Goal: Information Seeking & Learning: Learn about a topic

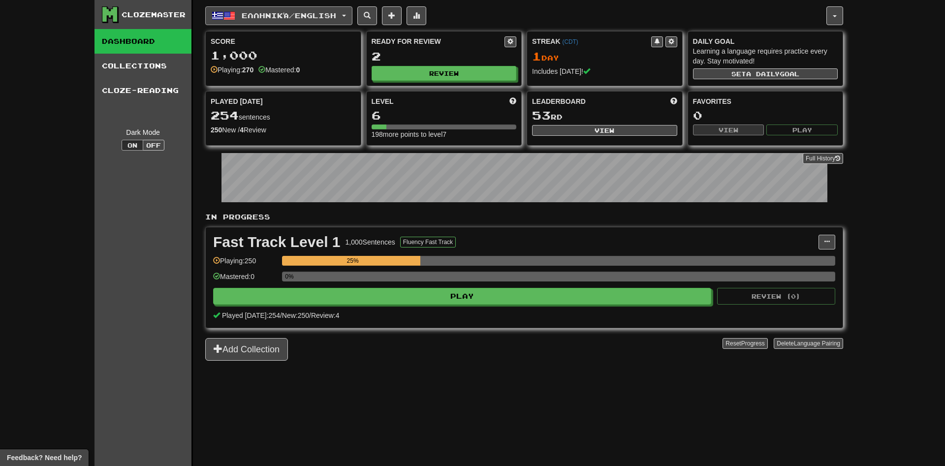
click at [288, 10] on button "Ελληνικά / English" at bounding box center [278, 15] width 147 height 19
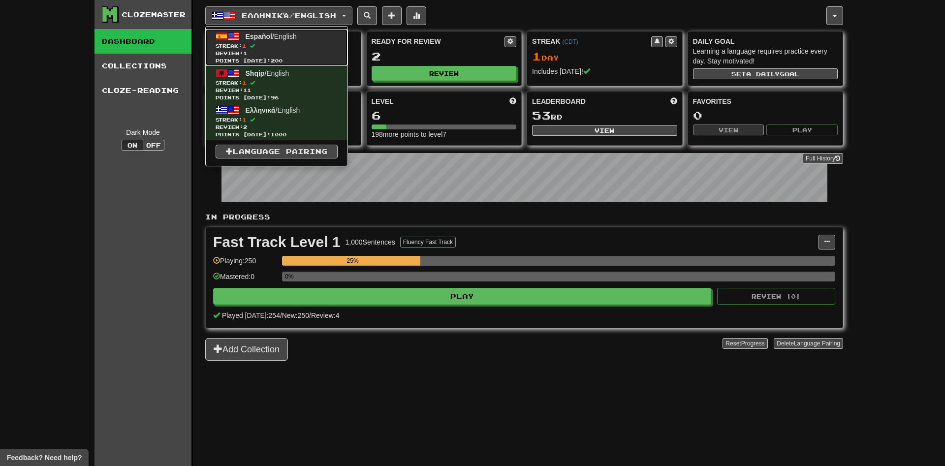
click at [300, 49] on span "Streak: 1" at bounding box center [277, 45] width 122 height 7
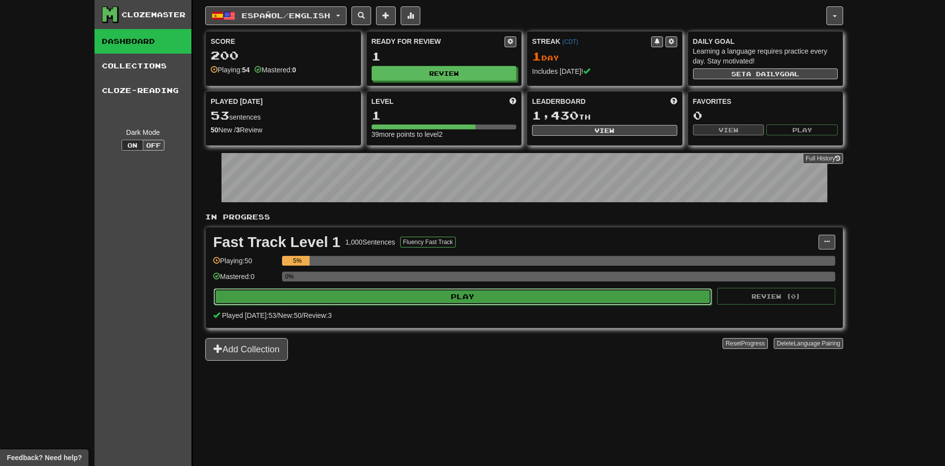
click at [373, 295] on button "Play" at bounding box center [463, 296] width 498 height 17
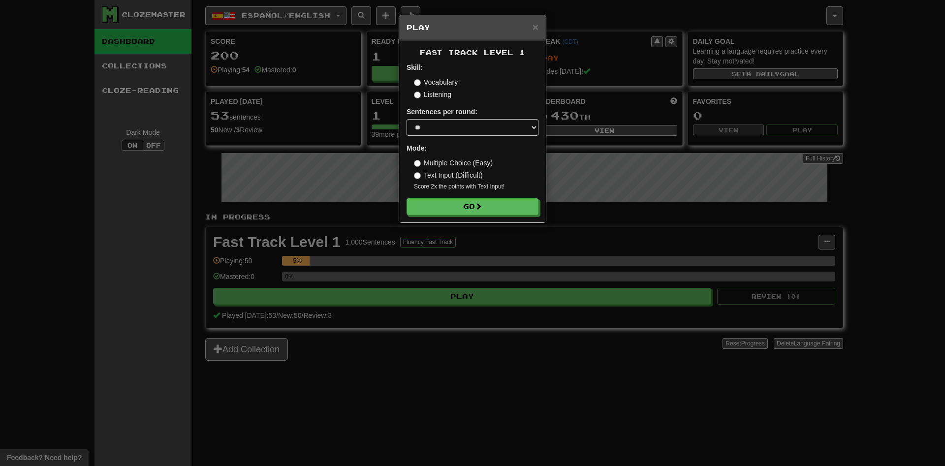
click at [513, 119] on div "Sentences per round: * ** ** ** ** ** *** ********" at bounding box center [473, 121] width 132 height 29
click at [407, 119] on select "* ** ** ** ** ** *** ********" at bounding box center [473, 127] width 132 height 17
select select "***"
click option "***" at bounding box center [0, 0] width 0 height 0
click at [456, 198] on form "Skill: Vocabulary Listening Sentences per round: * ** ** ** ** ** *** ******** …" at bounding box center [473, 139] width 132 height 153
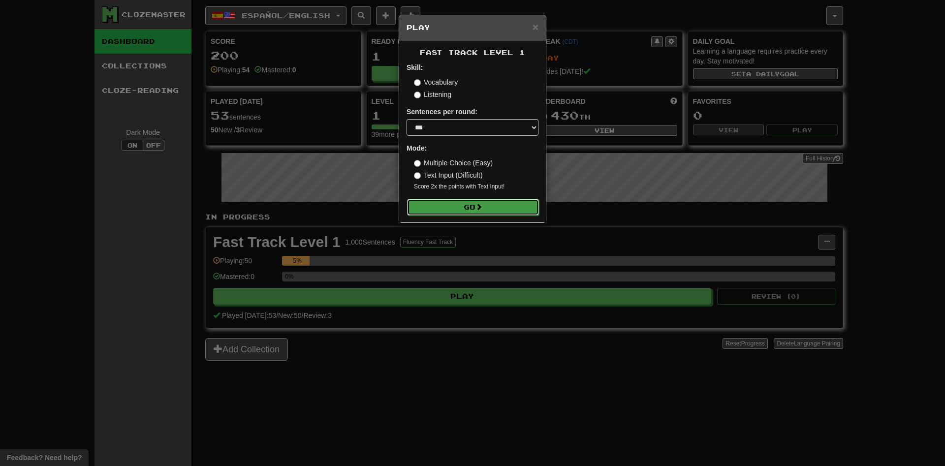
click at [456, 207] on button "Go" at bounding box center [473, 207] width 132 height 17
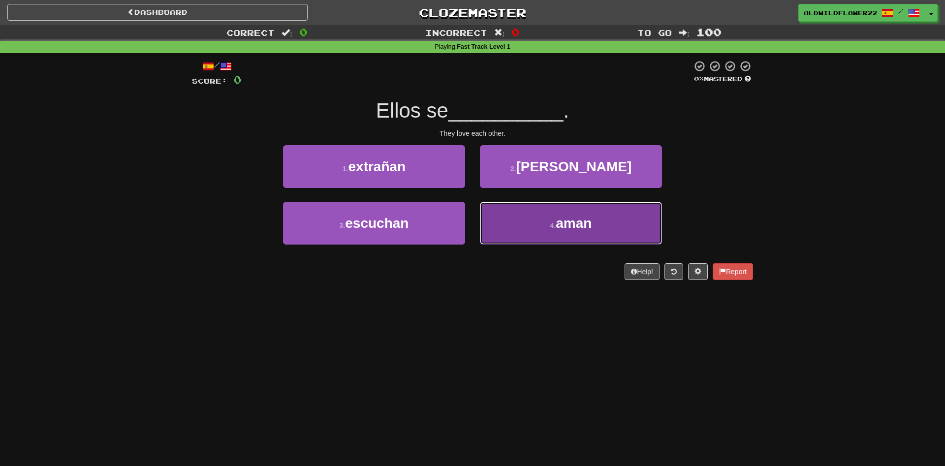
click at [498, 232] on button "4 . aman" at bounding box center [571, 223] width 182 height 43
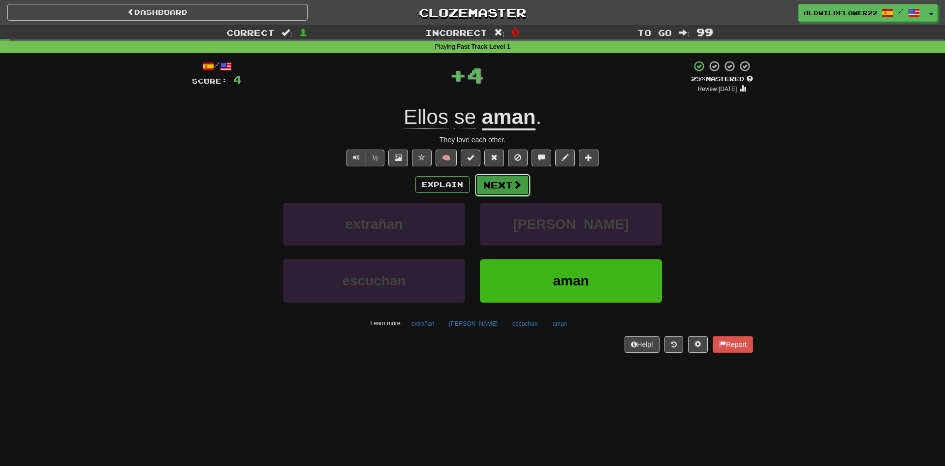
click at [508, 184] on button "Next" at bounding box center [502, 185] width 55 height 23
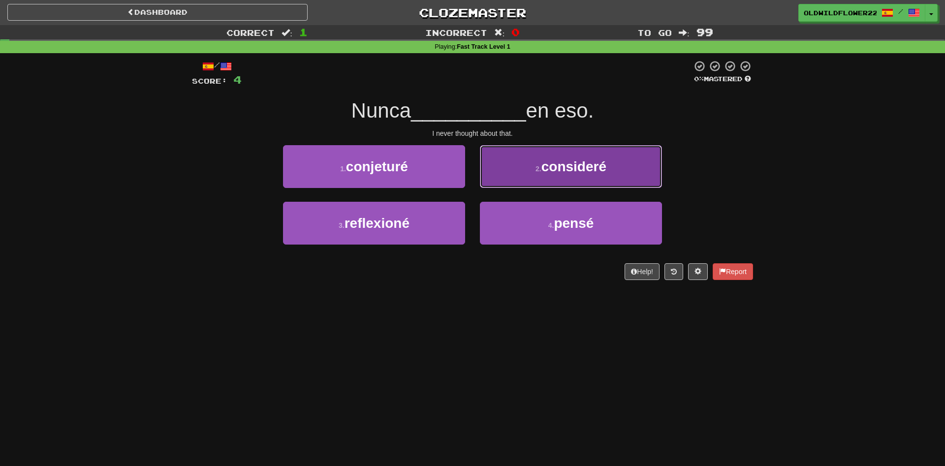
click at [560, 163] on span "consideré" at bounding box center [574, 166] width 65 height 15
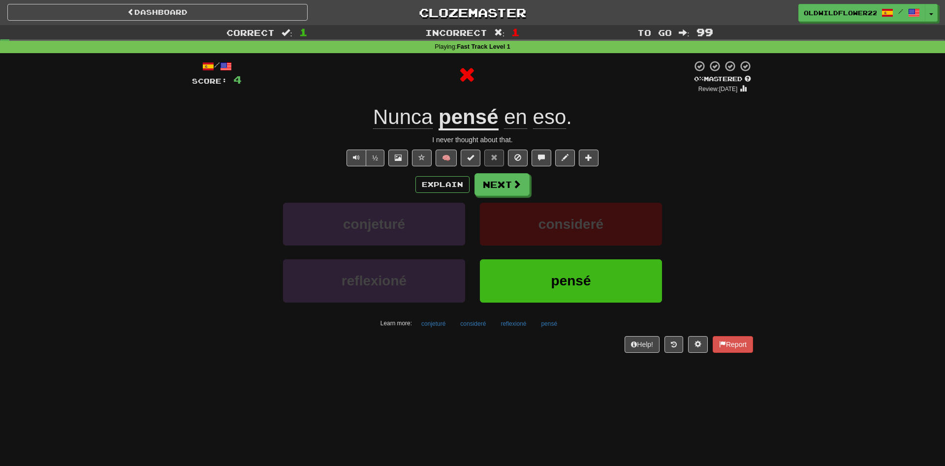
click at [479, 114] on u "pensé" at bounding box center [469, 117] width 60 height 25
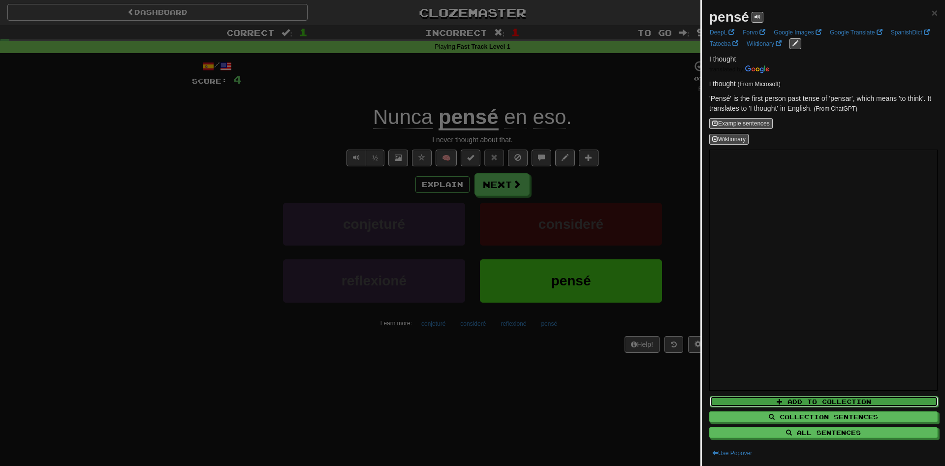
click at [826, 405] on button "Add to Collection" at bounding box center [824, 401] width 228 height 11
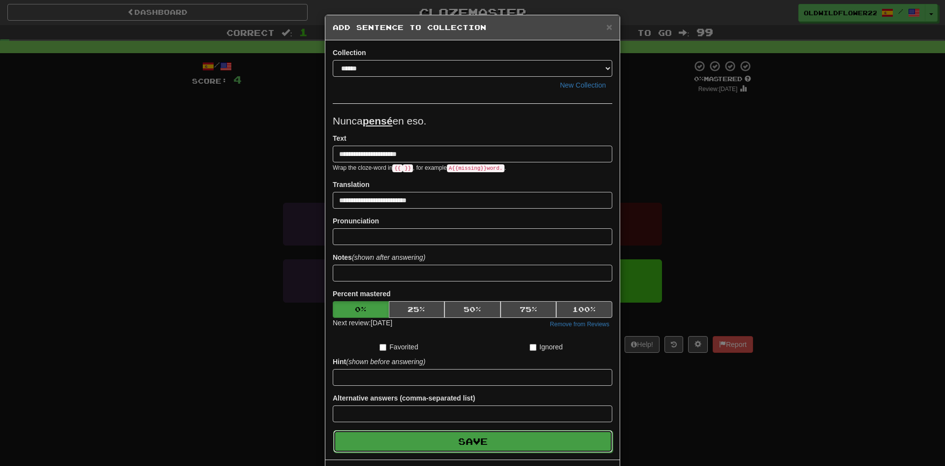
click at [522, 445] on button "Save" at bounding box center [473, 441] width 280 height 23
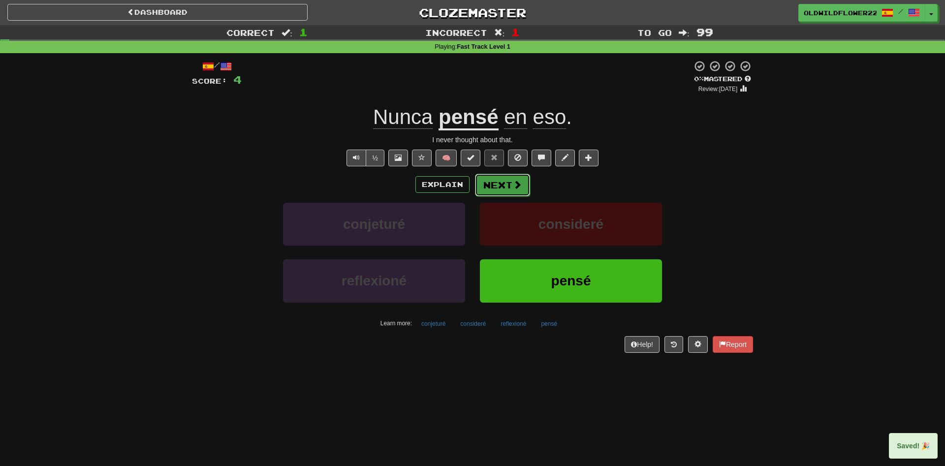
click at [503, 179] on button "Next" at bounding box center [502, 185] width 55 height 23
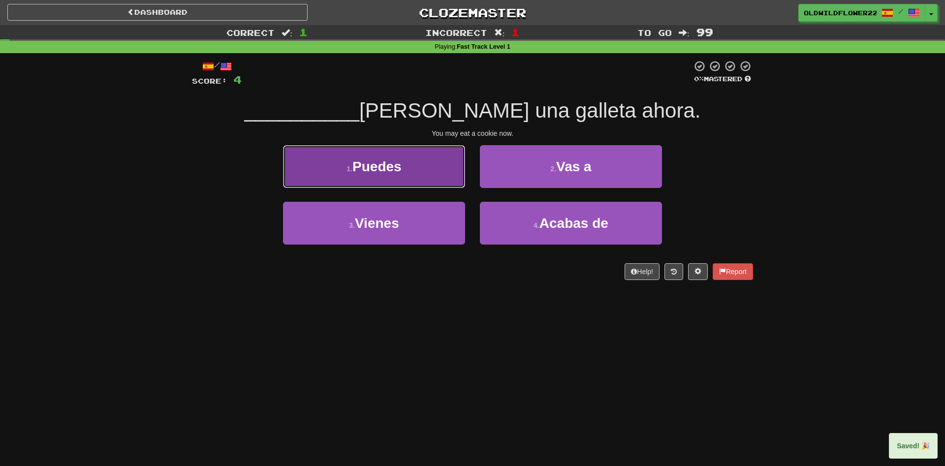
click at [319, 166] on button "1 . Puedes" at bounding box center [374, 166] width 182 height 43
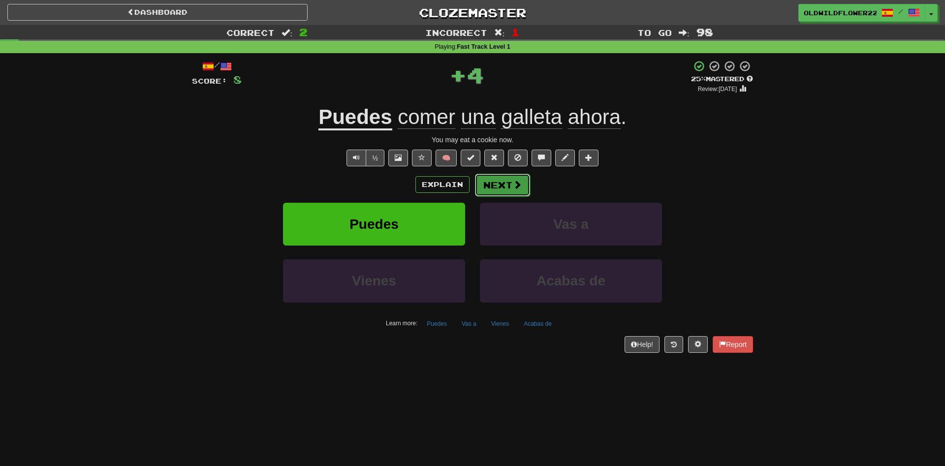
click at [510, 187] on button "Next" at bounding box center [502, 185] width 55 height 23
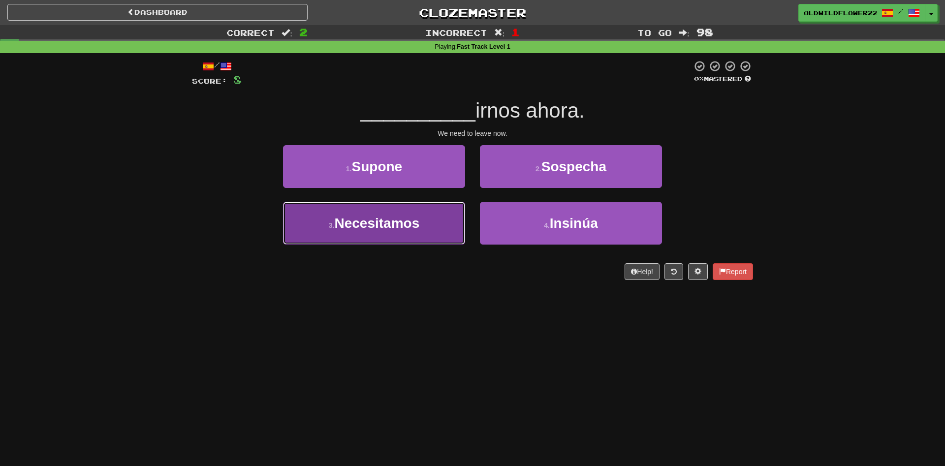
click at [326, 227] on button "3 . Necesitamos" at bounding box center [374, 223] width 182 height 43
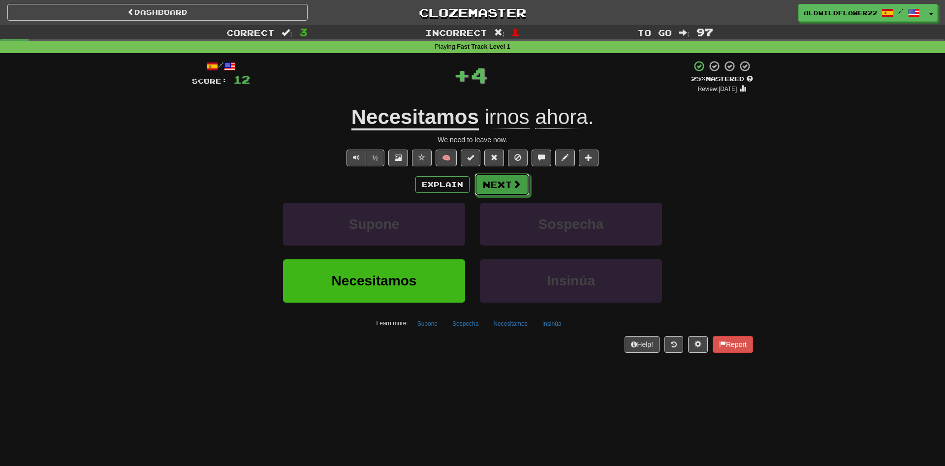
drag, startPoint x: 511, startPoint y: 181, endPoint x: 510, endPoint y: 143, distance: 37.9
click at [510, 181] on button "Next" at bounding box center [502, 184] width 55 height 23
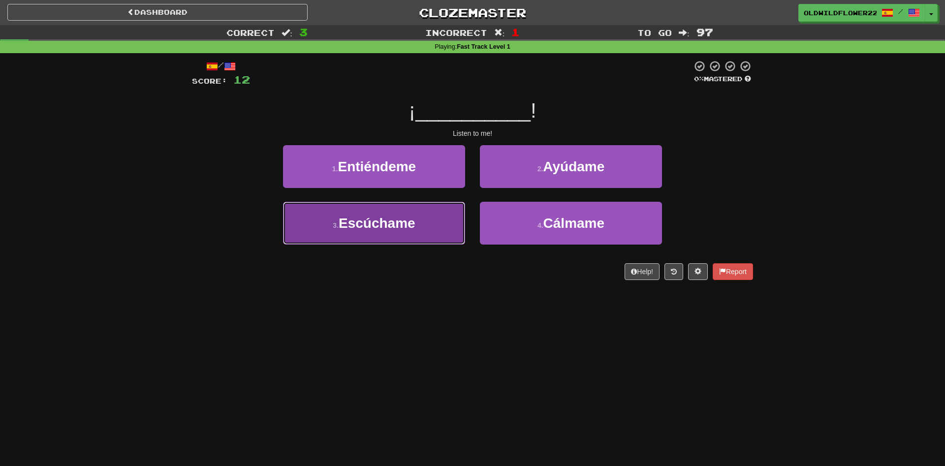
click at [370, 220] on span "Escúchame" at bounding box center [377, 223] width 77 height 15
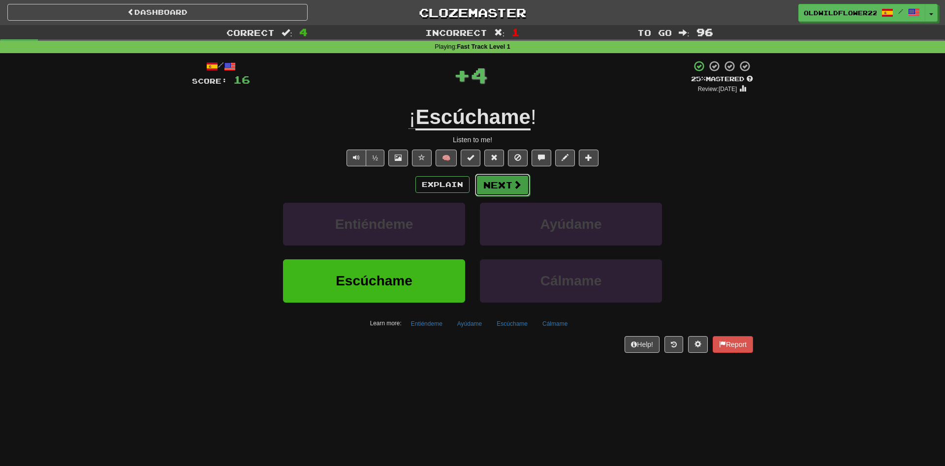
click at [497, 177] on button "Next" at bounding box center [502, 185] width 55 height 23
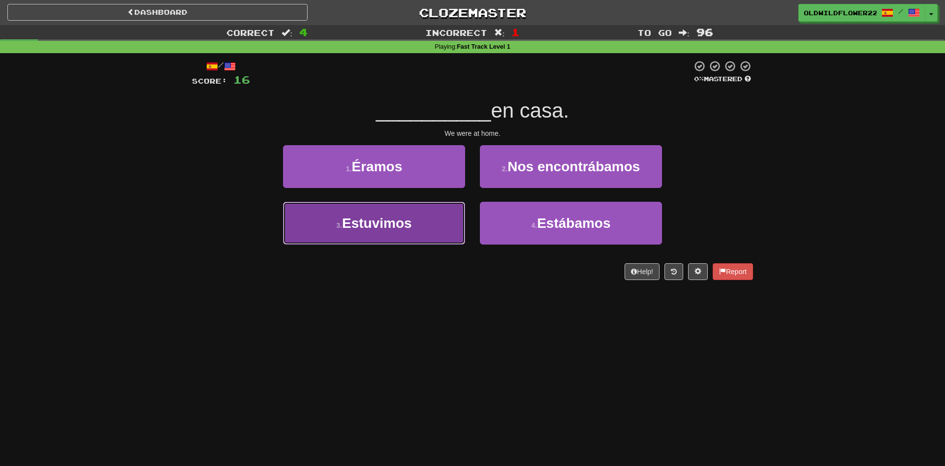
click at [436, 228] on button "3 . Estuvimos" at bounding box center [374, 223] width 182 height 43
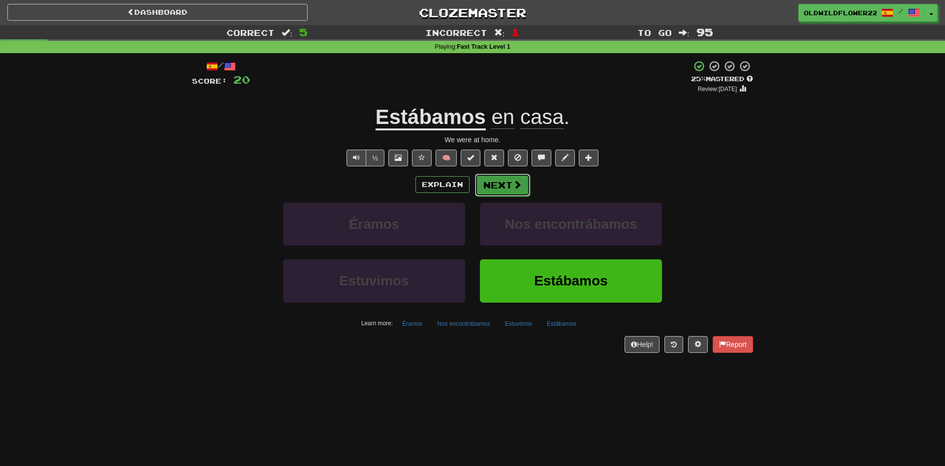
click at [518, 184] on span at bounding box center [517, 184] width 9 height 9
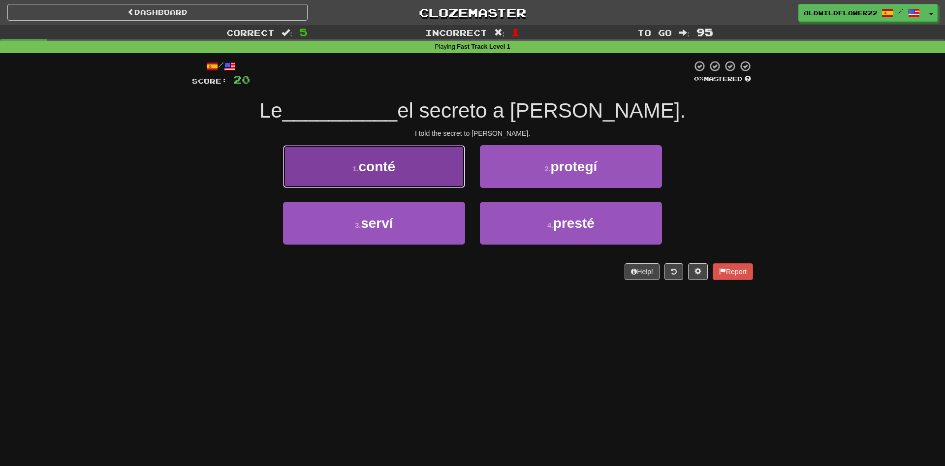
click at [453, 177] on button "1 . conté" at bounding box center [374, 166] width 182 height 43
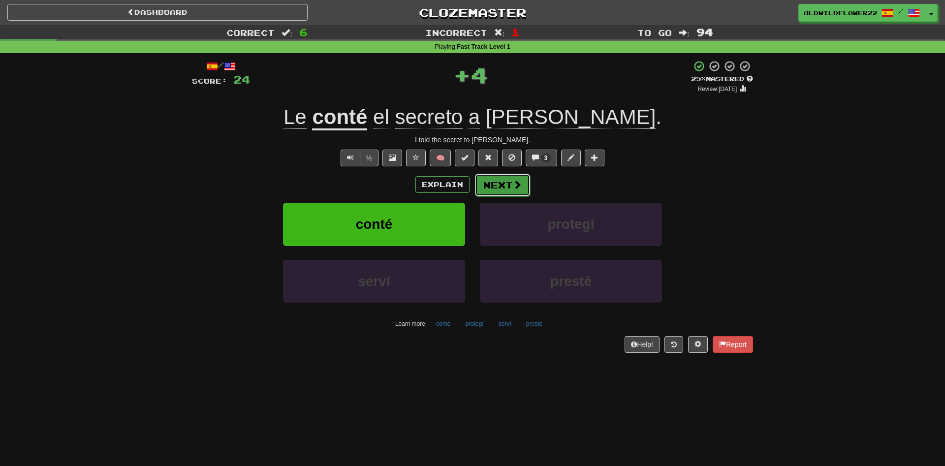
click at [520, 179] on button "Next" at bounding box center [502, 185] width 55 height 23
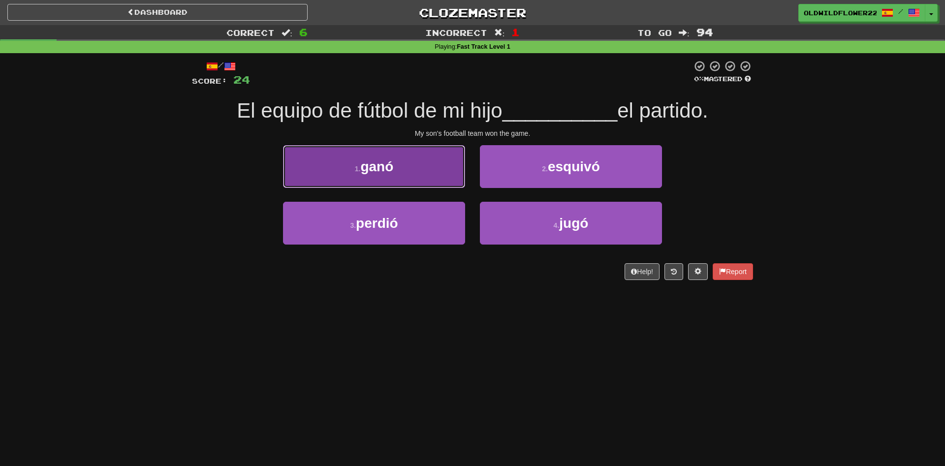
click at [430, 170] on button "1 . ganó" at bounding box center [374, 166] width 182 height 43
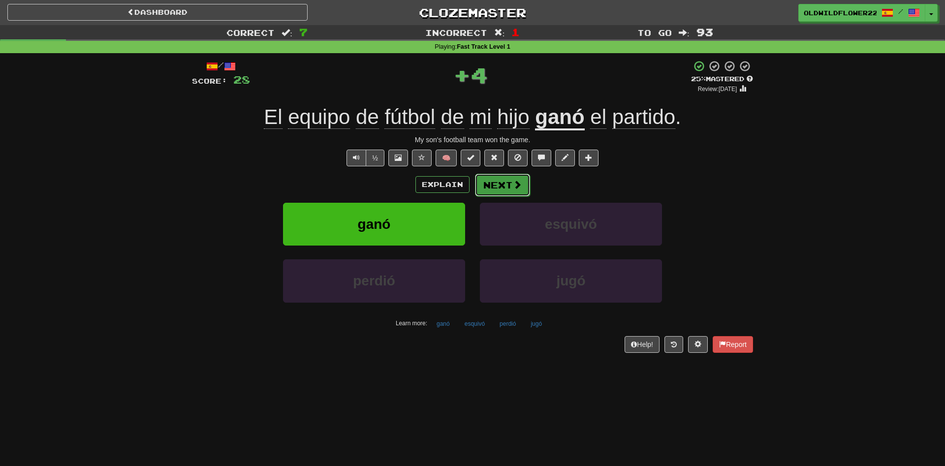
click at [498, 190] on button "Next" at bounding box center [502, 185] width 55 height 23
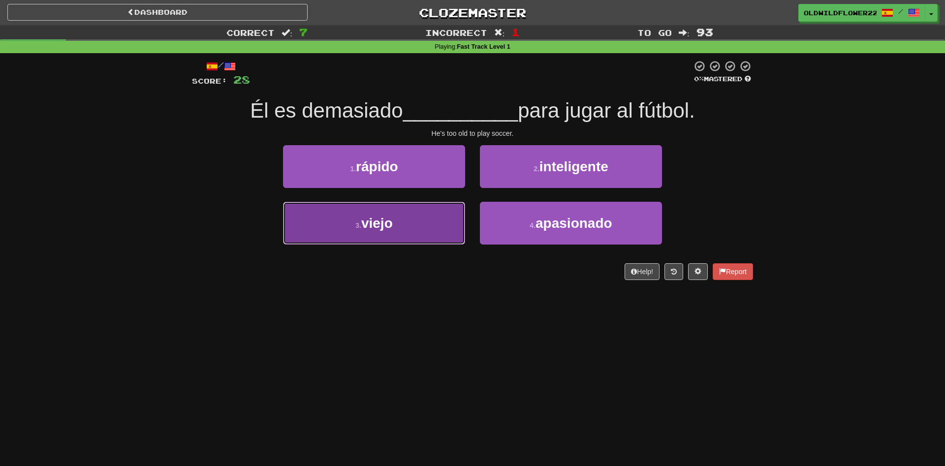
click at [400, 239] on button "3 . viejo" at bounding box center [374, 223] width 182 height 43
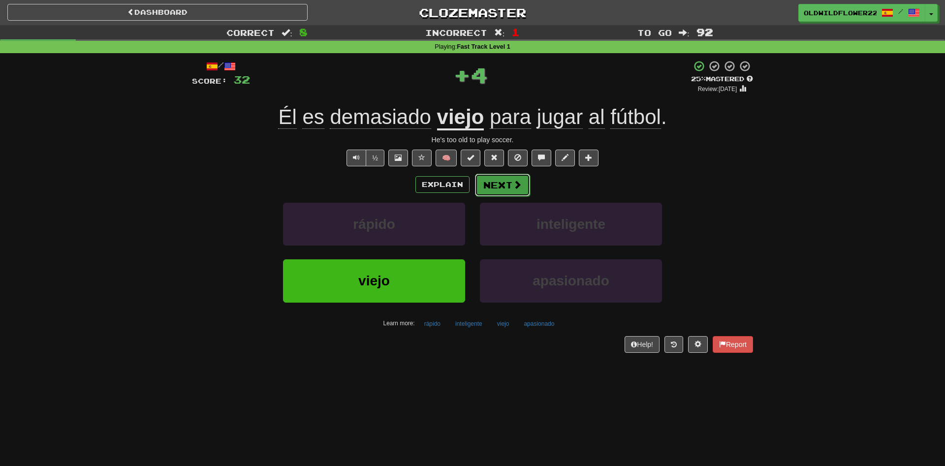
click at [507, 187] on button "Next" at bounding box center [502, 185] width 55 height 23
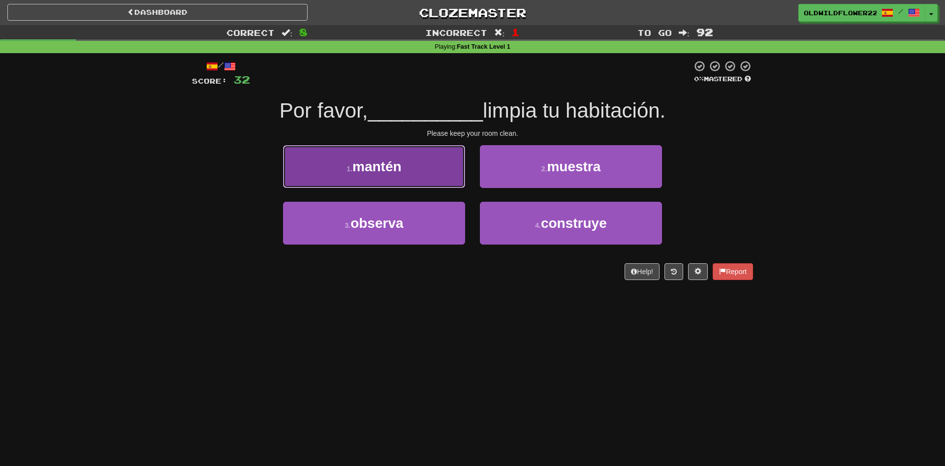
click at [450, 180] on button "1 . mantén" at bounding box center [374, 166] width 182 height 43
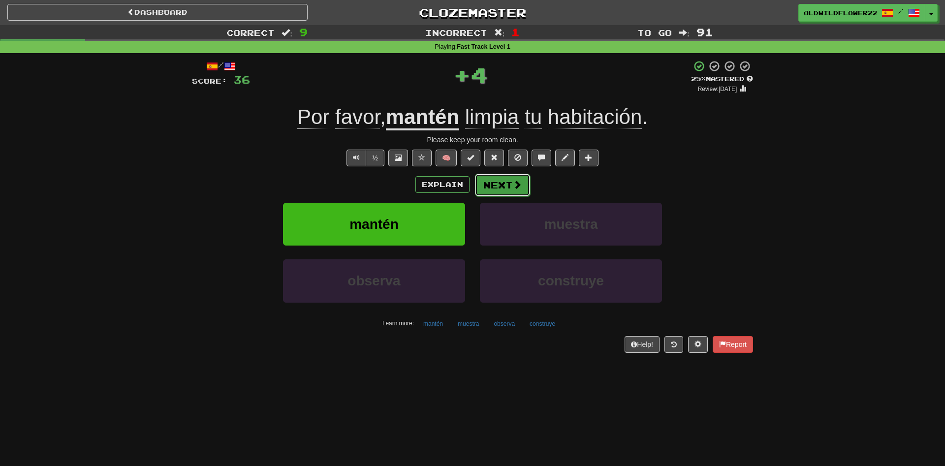
click at [525, 195] on button "Next" at bounding box center [502, 185] width 55 height 23
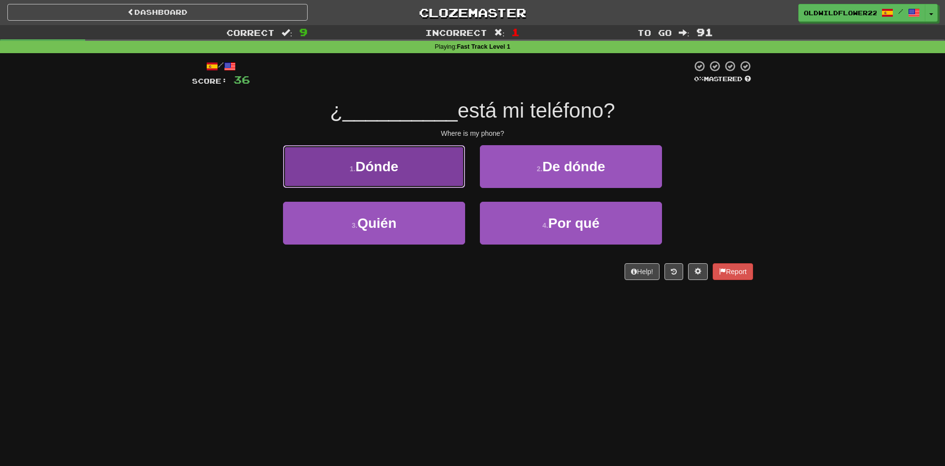
click at [363, 165] on span "Dónde" at bounding box center [376, 166] width 43 height 15
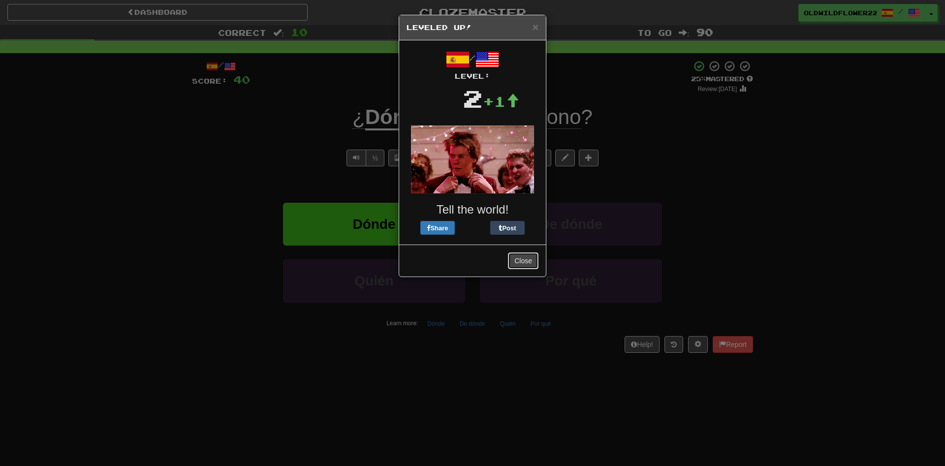
click at [523, 264] on button "Close" at bounding box center [523, 261] width 31 height 17
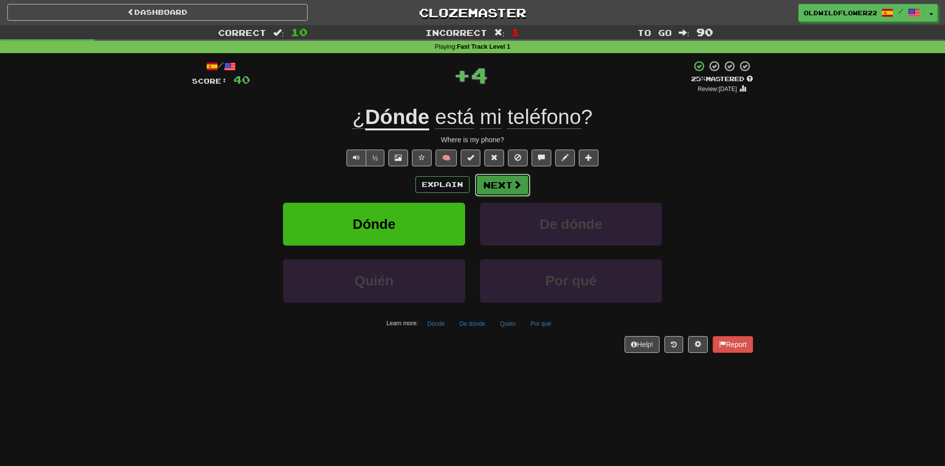
click at [510, 185] on button "Next" at bounding box center [502, 185] width 55 height 23
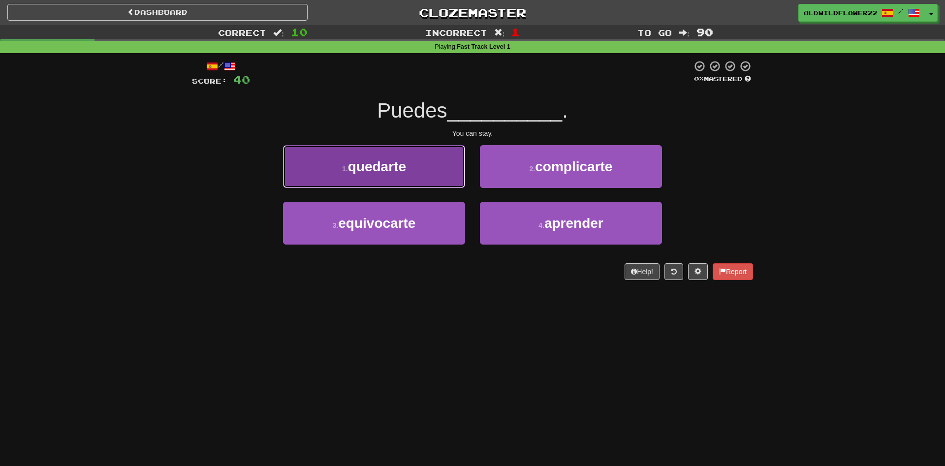
click at [388, 157] on button "1 . quedarte" at bounding box center [374, 166] width 182 height 43
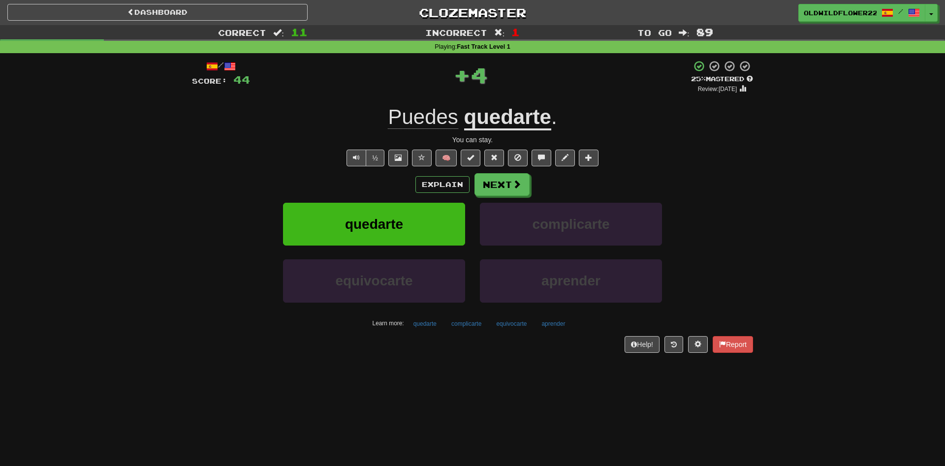
click at [529, 117] on u "quedarte" at bounding box center [507, 117] width 87 height 25
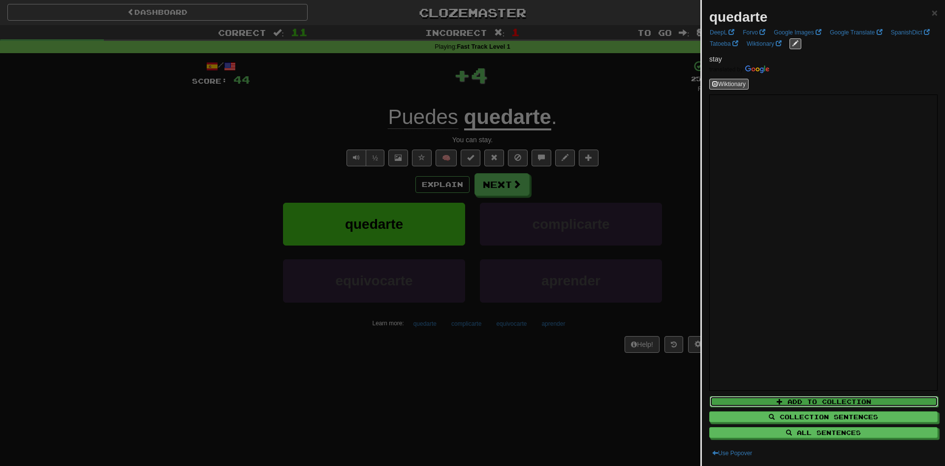
click at [855, 400] on button "Add to Collection" at bounding box center [824, 401] width 228 height 11
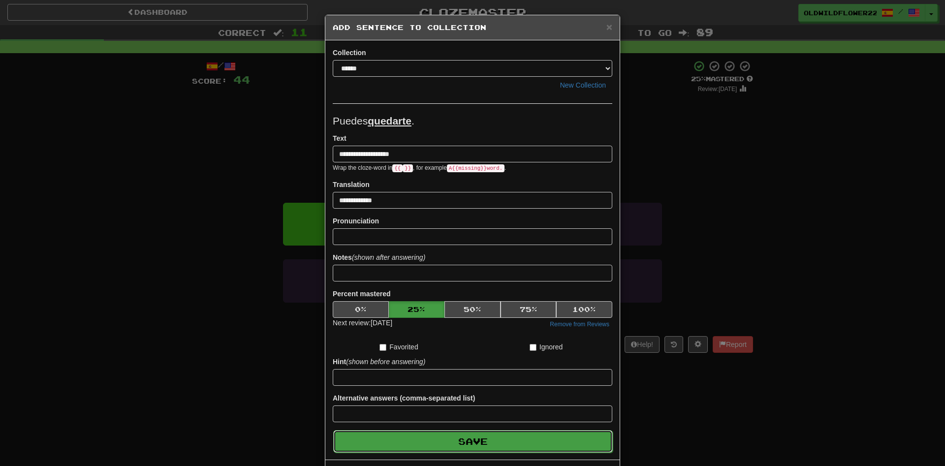
click at [516, 441] on button "Save" at bounding box center [473, 441] width 280 height 23
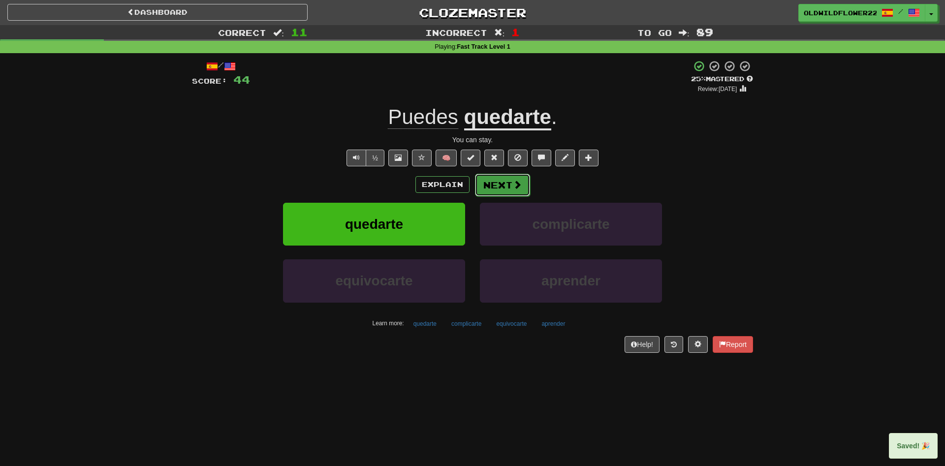
click at [510, 186] on button "Next" at bounding box center [502, 185] width 55 height 23
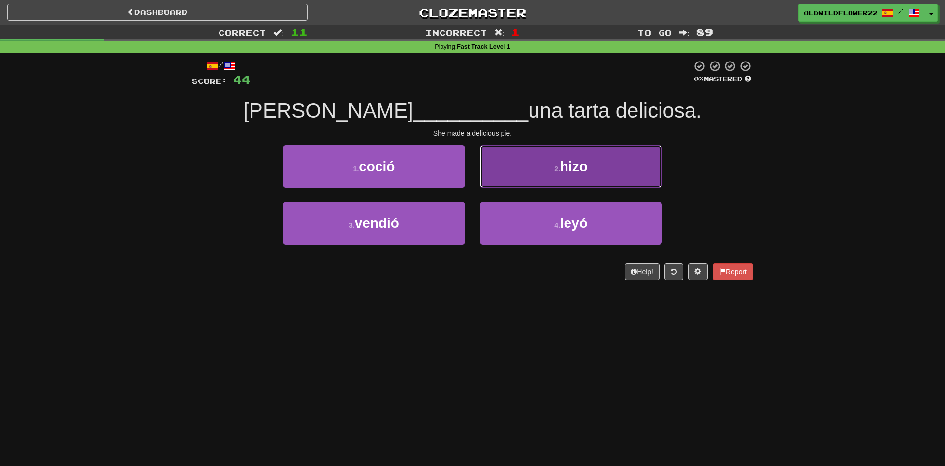
click at [637, 160] on button "2 . hizo" at bounding box center [571, 166] width 182 height 43
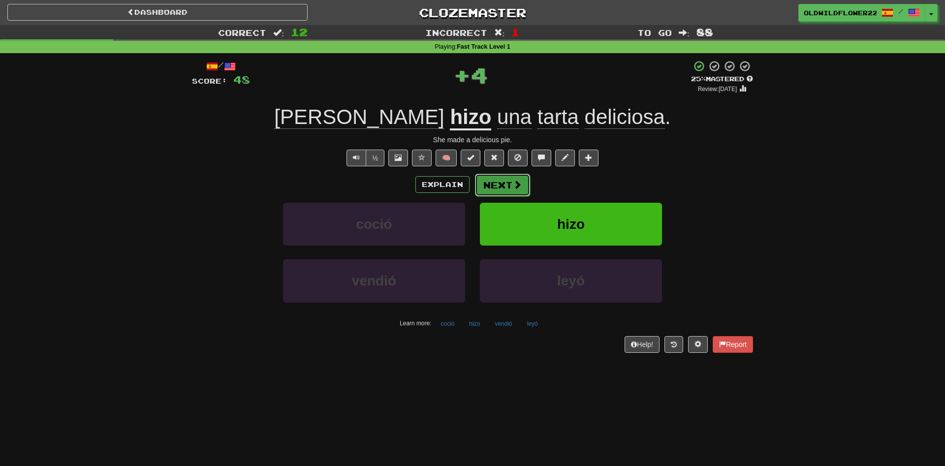
click at [520, 184] on span at bounding box center [517, 184] width 9 height 9
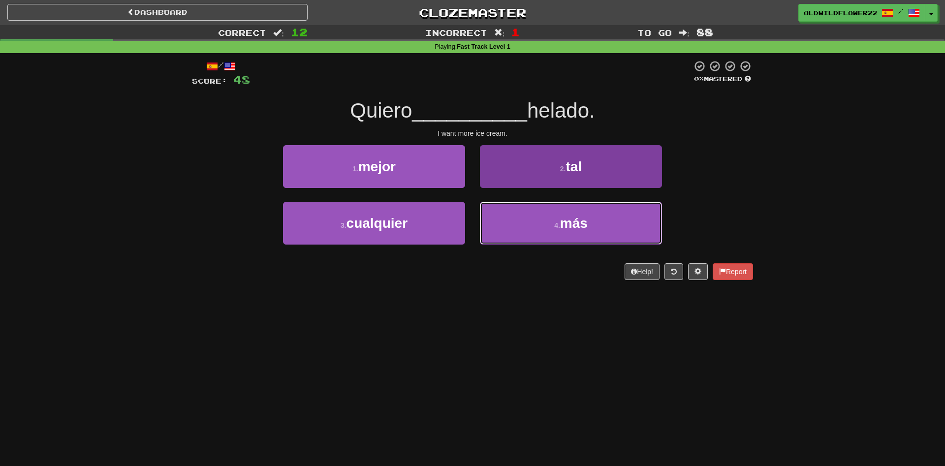
drag, startPoint x: 559, startPoint y: 217, endPoint x: 560, endPoint y: 211, distance: 5.9
click at [559, 218] on button "4 . más" at bounding box center [571, 223] width 182 height 43
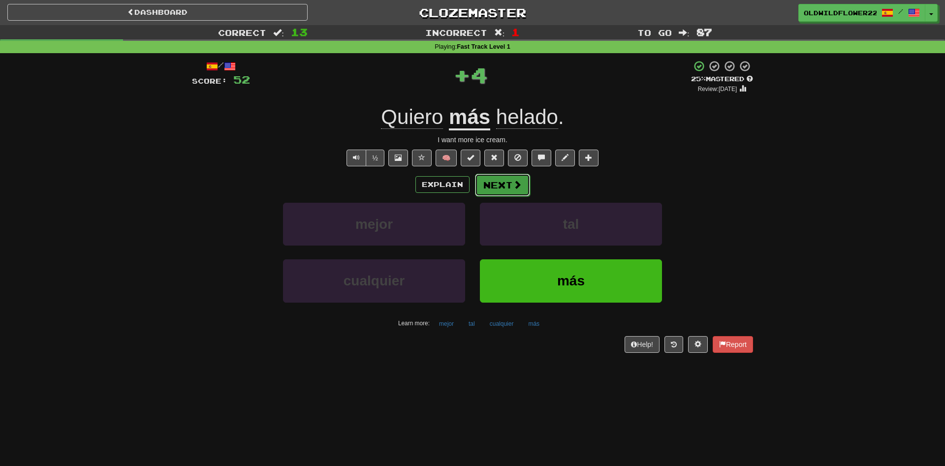
click at [504, 187] on button "Next" at bounding box center [502, 185] width 55 height 23
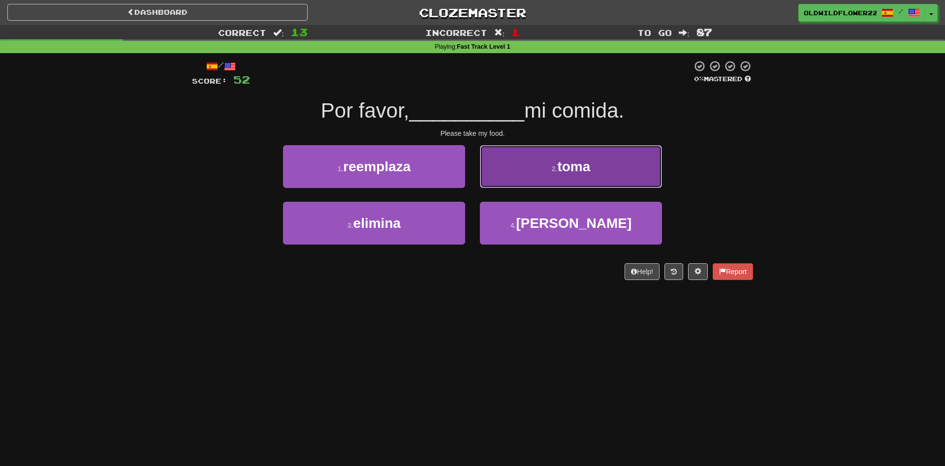
click at [516, 153] on button "2 . toma" at bounding box center [571, 166] width 182 height 43
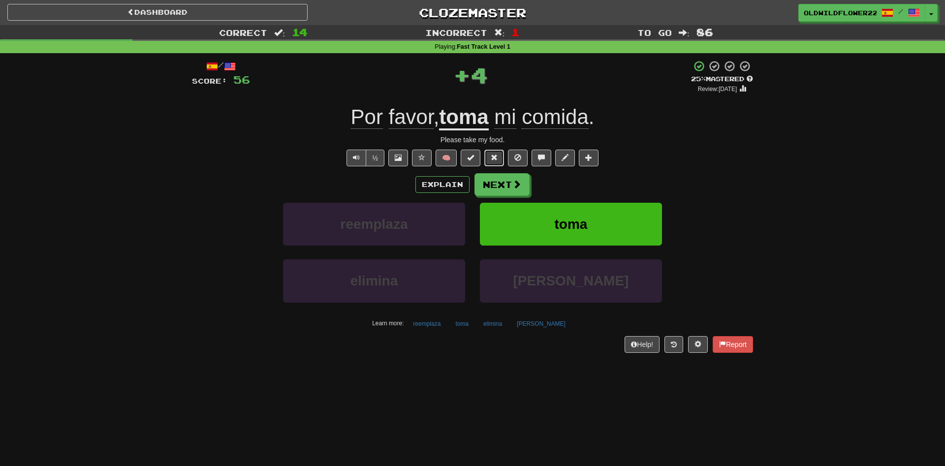
click at [494, 167] on div "/ Score: 56 + 4 25 % Mastered Review: [DATE] Por favor , toma mi comida . Pleas…" at bounding box center [472, 206] width 561 height 292
click at [492, 175] on button "Next" at bounding box center [502, 185] width 55 height 23
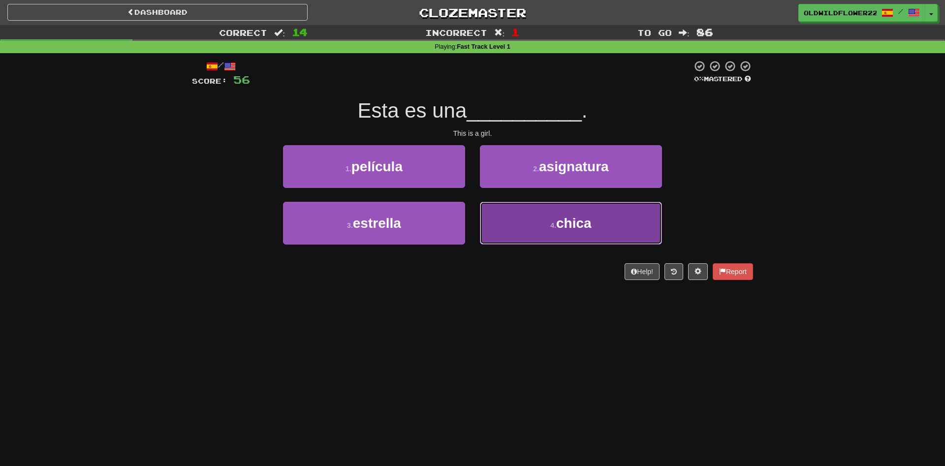
click at [533, 220] on button "4 . chica" at bounding box center [571, 223] width 182 height 43
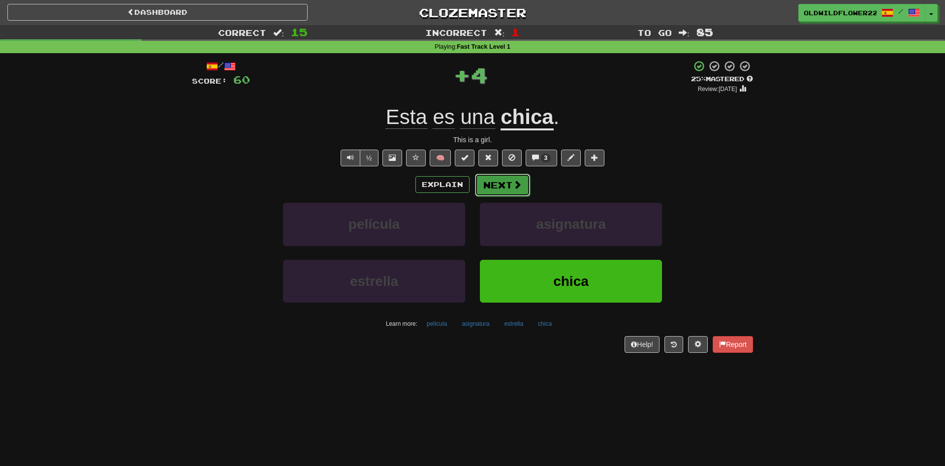
click at [515, 191] on button "Next" at bounding box center [502, 185] width 55 height 23
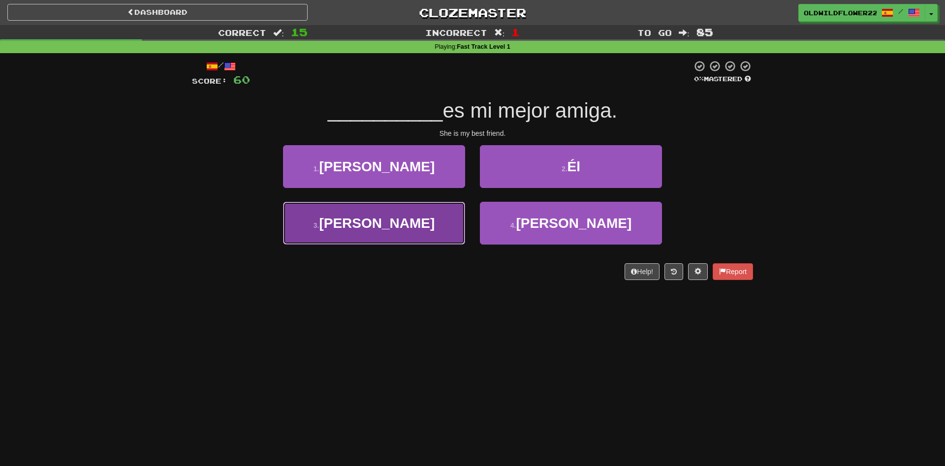
click at [386, 224] on span "[PERSON_NAME]" at bounding box center [377, 223] width 116 height 15
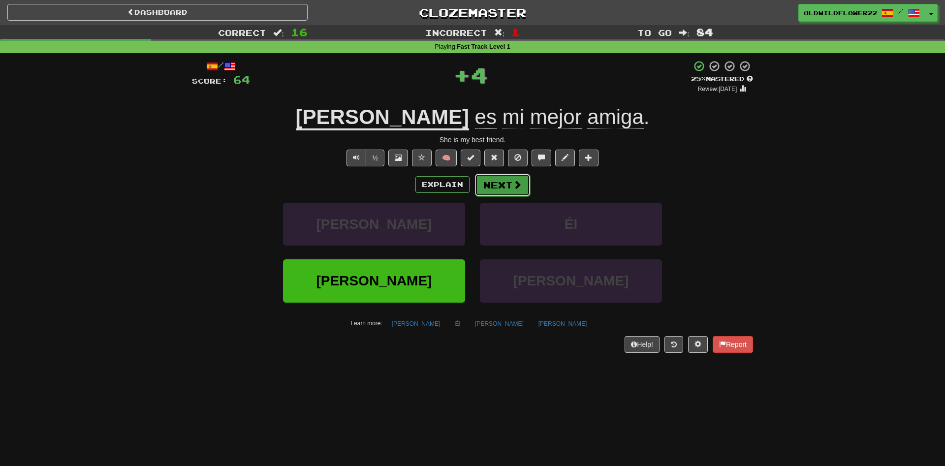
click at [521, 182] on span at bounding box center [517, 184] width 9 height 9
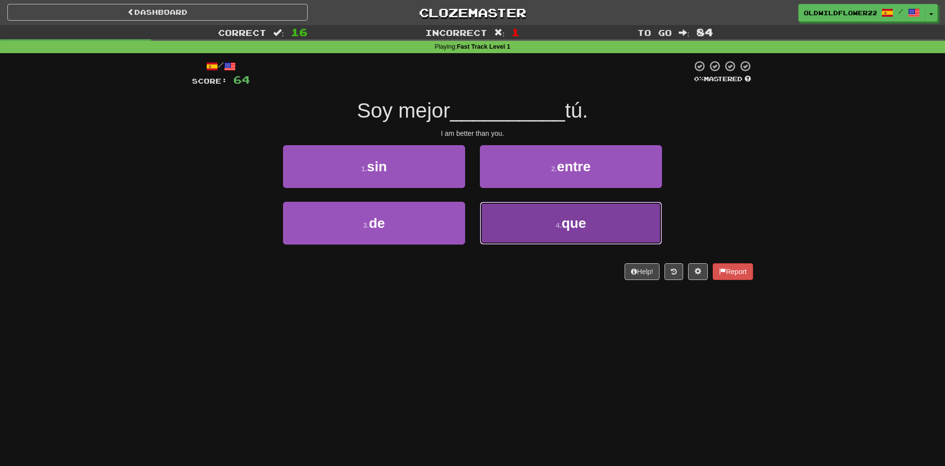
click at [514, 220] on button "4 . que" at bounding box center [571, 223] width 182 height 43
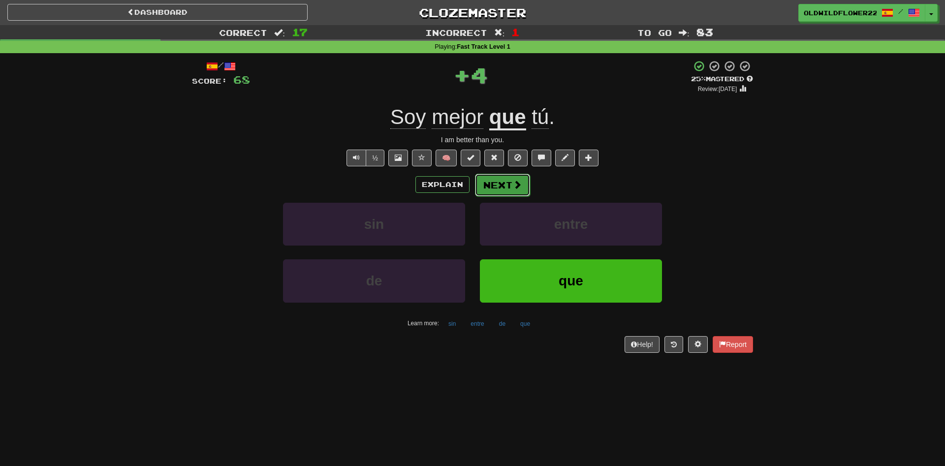
click at [519, 188] on span at bounding box center [517, 184] width 9 height 9
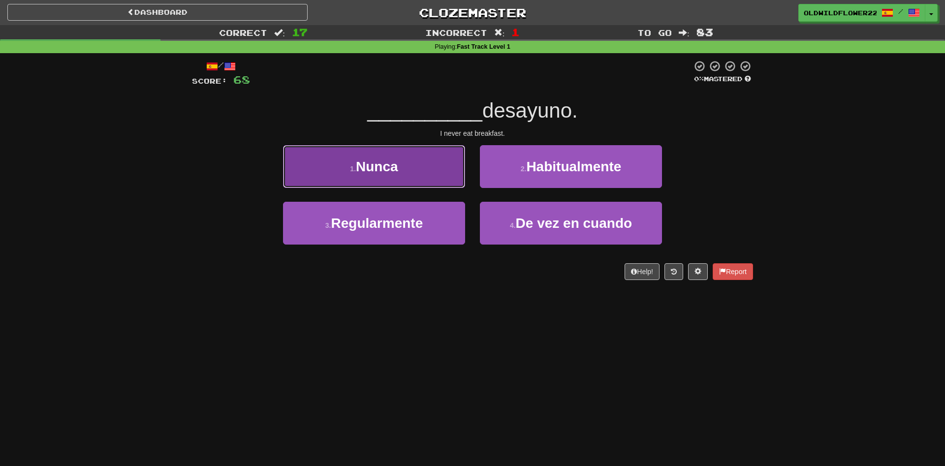
click at [332, 164] on button "1 . [GEOGRAPHIC_DATA]" at bounding box center [374, 166] width 182 height 43
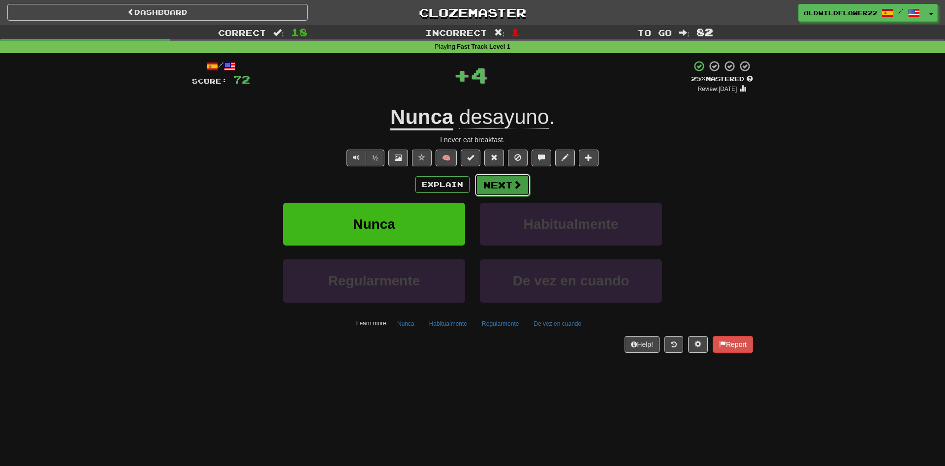
click at [518, 182] on span at bounding box center [517, 184] width 9 height 9
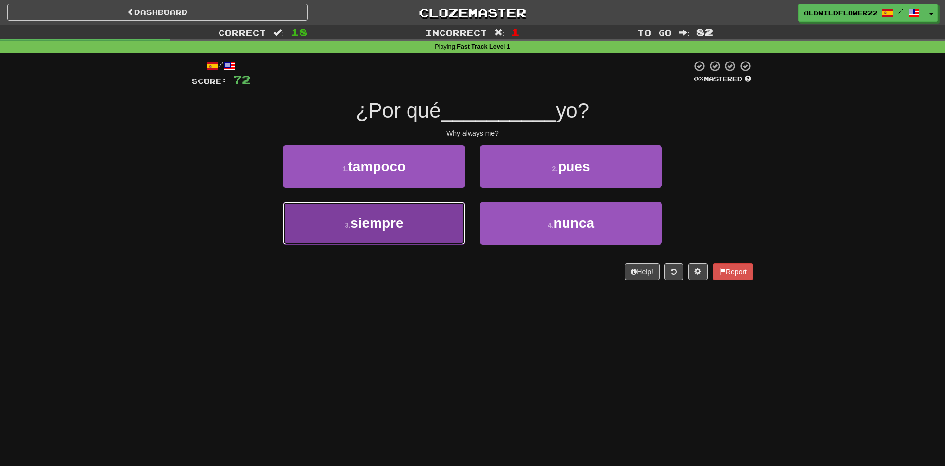
click at [354, 226] on span "siempre" at bounding box center [377, 223] width 53 height 15
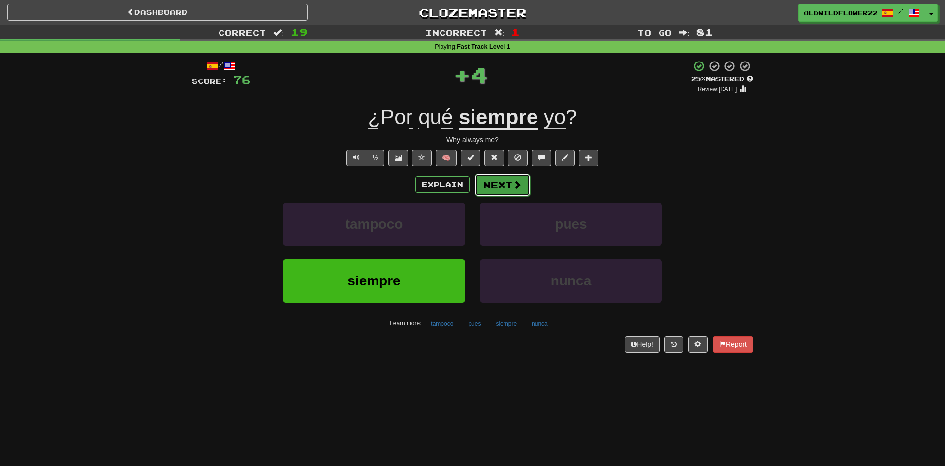
click at [513, 184] on span at bounding box center [517, 184] width 9 height 9
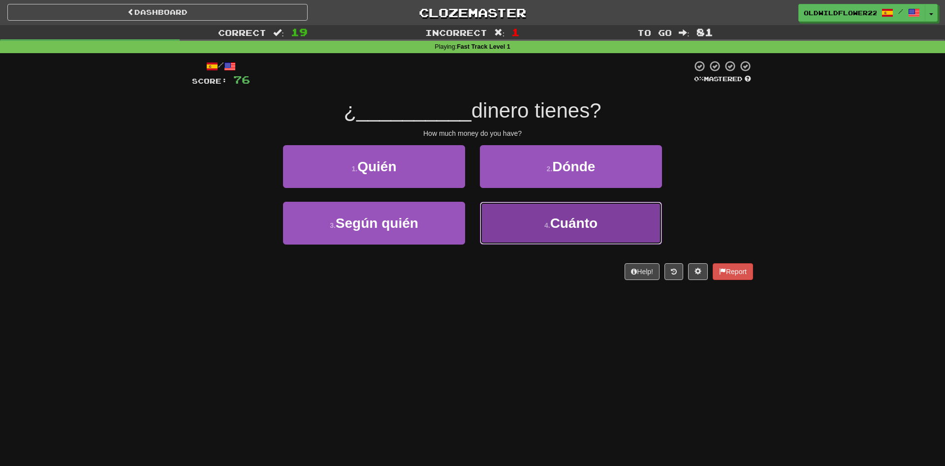
click at [551, 216] on button "4 . [GEOGRAPHIC_DATA]" at bounding box center [571, 223] width 182 height 43
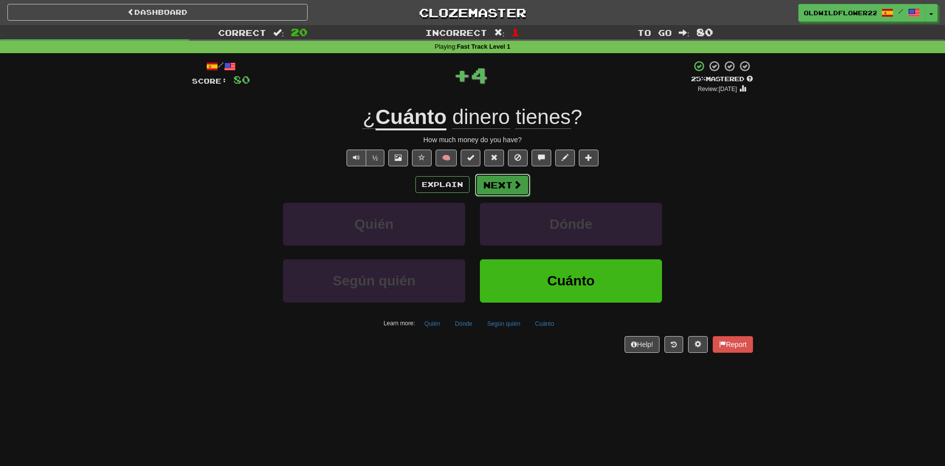
click at [507, 187] on button "Next" at bounding box center [502, 185] width 55 height 23
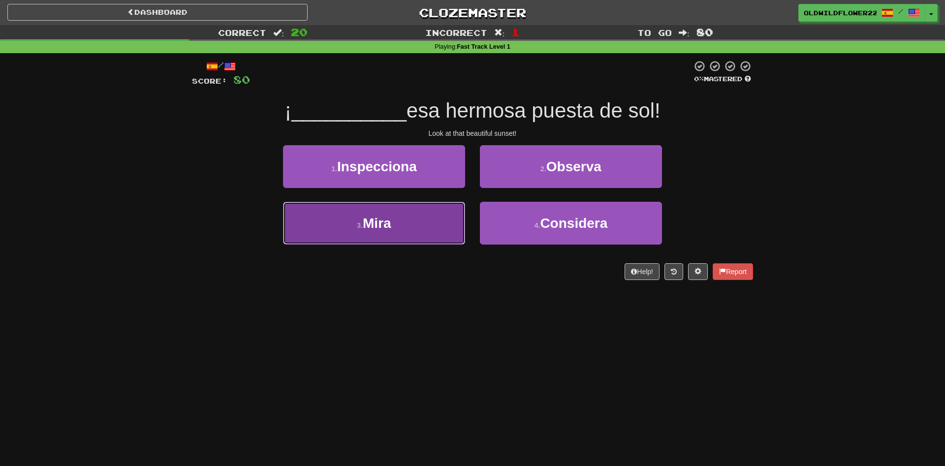
click at [397, 207] on button "3 . Mira" at bounding box center [374, 223] width 182 height 43
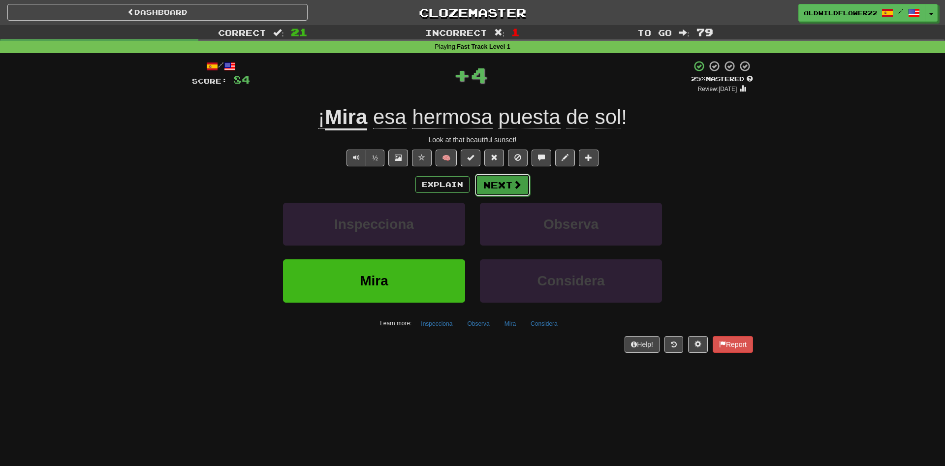
click at [516, 191] on button "Next" at bounding box center [502, 185] width 55 height 23
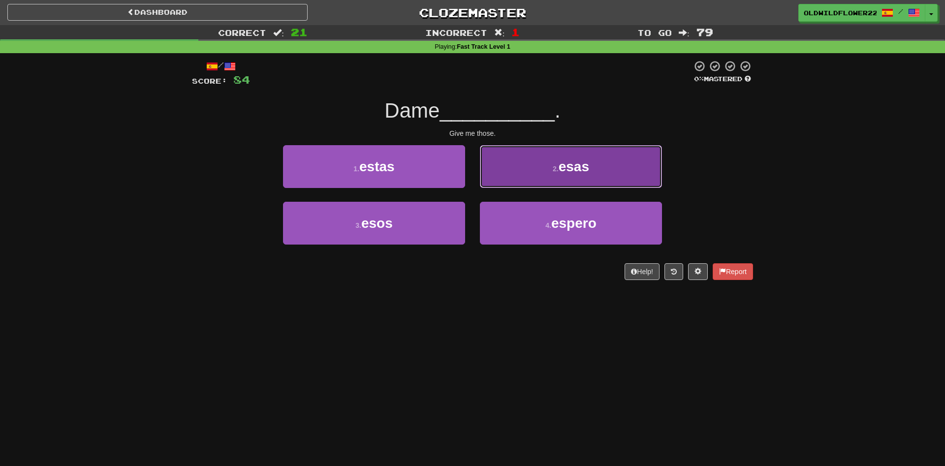
click at [546, 155] on button "2 . esas" at bounding box center [571, 166] width 182 height 43
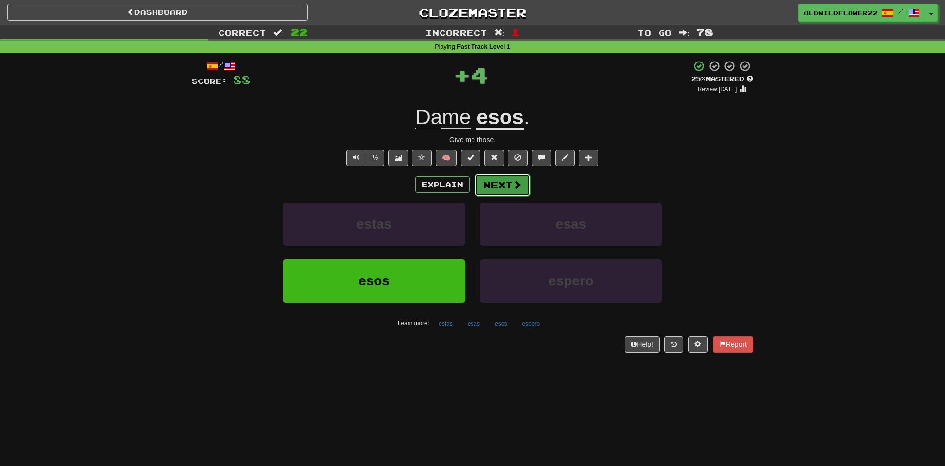
click at [499, 184] on button "Next" at bounding box center [502, 185] width 55 height 23
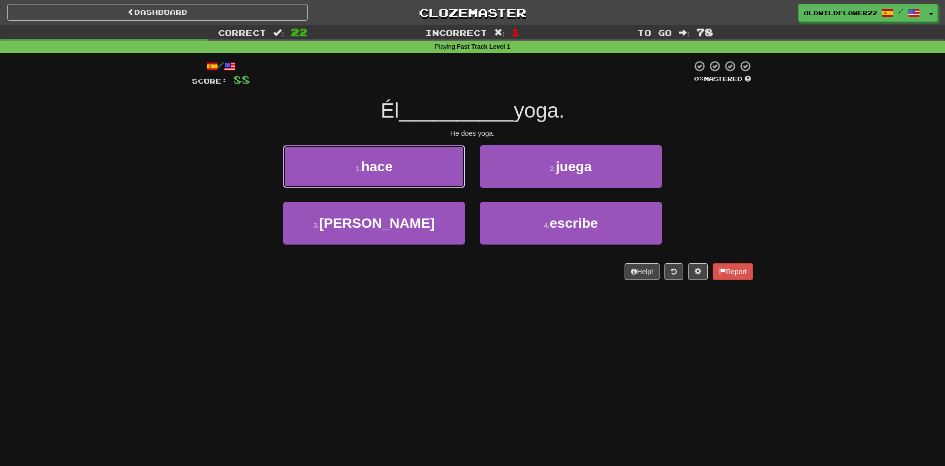
drag, startPoint x: 360, startPoint y: 172, endPoint x: 367, endPoint y: 167, distance: 9.2
click at [361, 172] on small "1 ." at bounding box center [358, 169] width 6 height 8
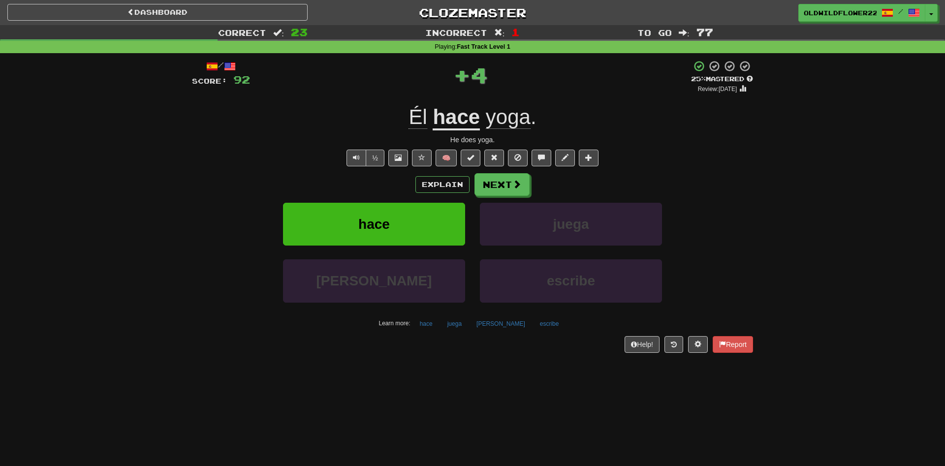
click at [533, 191] on div "Explain Next" at bounding box center [472, 184] width 561 height 23
click at [521, 191] on button "Next" at bounding box center [502, 185] width 55 height 23
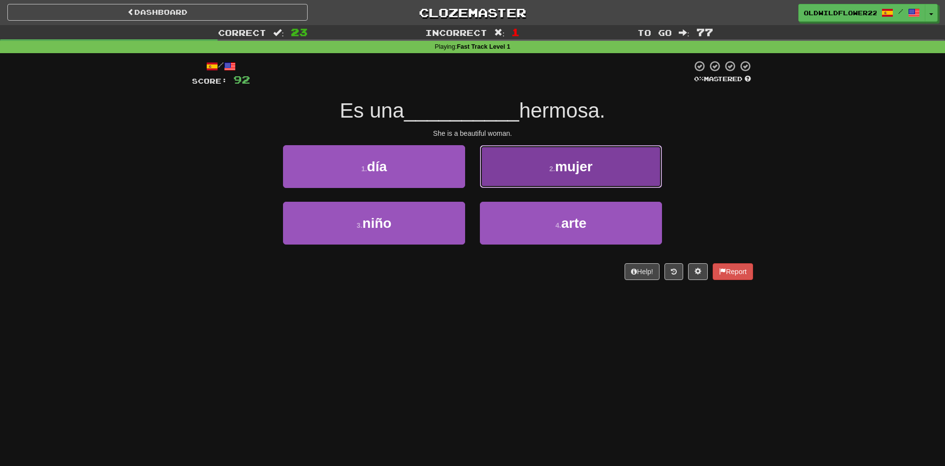
click at [570, 174] on span "mujer" at bounding box center [573, 166] width 37 height 15
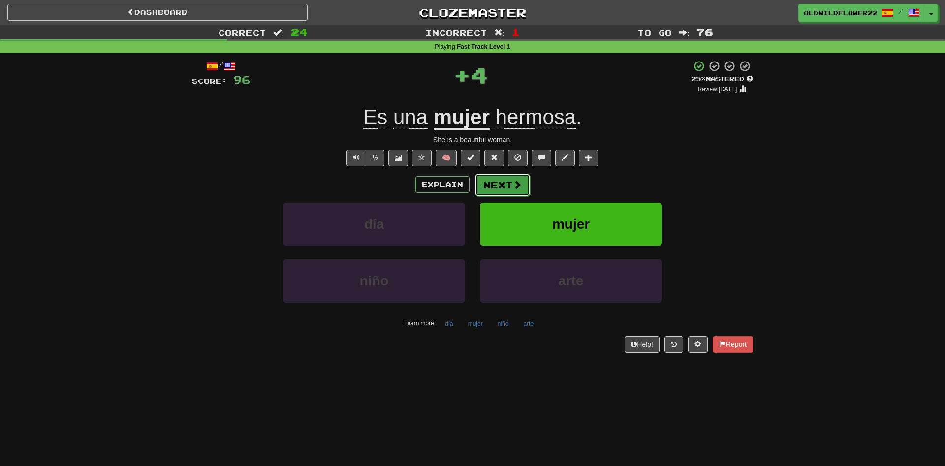
click at [512, 192] on button "Next" at bounding box center [502, 185] width 55 height 23
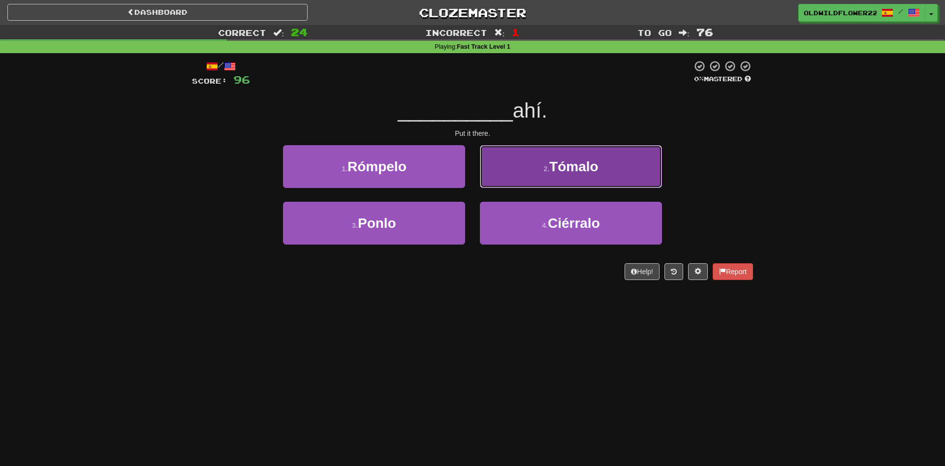
click at [522, 158] on button "2 . [GEOGRAPHIC_DATA]" at bounding box center [571, 166] width 182 height 43
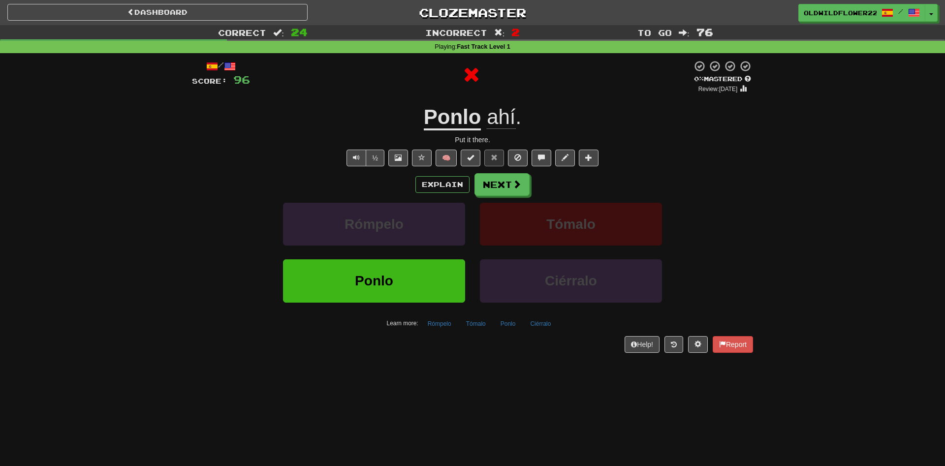
click at [460, 117] on u "Ponlo" at bounding box center [453, 117] width 58 height 25
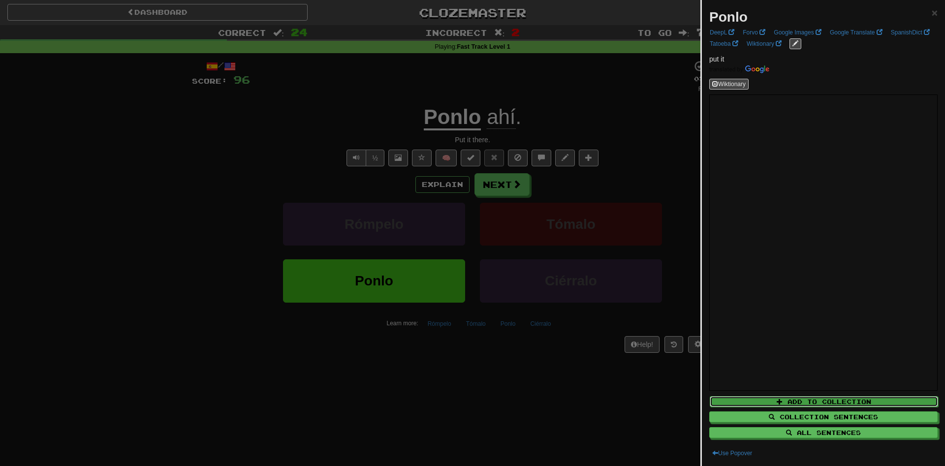
click at [795, 404] on button "Add to Collection" at bounding box center [824, 401] width 228 height 11
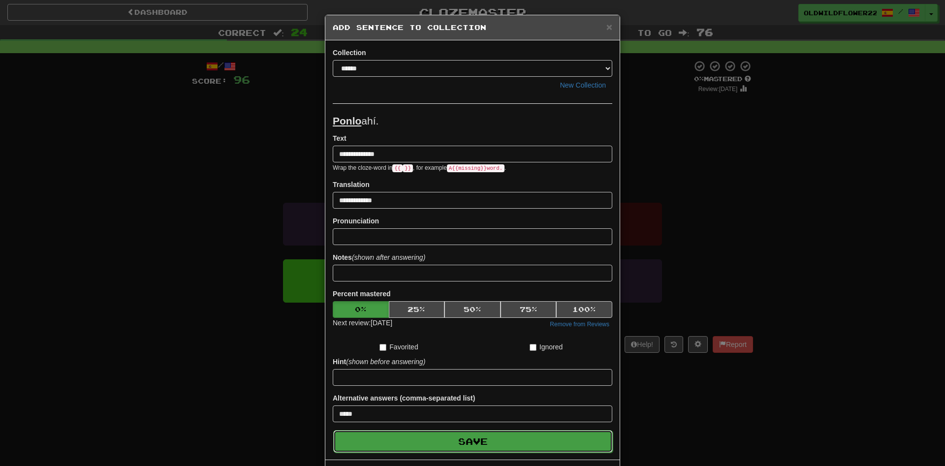
click at [563, 434] on button "Save" at bounding box center [473, 441] width 280 height 23
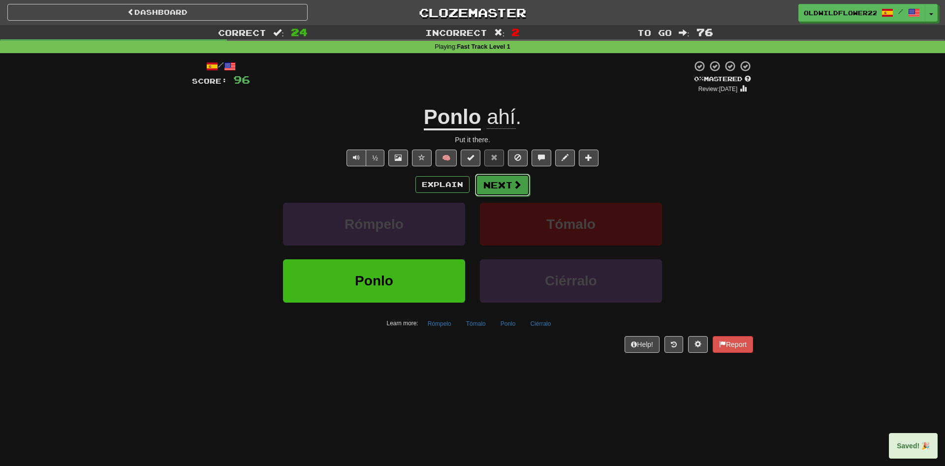
click at [519, 180] on span at bounding box center [517, 184] width 9 height 9
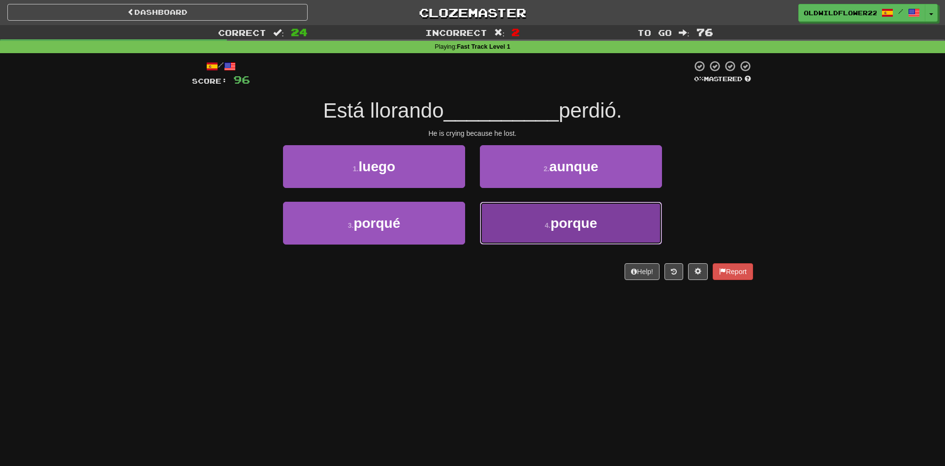
drag, startPoint x: 562, startPoint y: 231, endPoint x: 566, endPoint y: 223, distance: 8.1
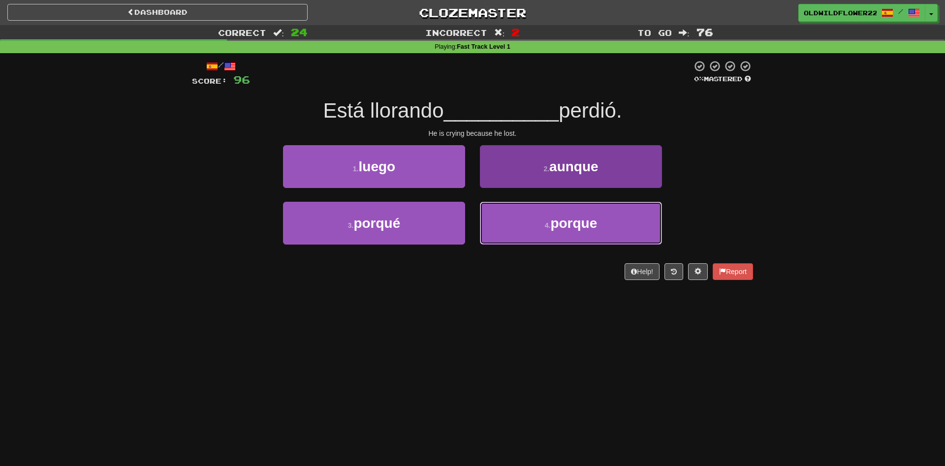
click at [562, 230] on span "porque" at bounding box center [573, 223] width 47 height 15
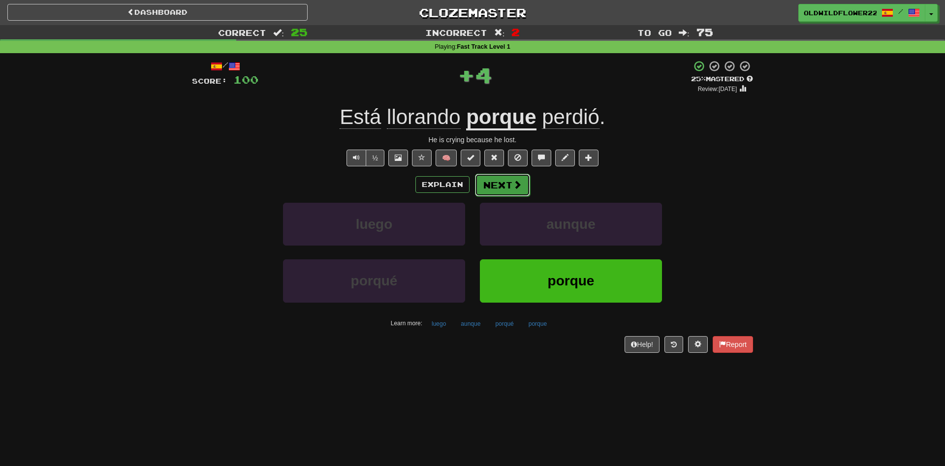
click at [506, 185] on button "Next" at bounding box center [502, 185] width 55 height 23
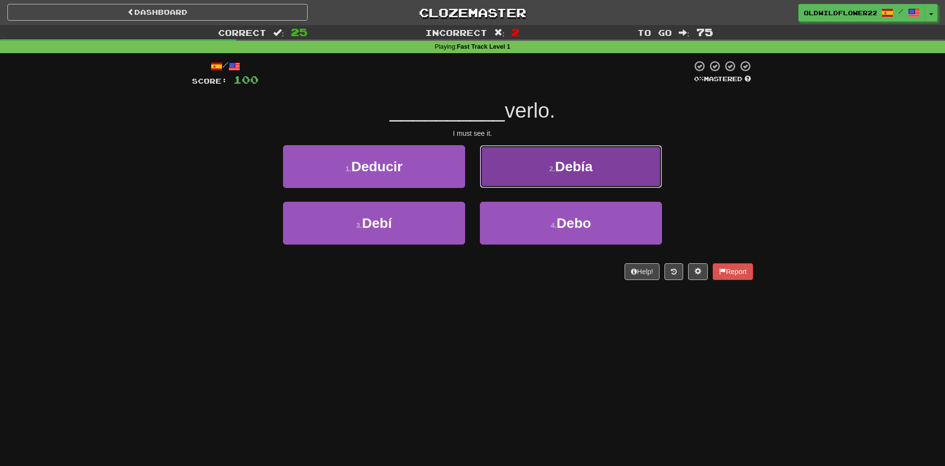
click at [520, 154] on button "2 . Debía" at bounding box center [571, 166] width 182 height 43
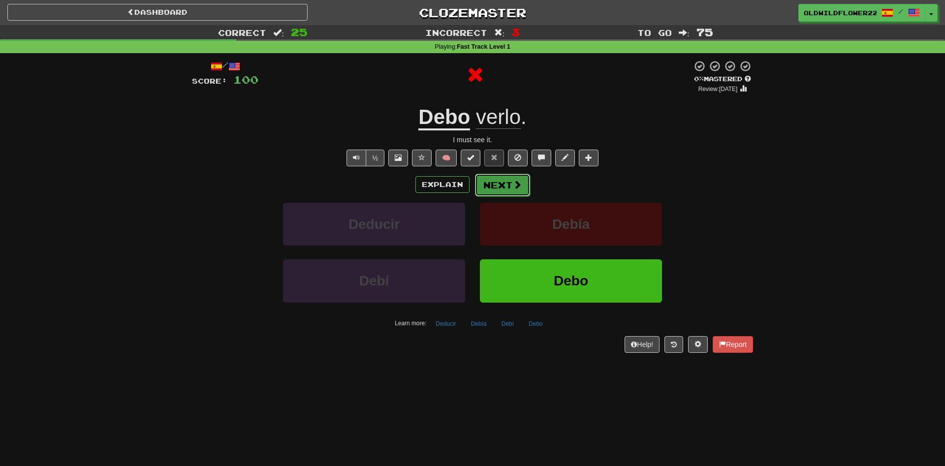
click at [509, 181] on button "Next" at bounding box center [502, 185] width 55 height 23
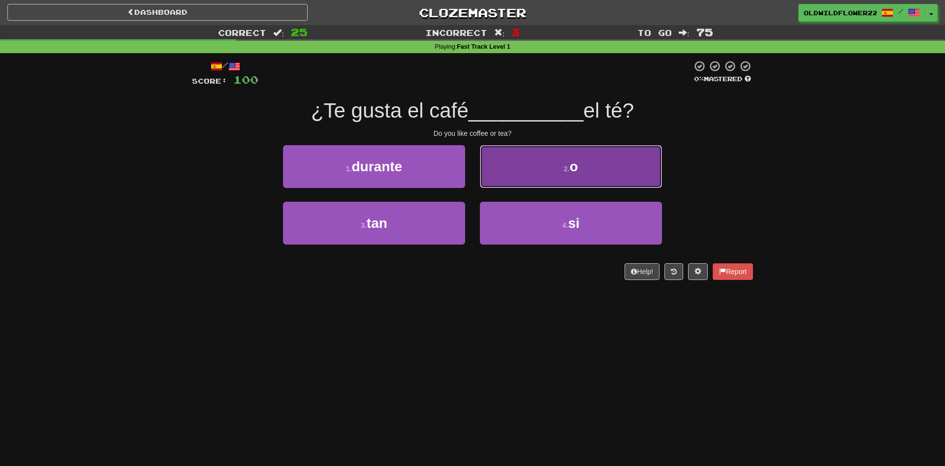
click at [582, 149] on button "2 . o" at bounding box center [571, 166] width 182 height 43
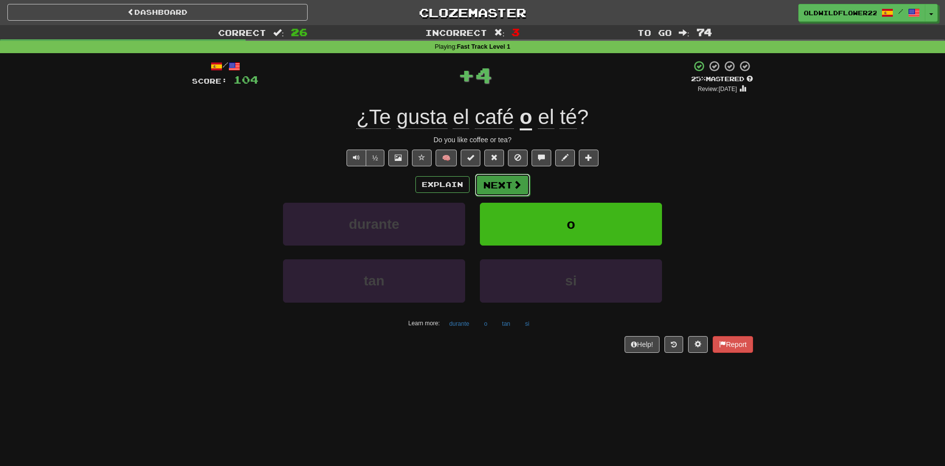
click at [511, 181] on button "Next" at bounding box center [502, 185] width 55 height 23
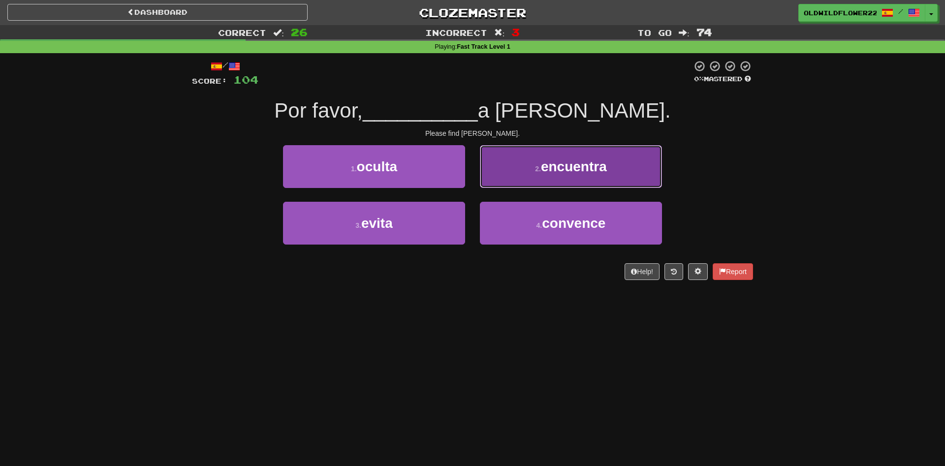
click at [619, 151] on button "2 . encuentra" at bounding box center [571, 166] width 182 height 43
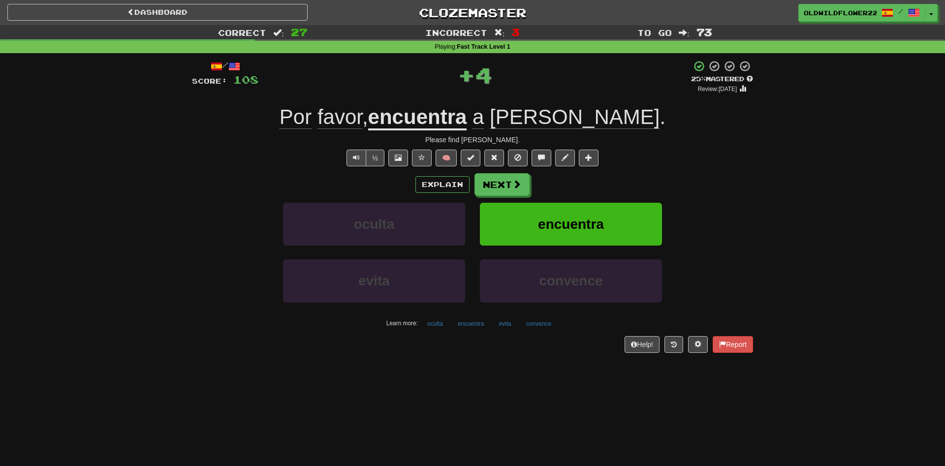
click at [531, 174] on div "Explain Next" at bounding box center [472, 184] width 561 height 23
click at [503, 187] on button "Next" at bounding box center [502, 185] width 55 height 23
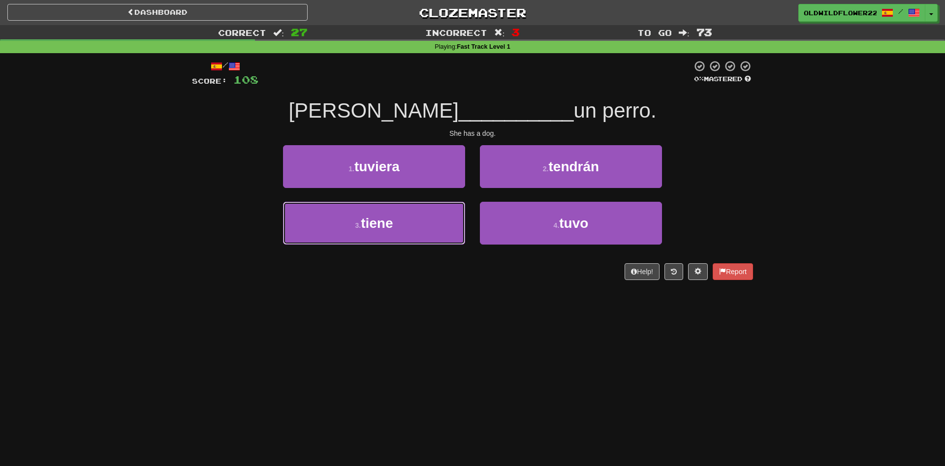
drag, startPoint x: 432, startPoint y: 226, endPoint x: 454, endPoint y: 197, distance: 36.5
click at [432, 223] on button "3 . tiene" at bounding box center [374, 223] width 182 height 43
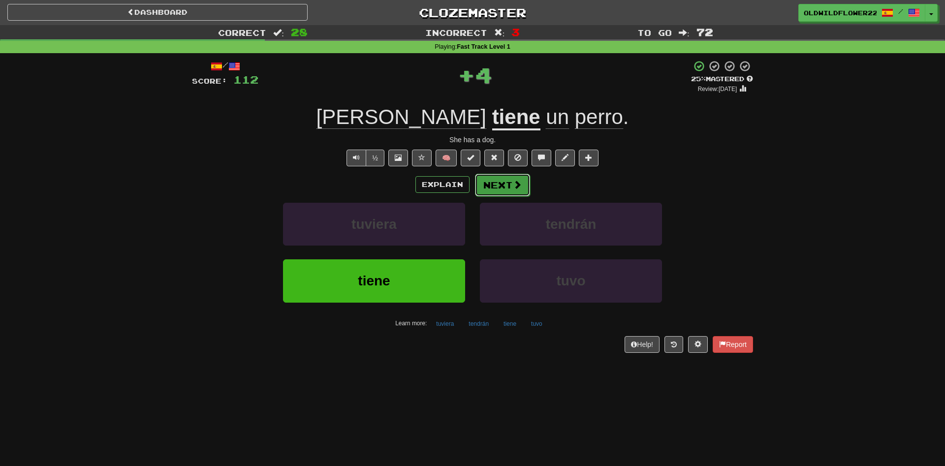
click at [516, 183] on span at bounding box center [517, 184] width 9 height 9
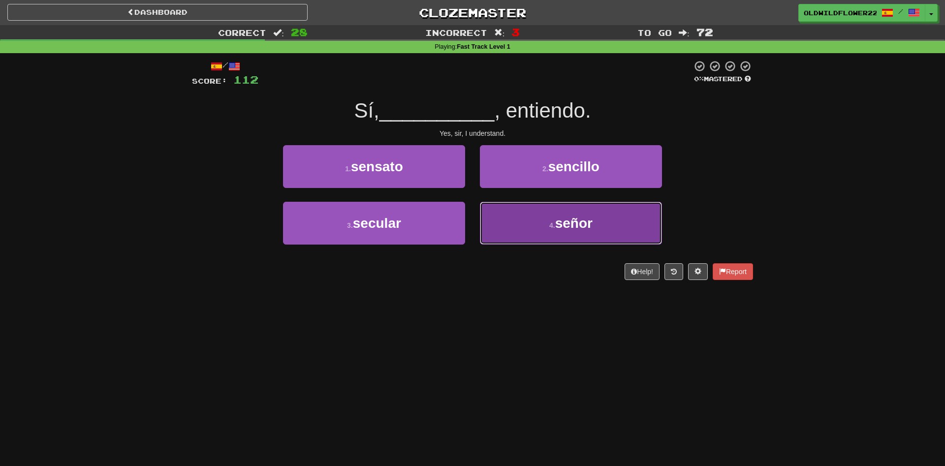
click at [514, 213] on button "4 . señor" at bounding box center [571, 223] width 182 height 43
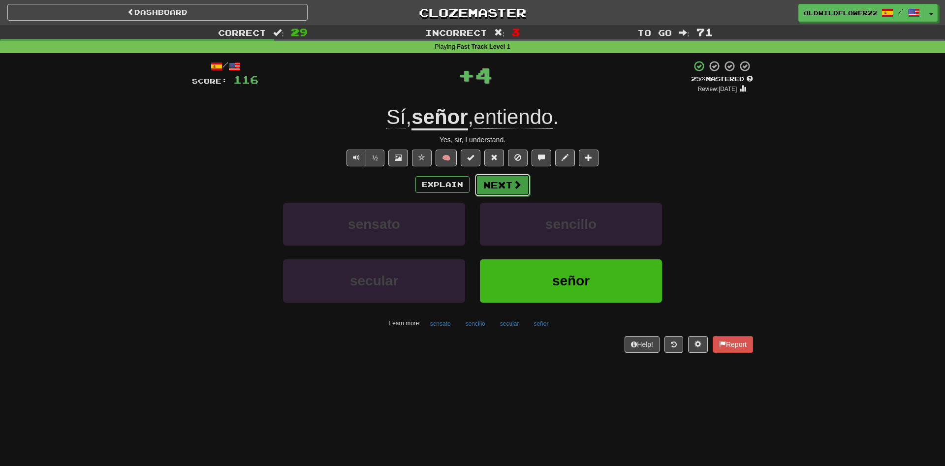
click at [498, 181] on button "Next" at bounding box center [502, 185] width 55 height 23
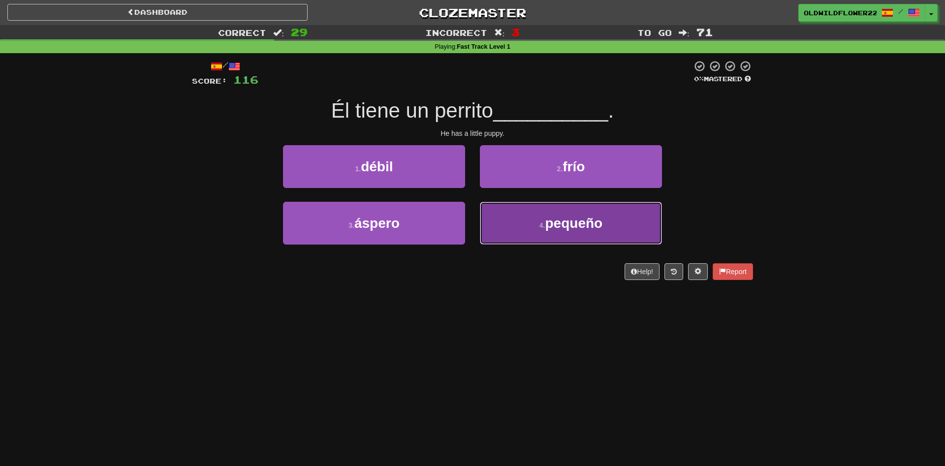
click at [570, 211] on button "4 . pequeño" at bounding box center [571, 223] width 182 height 43
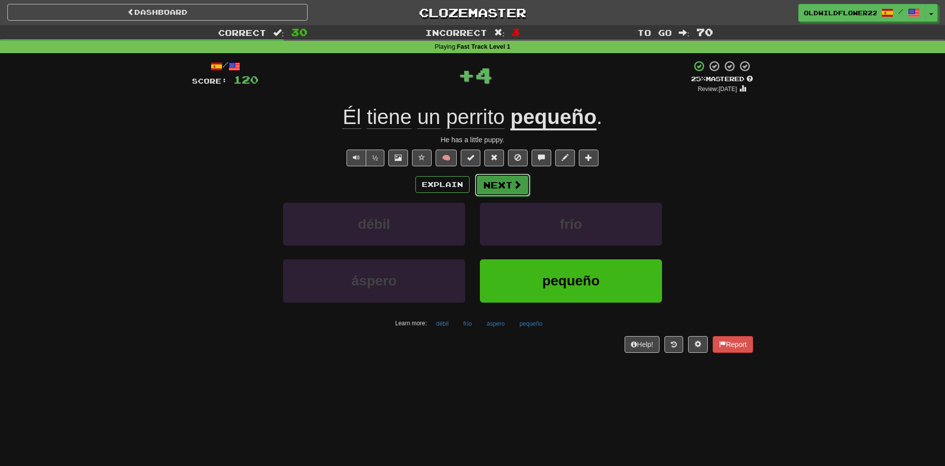
click at [523, 187] on button "Next" at bounding box center [502, 185] width 55 height 23
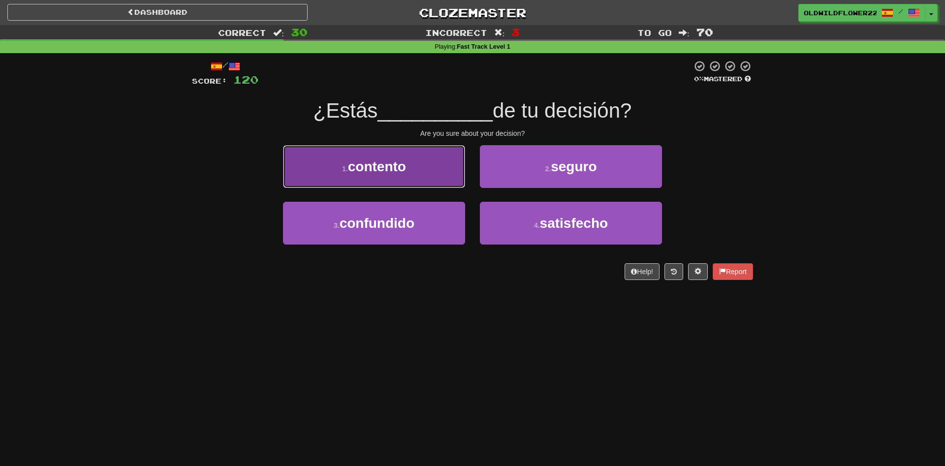
drag, startPoint x: 435, startPoint y: 187, endPoint x: 440, endPoint y: 187, distance: 4.9
click at [439, 187] on button "1 . [PERSON_NAME]" at bounding box center [374, 166] width 182 height 43
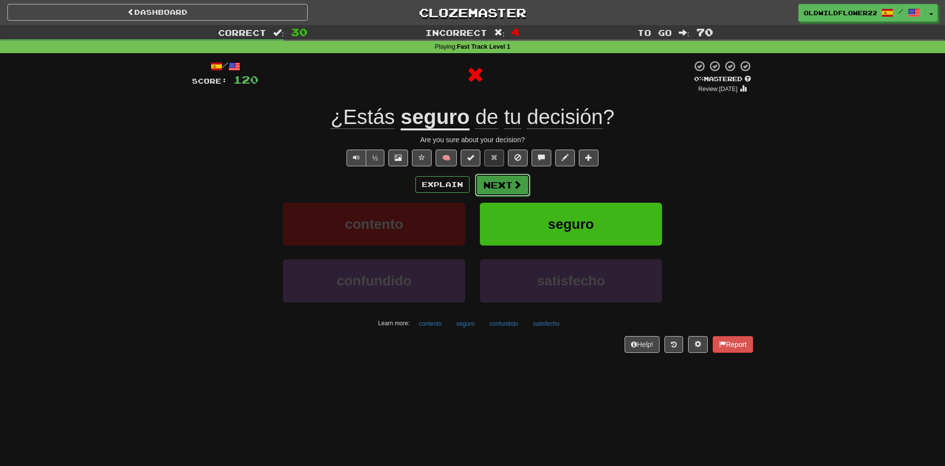
click at [526, 184] on button "Next" at bounding box center [502, 185] width 55 height 23
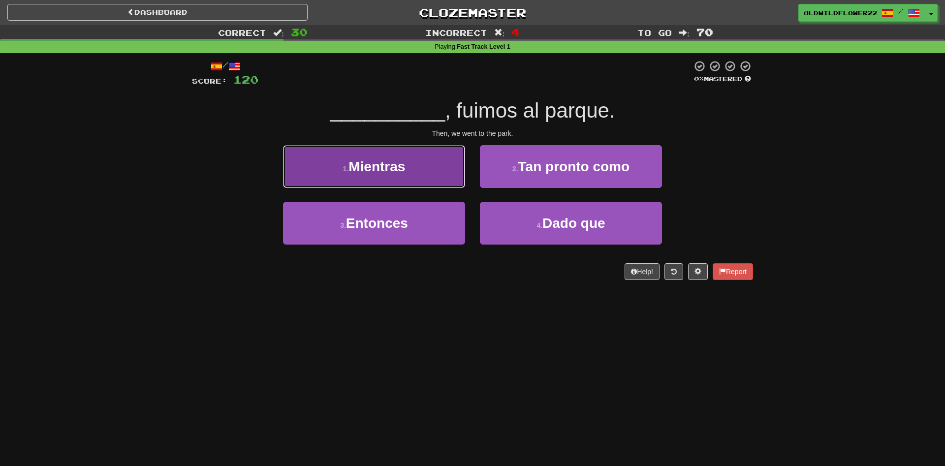
click at [407, 167] on button "1 . Mientras" at bounding box center [374, 166] width 182 height 43
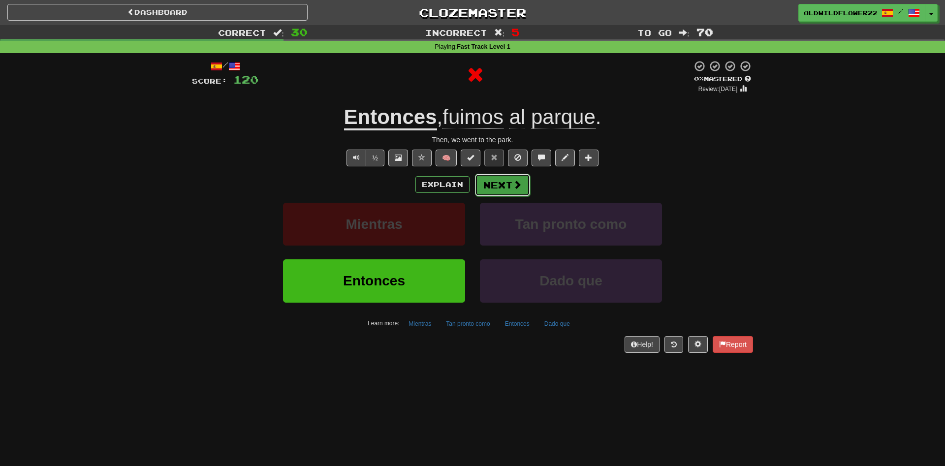
click at [506, 182] on button "Next" at bounding box center [502, 185] width 55 height 23
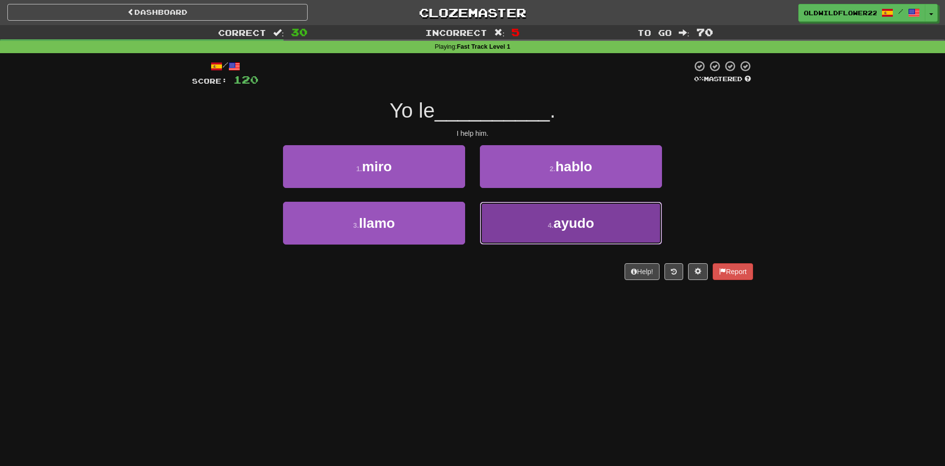
click at [584, 220] on span "ayudo" at bounding box center [574, 223] width 40 height 15
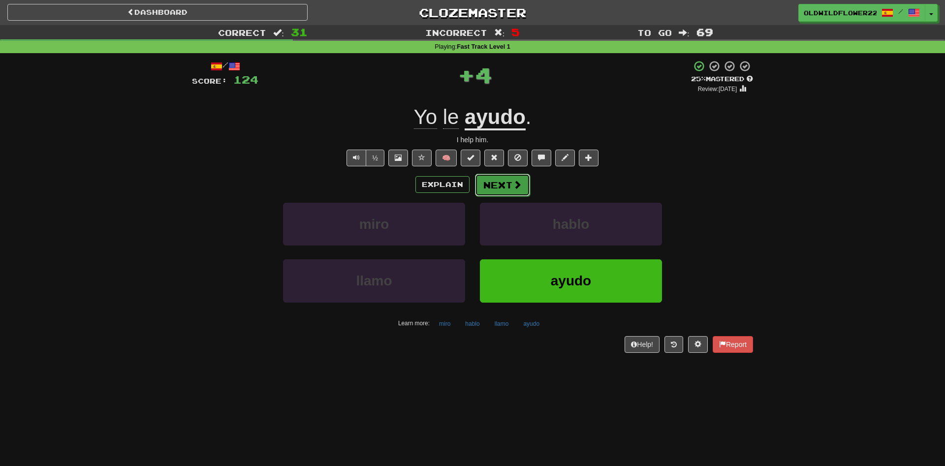
click at [511, 182] on button "Next" at bounding box center [502, 185] width 55 height 23
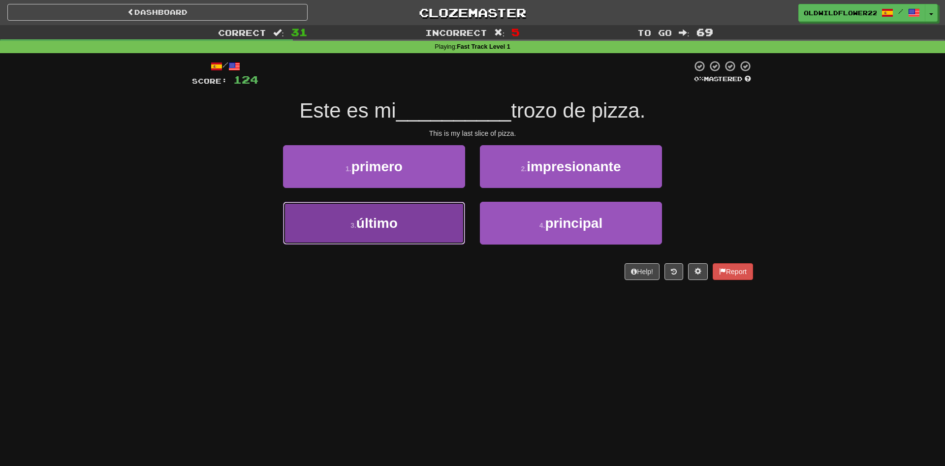
click at [403, 228] on button "3 . último" at bounding box center [374, 223] width 182 height 43
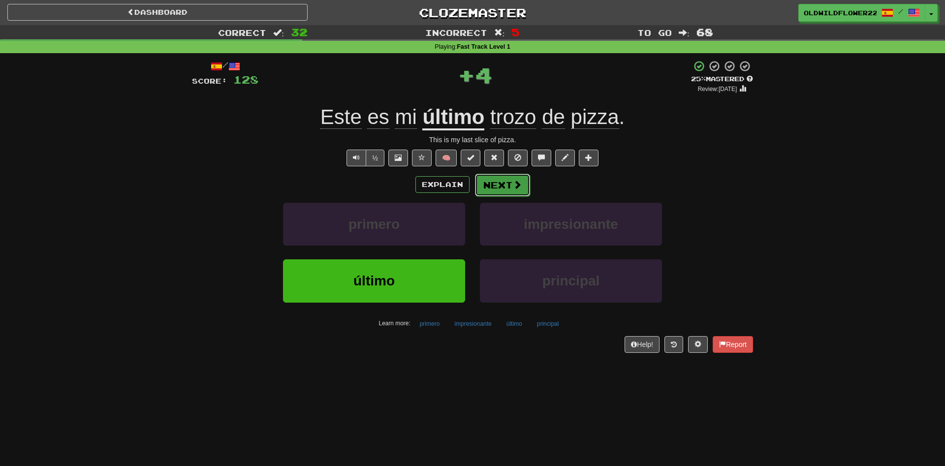
click at [504, 195] on button "Next" at bounding box center [502, 185] width 55 height 23
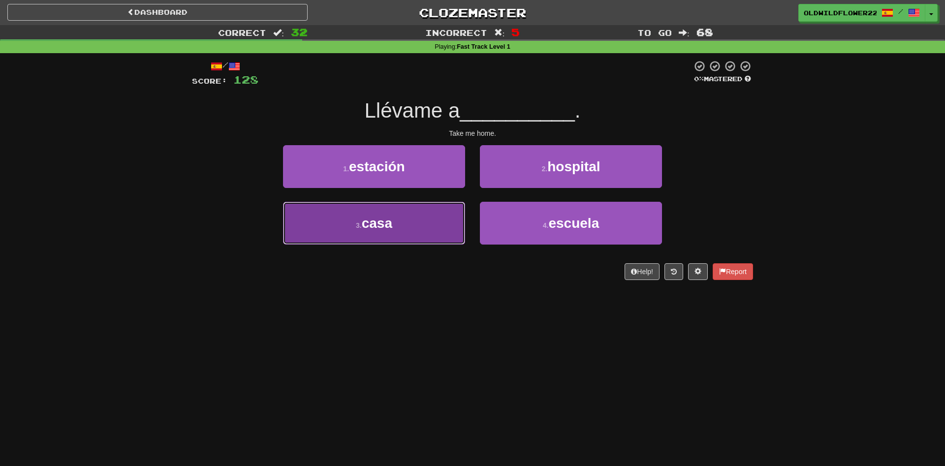
click at [424, 232] on button "3 . casa" at bounding box center [374, 223] width 182 height 43
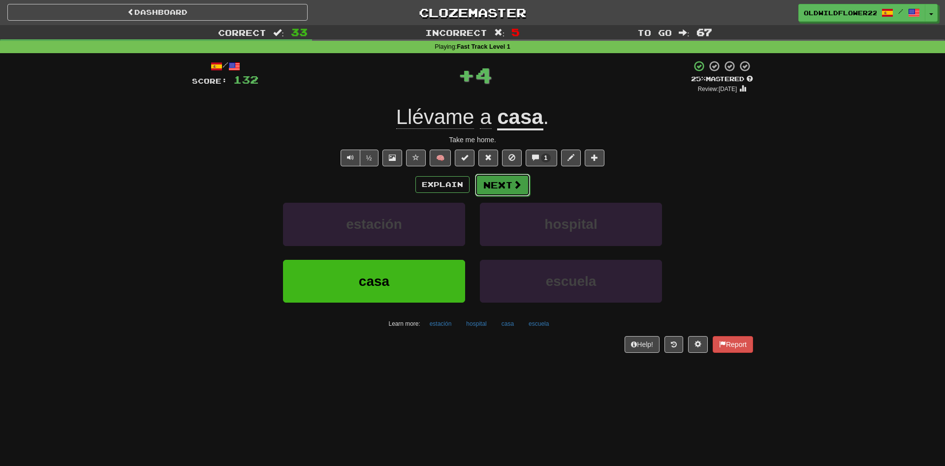
click at [516, 191] on button "Next" at bounding box center [502, 185] width 55 height 23
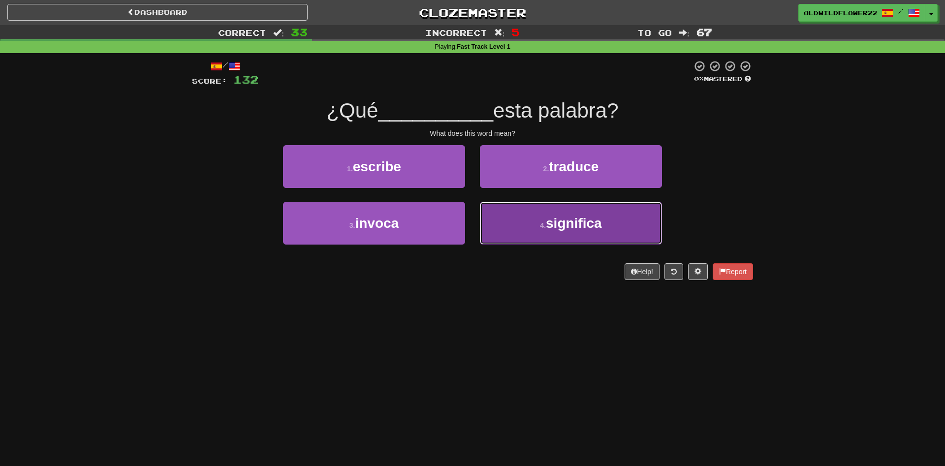
click at [534, 228] on button "4 . significa" at bounding box center [571, 223] width 182 height 43
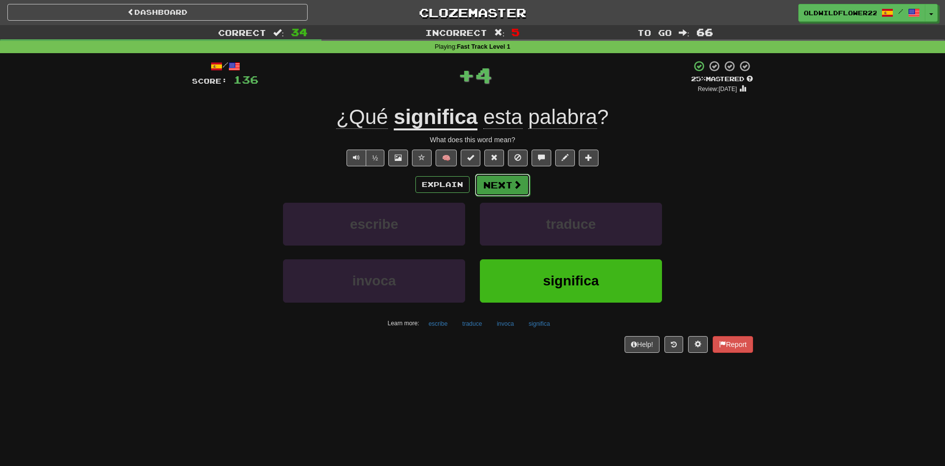
click at [508, 182] on button "Next" at bounding box center [502, 185] width 55 height 23
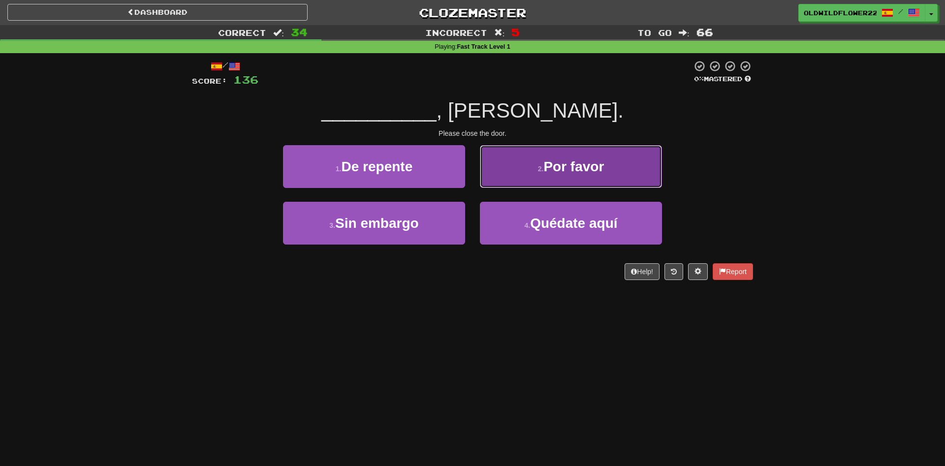
click at [587, 178] on button "2 . Por favor" at bounding box center [571, 166] width 182 height 43
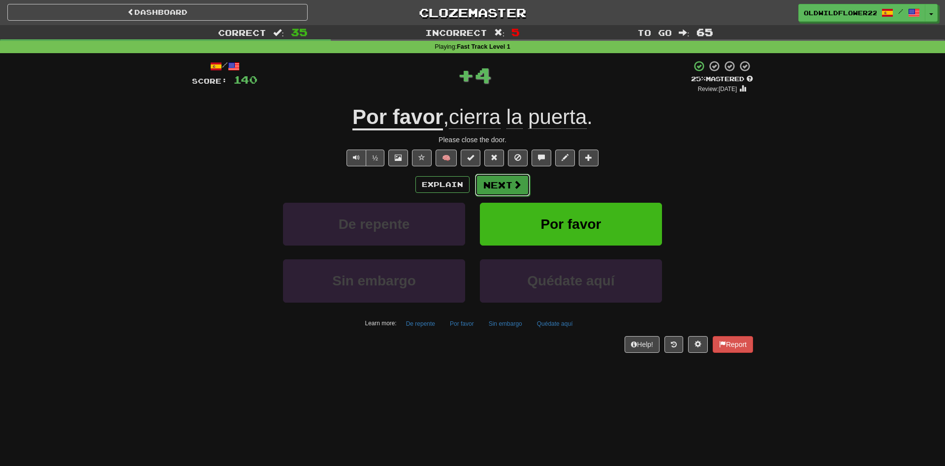
click at [519, 182] on span at bounding box center [517, 184] width 9 height 9
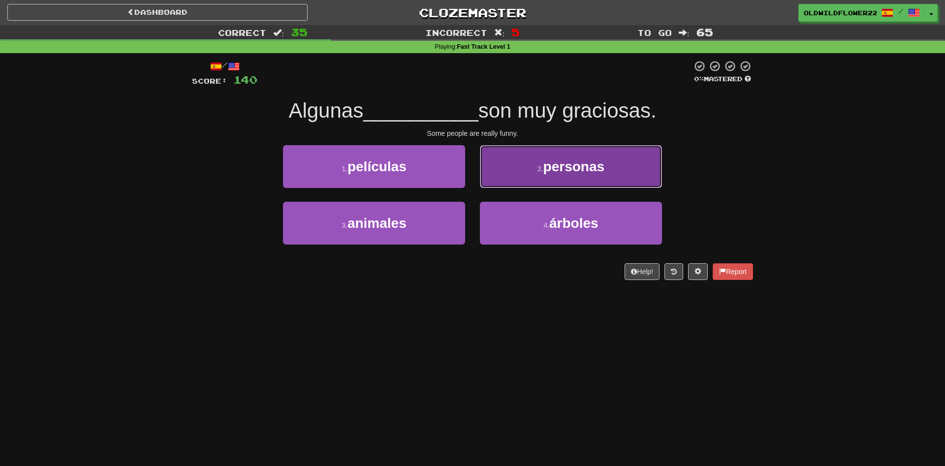
click at [560, 177] on button "2 . personas" at bounding box center [571, 166] width 182 height 43
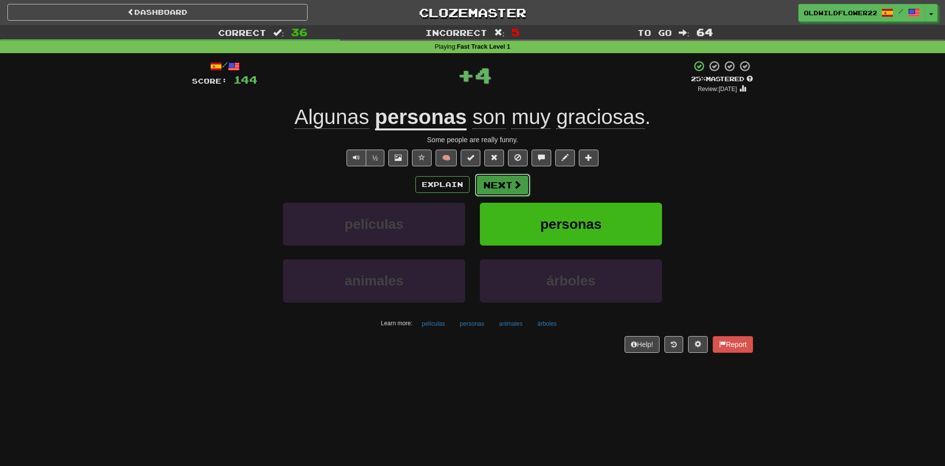
click at [498, 183] on button "Next" at bounding box center [502, 185] width 55 height 23
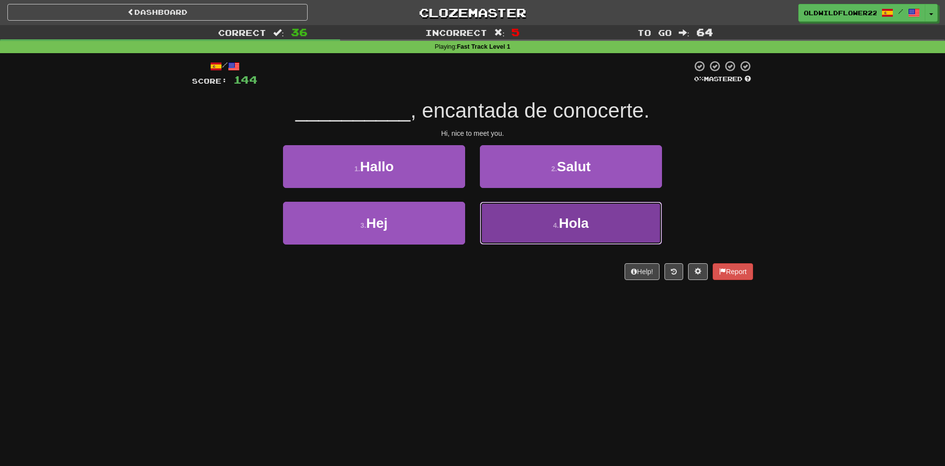
click at [638, 228] on button "4 . [GEOGRAPHIC_DATA]" at bounding box center [571, 223] width 182 height 43
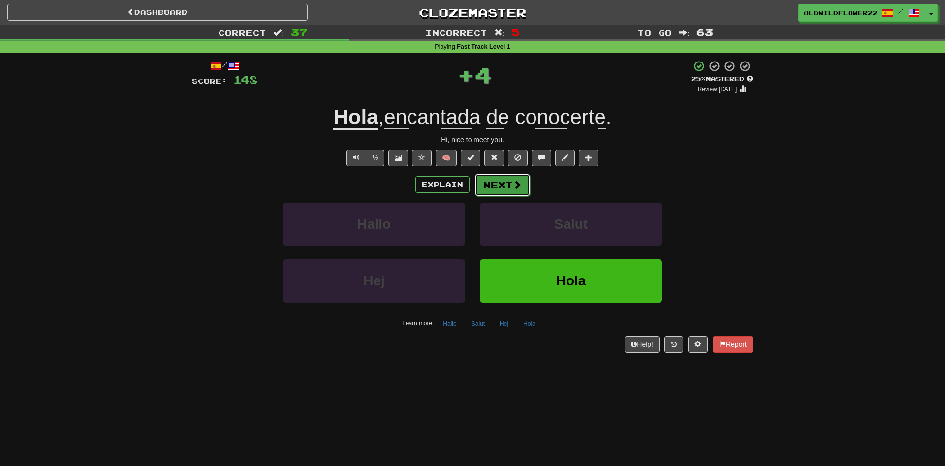
click at [504, 183] on button "Next" at bounding box center [502, 185] width 55 height 23
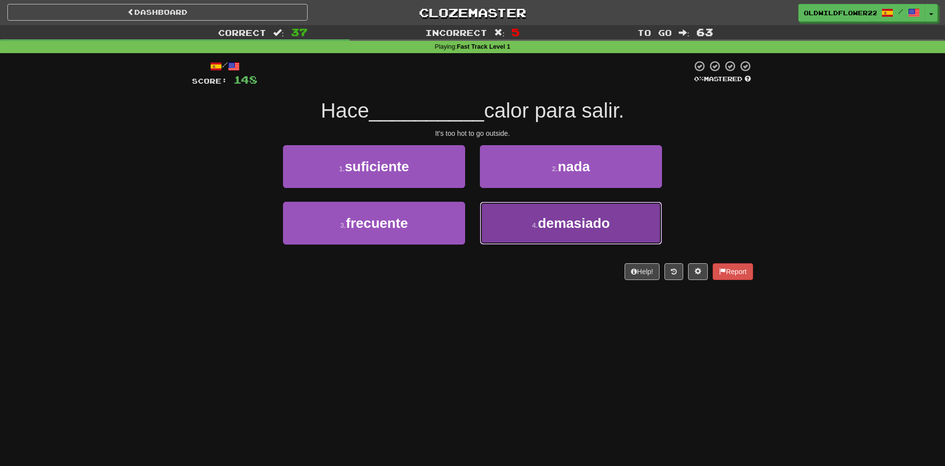
click at [546, 223] on span "demasiado" at bounding box center [574, 223] width 72 height 15
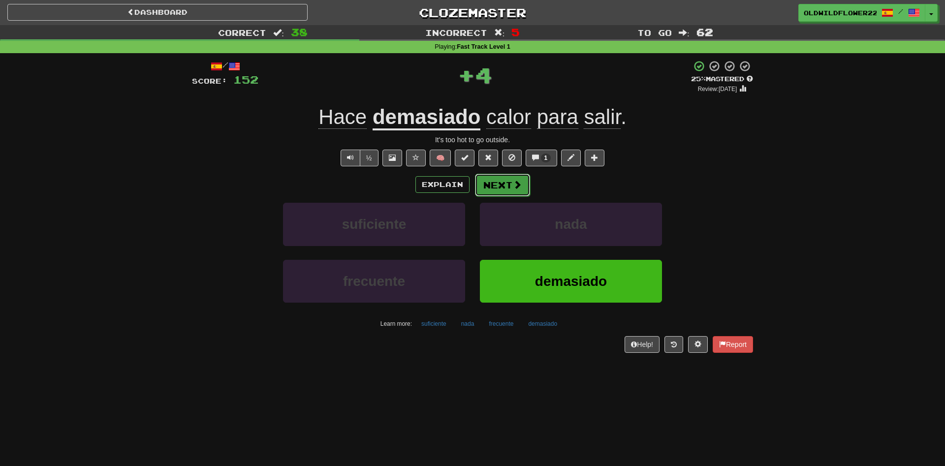
click at [525, 177] on button "Next" at bounding box center [502, 185] width 55 height 23
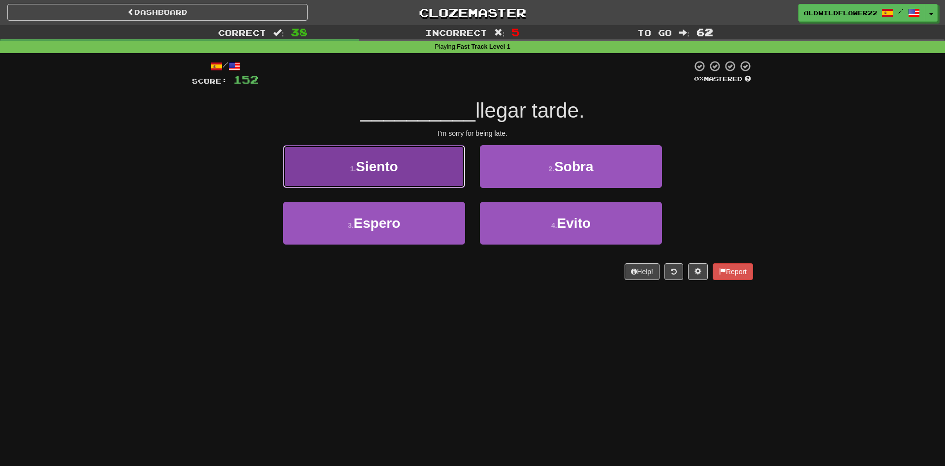
click at [398, 150] on button "1 . Siento" at bounding box center [374, 166] width 182 height 43
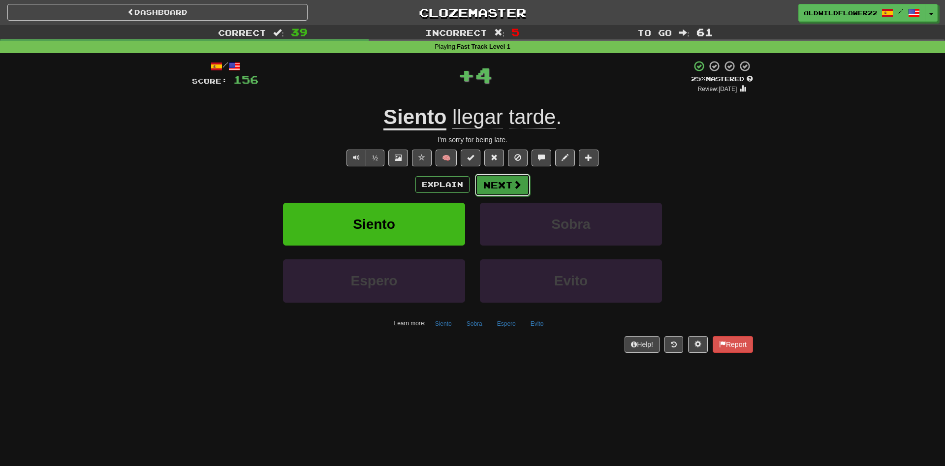
click at [503, 179] on button "Next" at bounding box center [502, 185] width 55 height 23
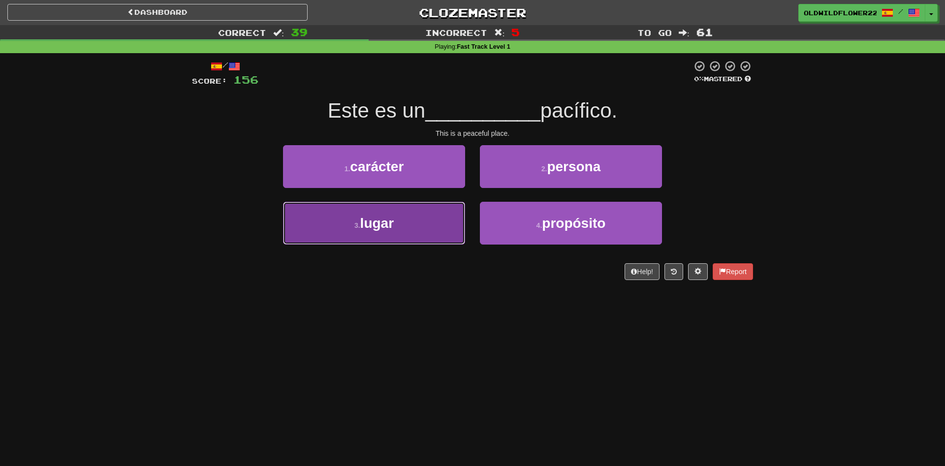
click at [369, 229] on span "lugar" at bounding box center [376, 223] width 33 height 15
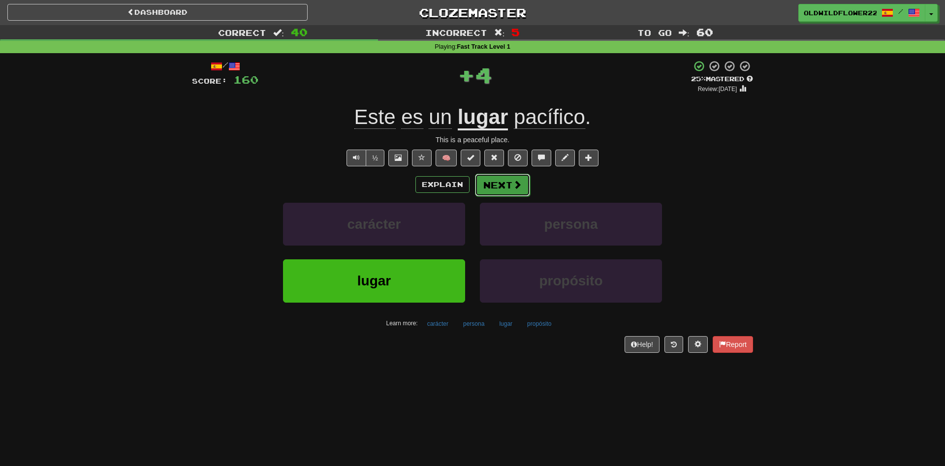
click at [517, 191] on button "Next" at bounding box center [502, 185] width 55 height 23
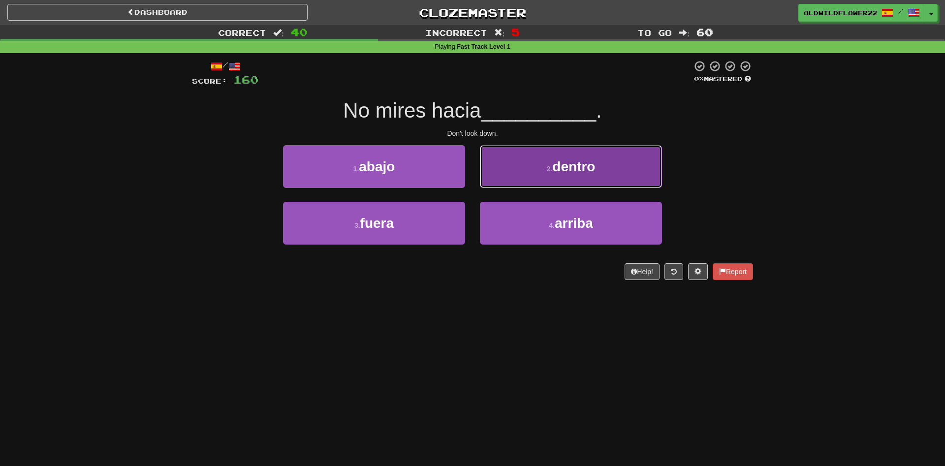
click at [558, 166] on span "dentro" at bounding box center [573, 166] width 43 height 15
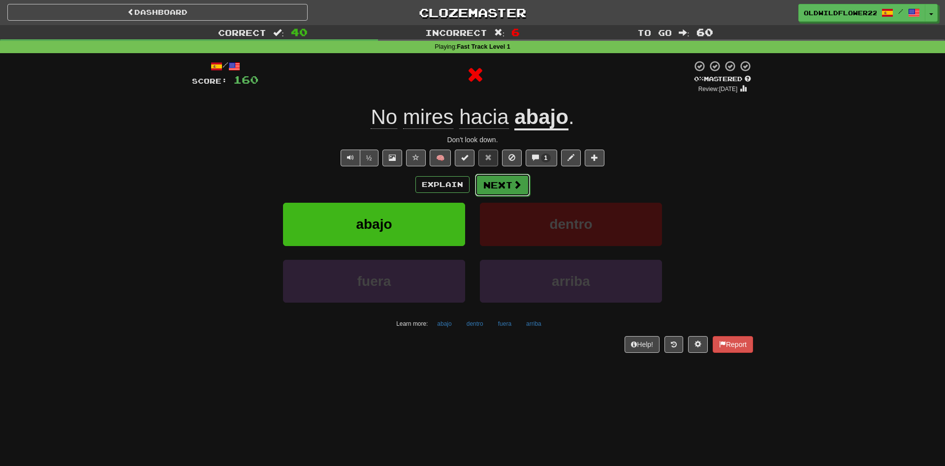
click at [506, 177] on button "Next" at bounding box center [502, 185] width 55 height 23
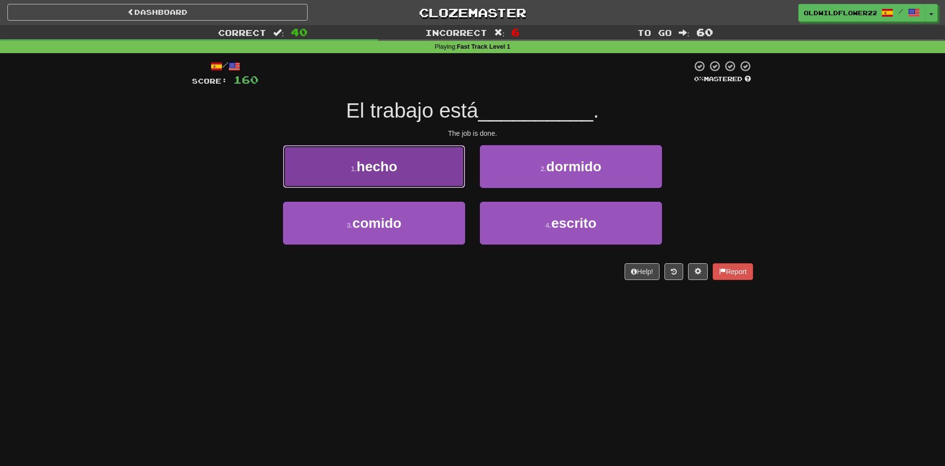
drag, startPoint x: 404, startPoint y: 172, endPoint x: 416, endPoint y: 161, distance: 16.5
click at [413, 164] on button "1 . hecho" at bounding box center [374, 166] width 182 height 43
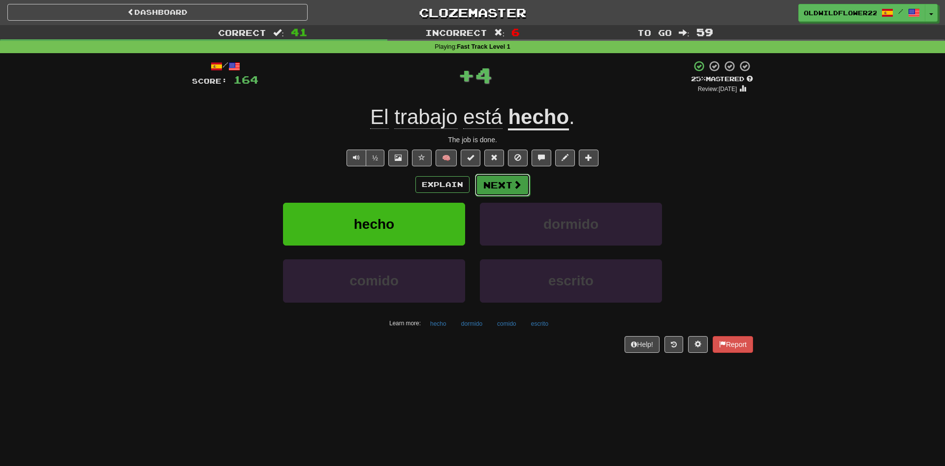
click at [504, 186] on button "Next" at bounding box center [502, 185] width 55 height 23
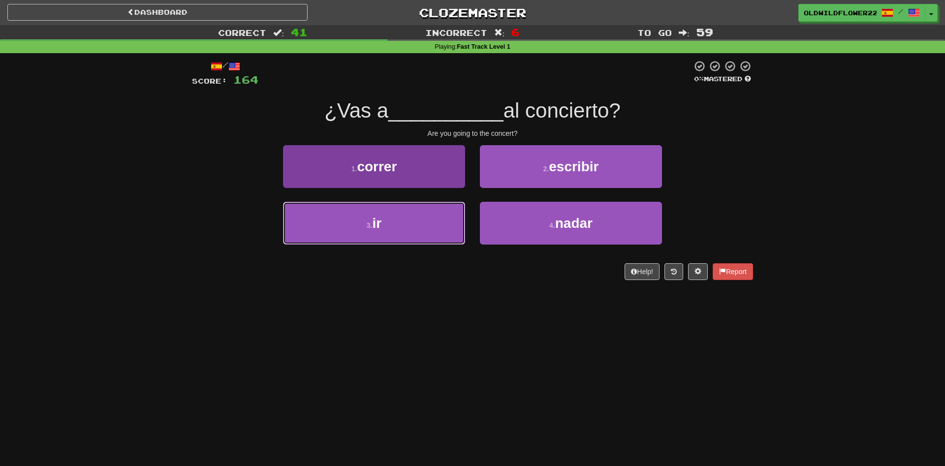
click at [419, 226] on button "3 . ir" at bounding box center [374, 223] width 182 height 43
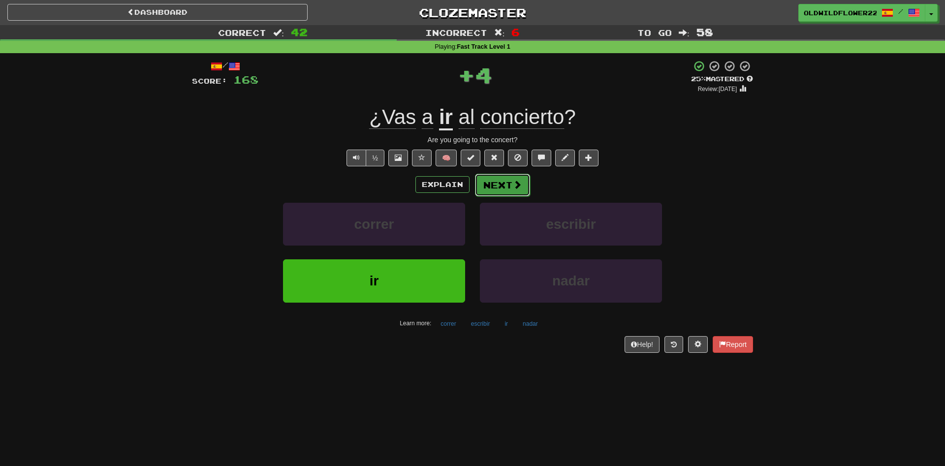
click at [512, 185] on button "Next" at bounding box center [502, 185] width 55 height 23
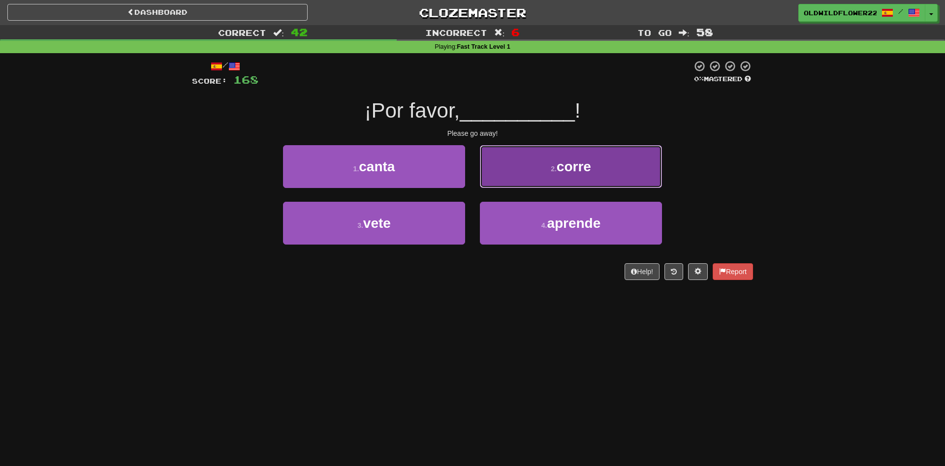
click at [544, 163] on button "2 . corre" at bounding box center [571, 166] width 182 height 43
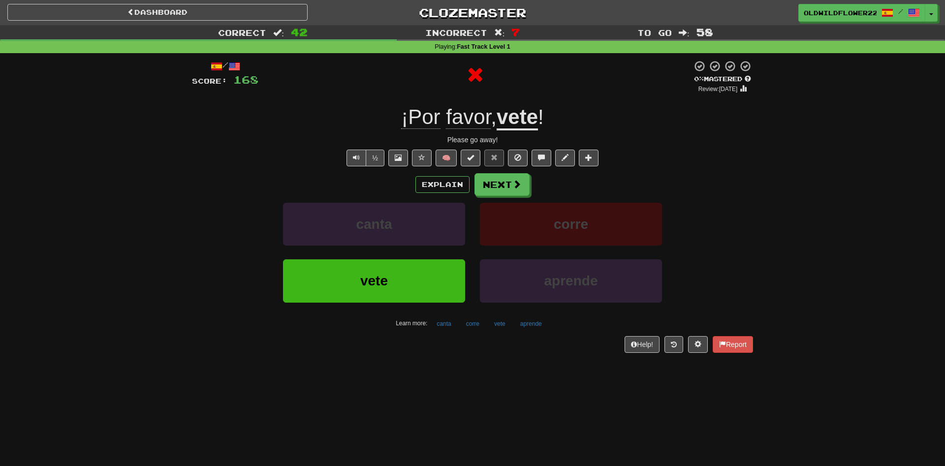
click at [531, 122] on u "vete" at bounding box center [517, 117] width 41 height 25
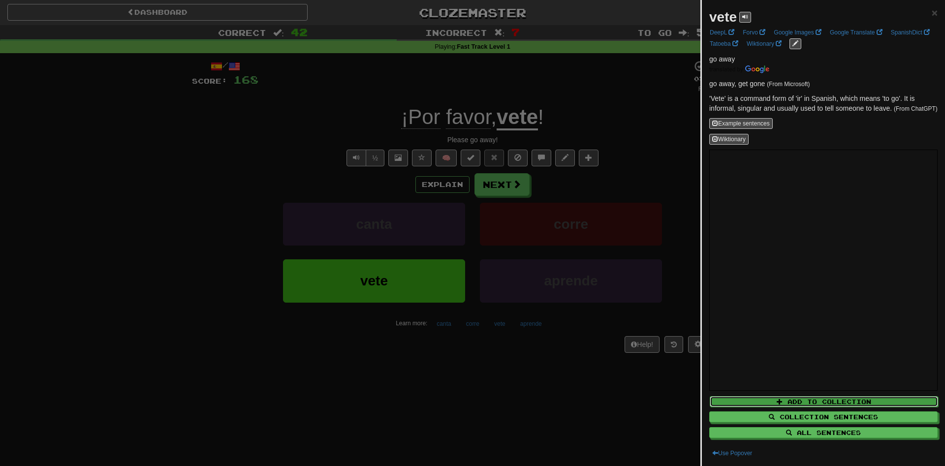
click at [814, 400] on button "Add to Collection" at bounding box center [824, 401] width 228 height 11
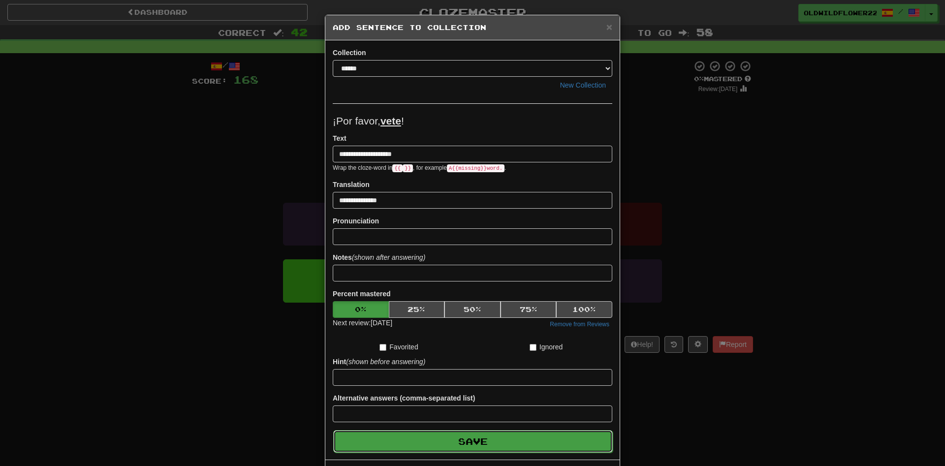
click at [479, 439] on button "Save" at bounding box center [473, 441] width 280 height 23
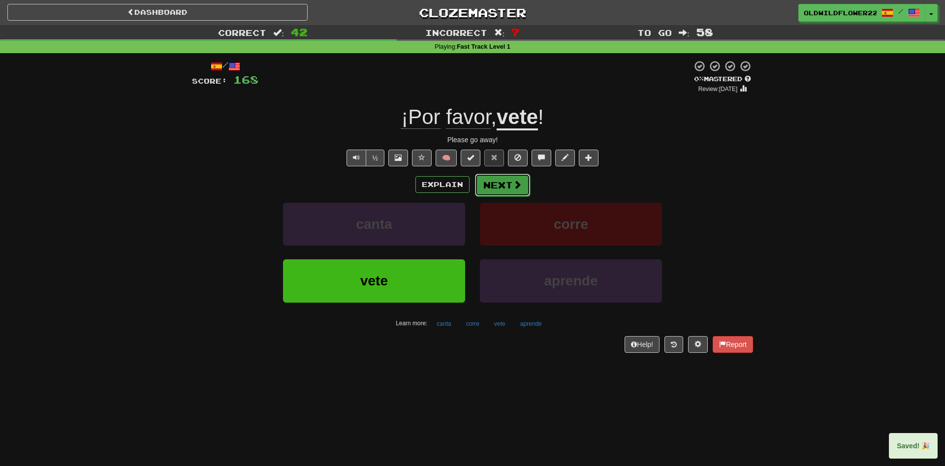
click at [507, 191] on button "Next" at bounding box center [502, 185] width 55 height 23
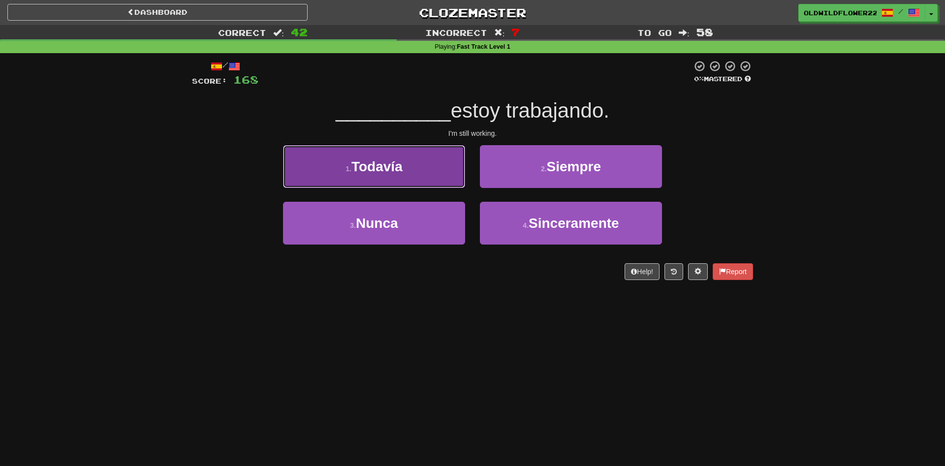
click at [355, 182] on button "1 . Todavía" at bounding box center [374, 166] width 182 height 43
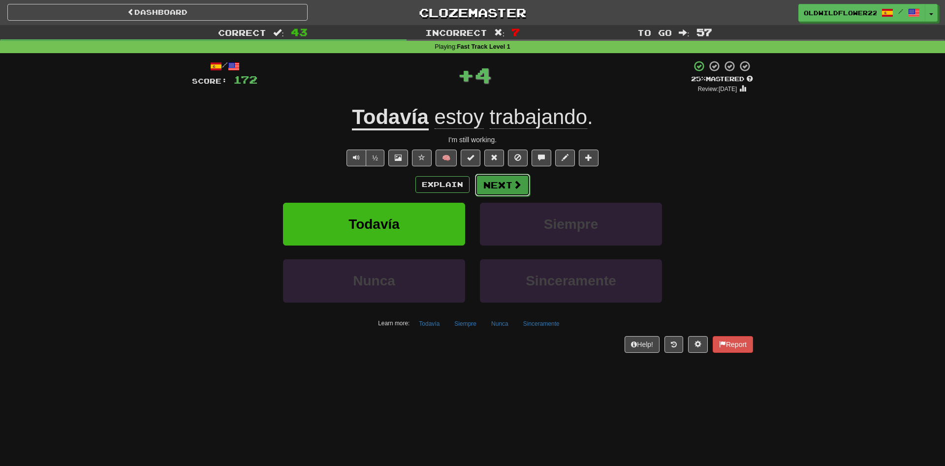
click at [508, 183] on button "Next" at bounding box center [502, 185] width 55 height 23
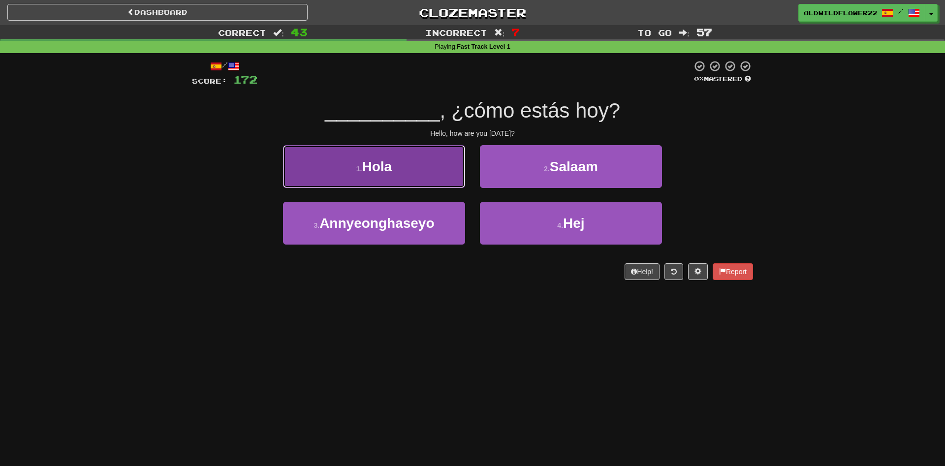
drag, startPoint x: 436, startPoint y: 179, endPoint x: 441, endPoint y: 176, distance: 6.2
click at [437, 177] on button "1 . [GEOGRAPHIC_DATA]" at bounding box center [374, 166] width 182 height 43
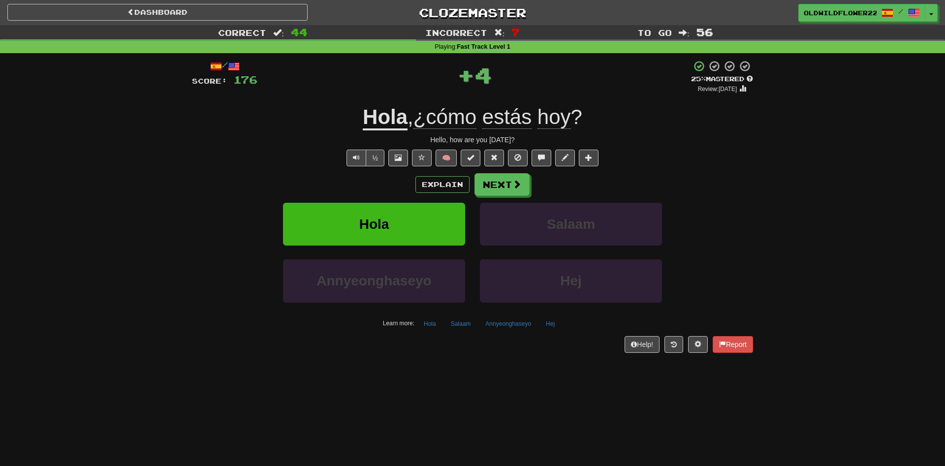
click at [496, 172] on div "/ Score: 176 + 4 25 % Mastered Review: [DATE] Hola , ¿cómo estás hoy ? Hello, h…" at bounding box center [472, 206] width 561 height 292
click at [527, 181] on button "Next" at bounding box center [502, 185] width 55 height 23
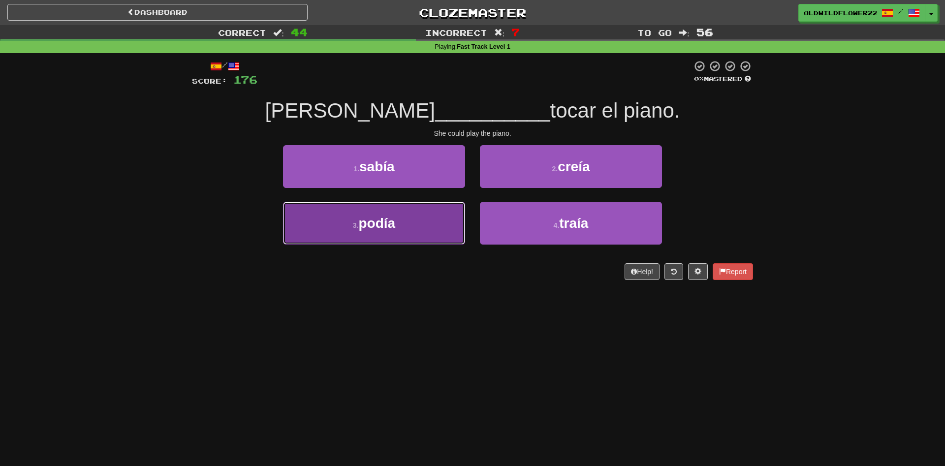
click at [431, 229] on button "3 . podía" at bounding box center [374, 223] width 182 height 43
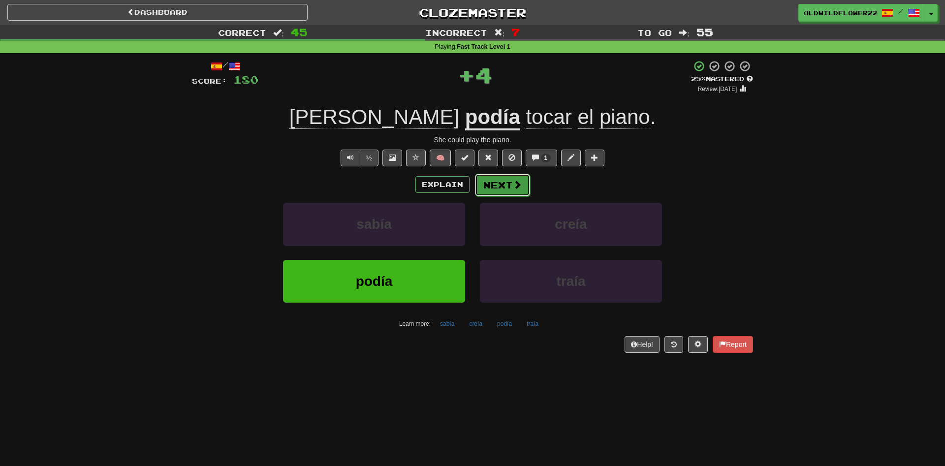
click at [515, 186] on span at bounding box center [517, 184] width 9 height 9
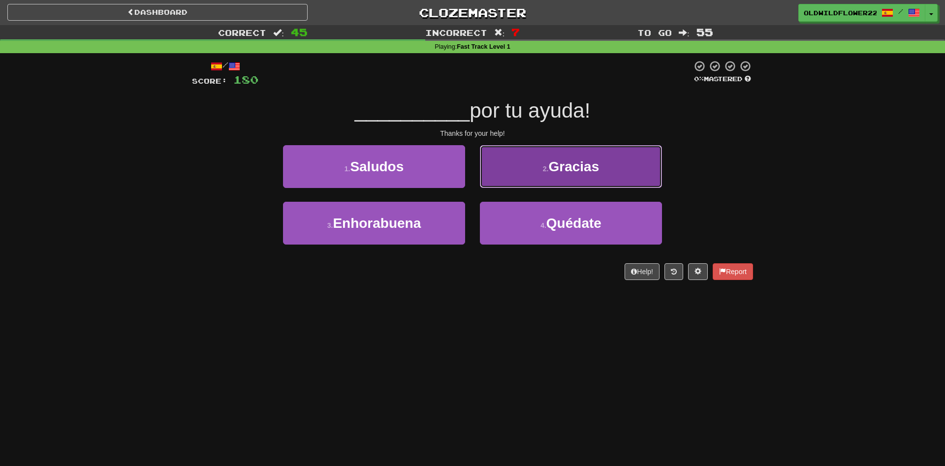
click at [597, 177] on button "2 . Gracias" at bounding box center [571, 166] width 182 height 43
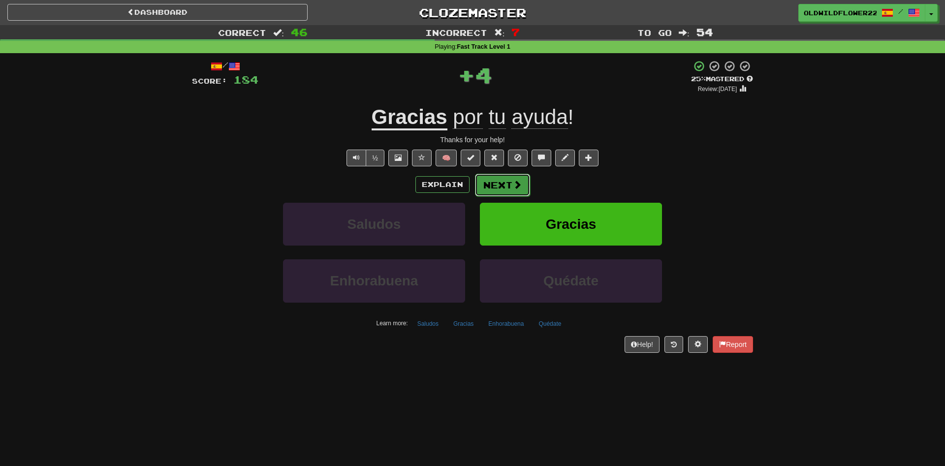
click at [520, 181] on span at bounding box center [517, 184] width 9 height 9
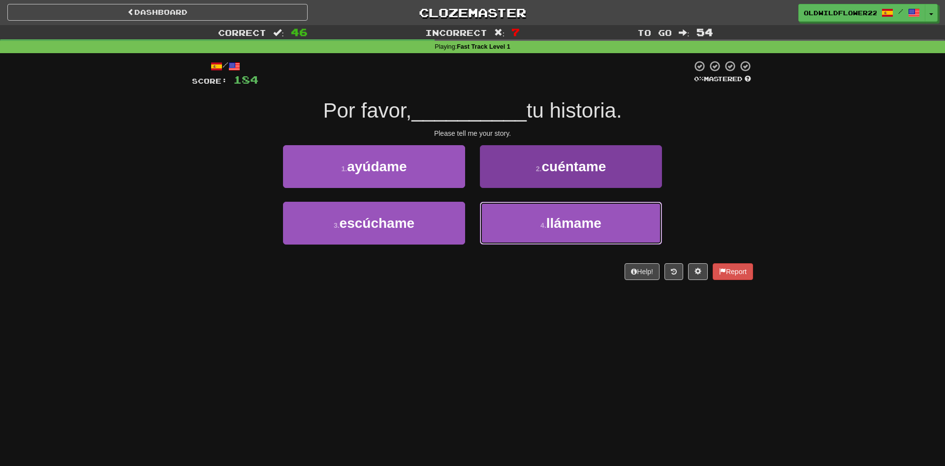
click at [610, 215] on button "4 . llámame" at bounding box center [571, 223] width 182 height 43
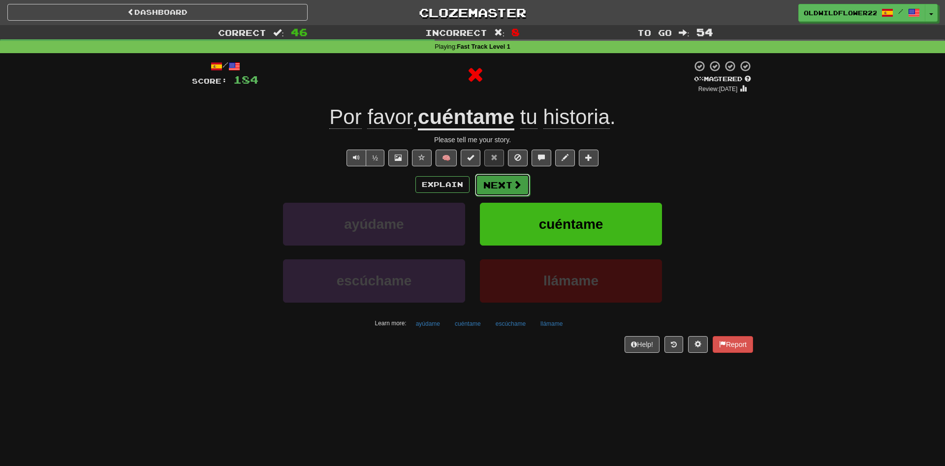
click at [514, 187] on span at bounding box center [517, 184] width 9 height 9
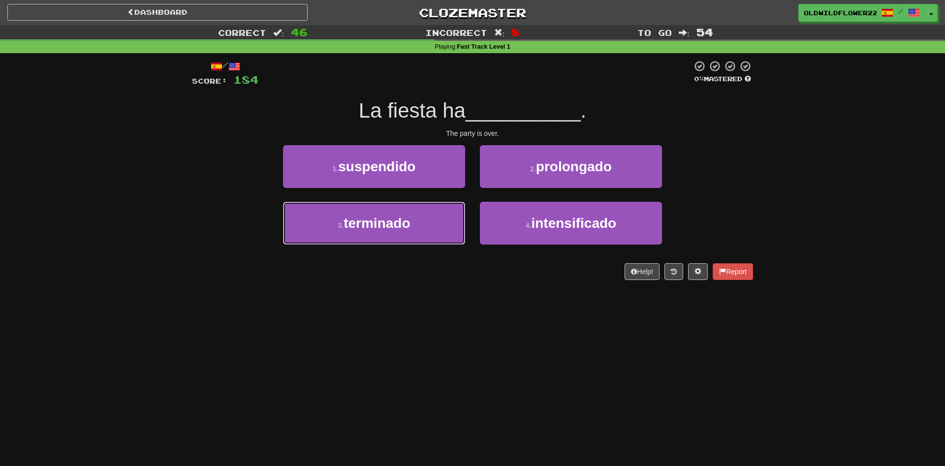
drag, startPoint x: 405, startPoint y: 218, endPoint x: 445, endPoint y: 197, distance: 44.9
click at [409, 214] on button "3 . terminado" at bounding box center [374, 223] width 182 height 43
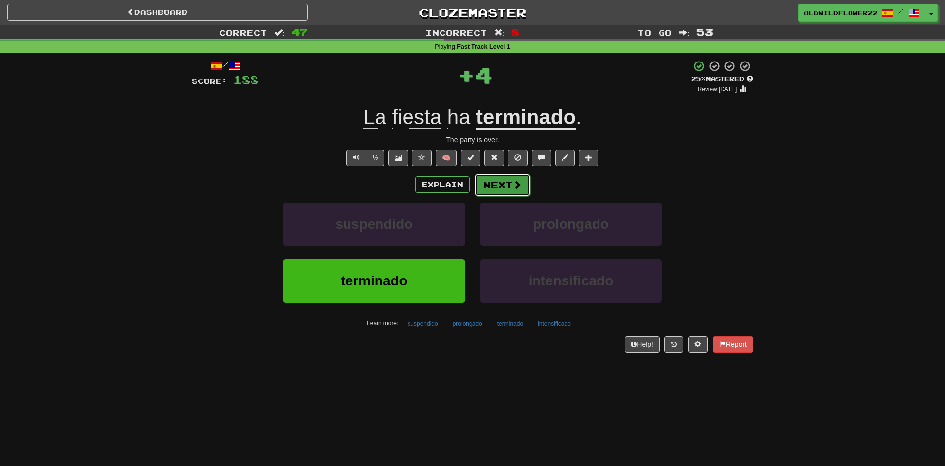
click at [513, 184] on button "Next" at bounding box center [502, 185] width 55 height 23
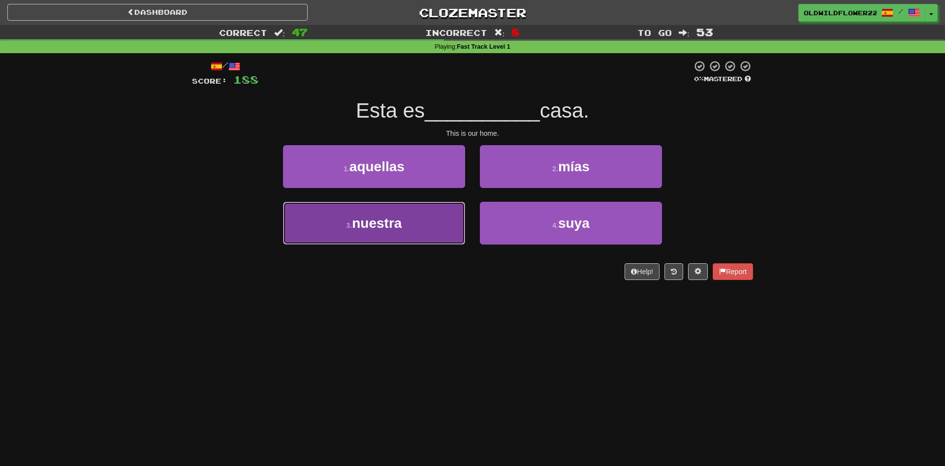
click at [391, 233] on button "3 . nuestra" at bounding box center [374, 223] width 182 height 43
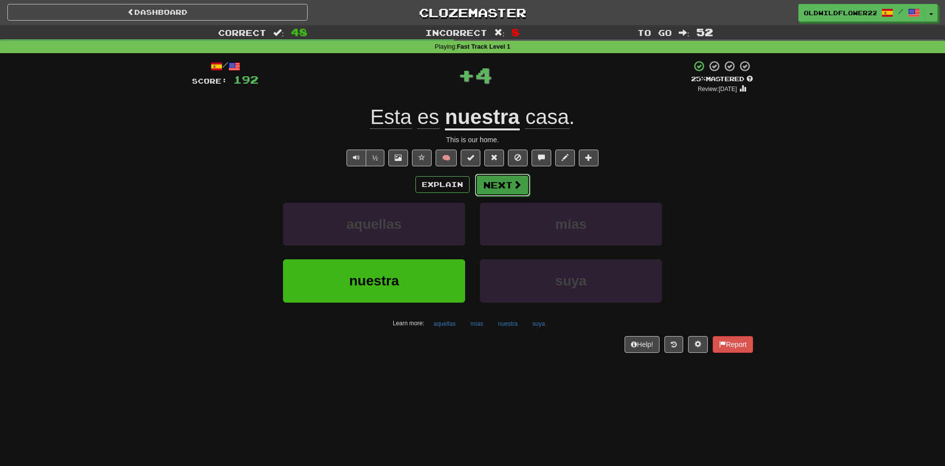
click at [503, 186] on button "Next" at bounding box center [502, 185] width 55 height 23
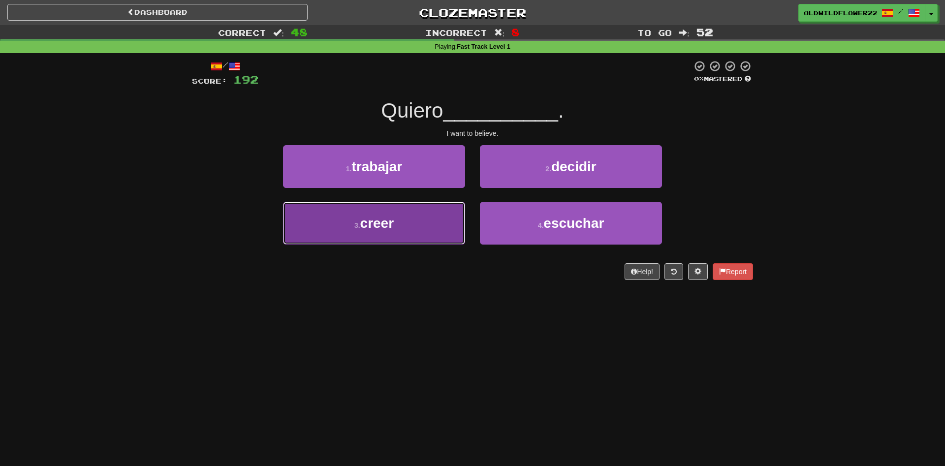
click at [326, 217] on button "3 . creer" at bounding box center [374, 223] width 182 height 43
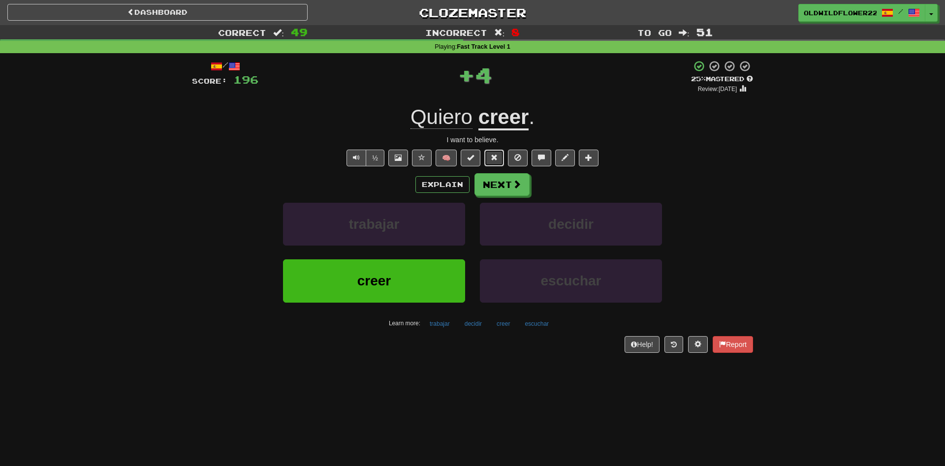
click at [492, 165] on button at bounding box center [494, 158] width 20 height 17
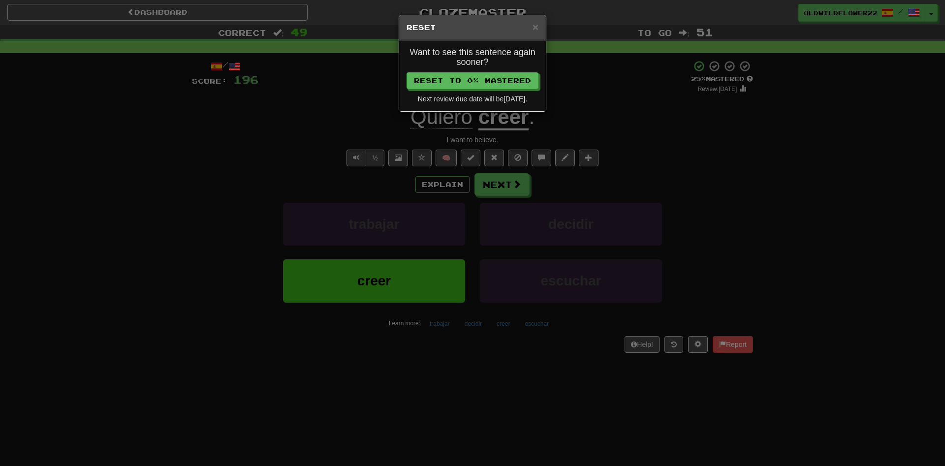
click at [497, 172] on div "× Reset Want to see this sentence again sooner? Reset to 0% Mastered Next revie…" at bounding box center [472, 233] width 945 height 466
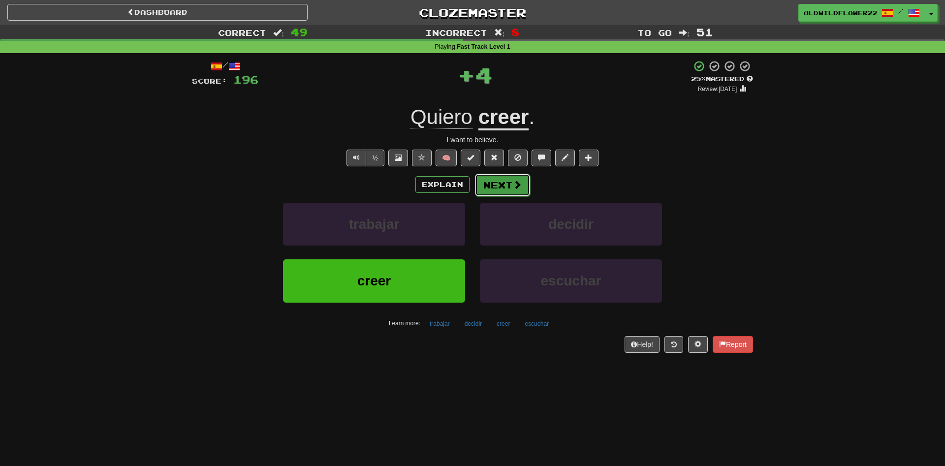
click at [502, 183] on button "Next" at bounding box center [502, 185] width 55 height 23
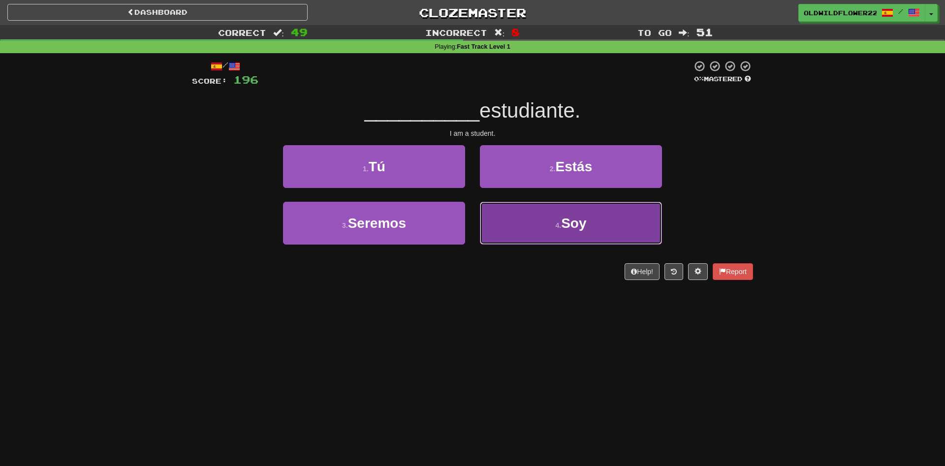
click at [556, 225] on small "4 ." at bounding box center [558, 226] width 6 height 8
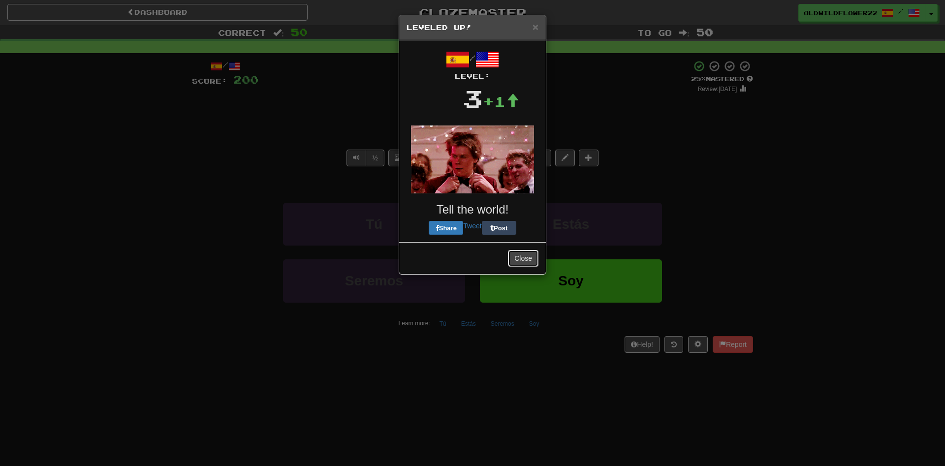
click at [527, 262] on button "Close" at bounding box center [523, 258] width 31 height 17
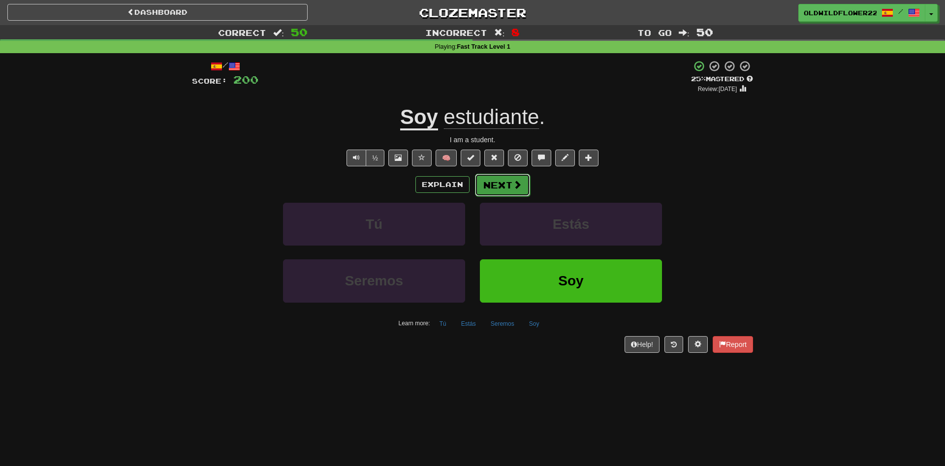
click at [517, 194] on button "Next" at bounding box center [502, 185] width 55 height 23
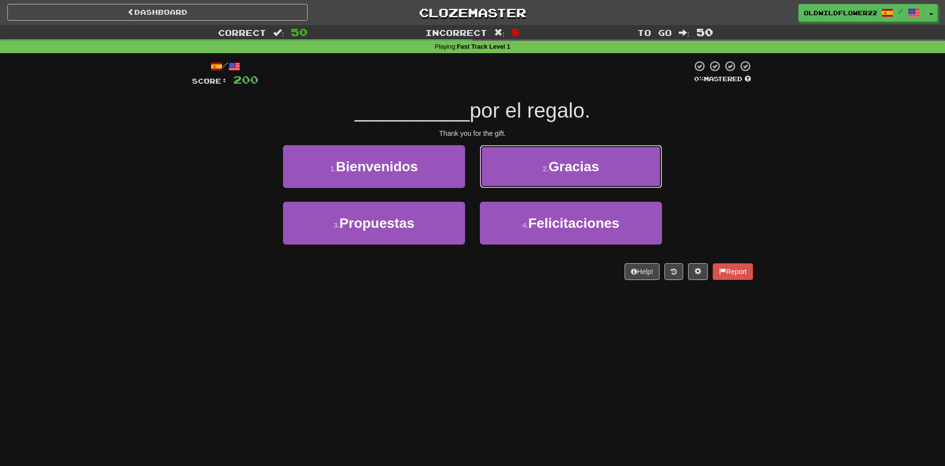
click at [536, 173] on button "2 . Gracias" at bounding box center [571, 166] width 182 height 43
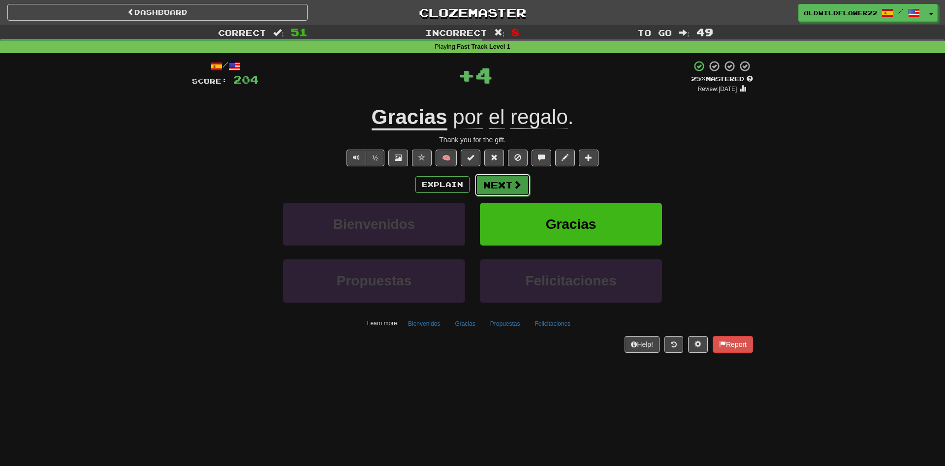
click at [510, 184] on button "Next" at bounding box center [502, 185] width 55 height 23
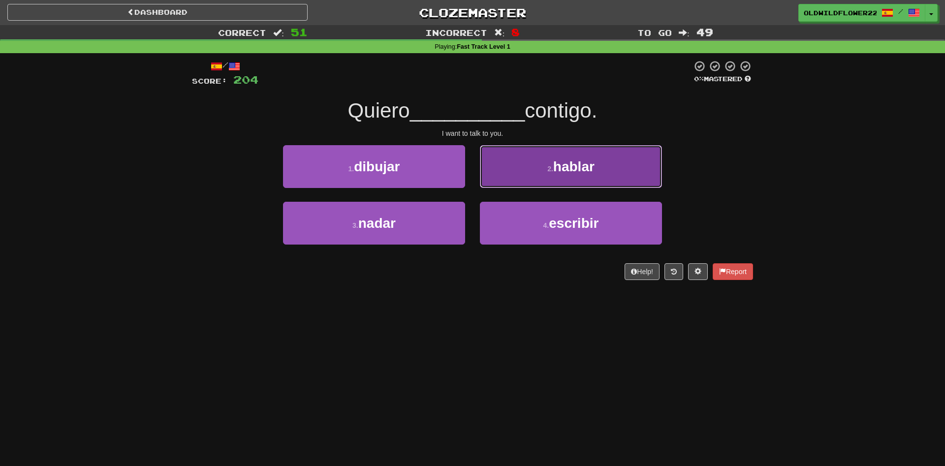
click at [515, 173] on button "2 . hablar" at bounding box center [571, 166] width 182 height 43
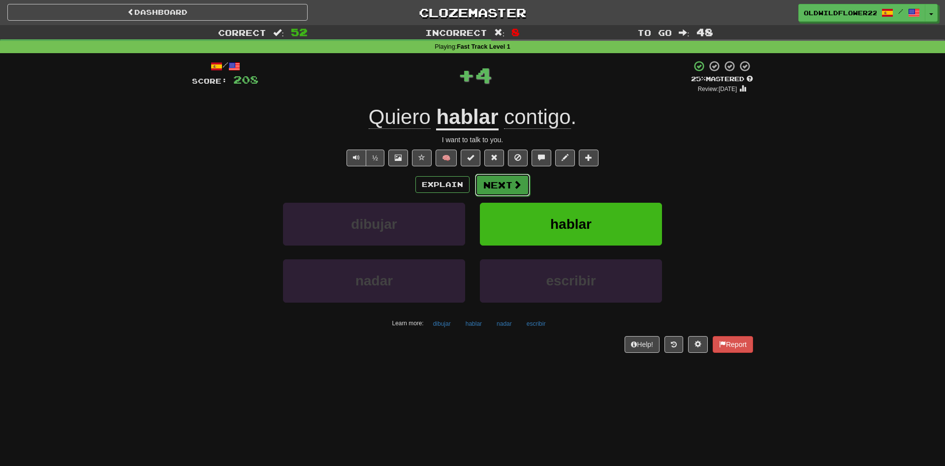
click at [506, 183] on button "Next" at bounding box center [502, 185] width 55 height 23
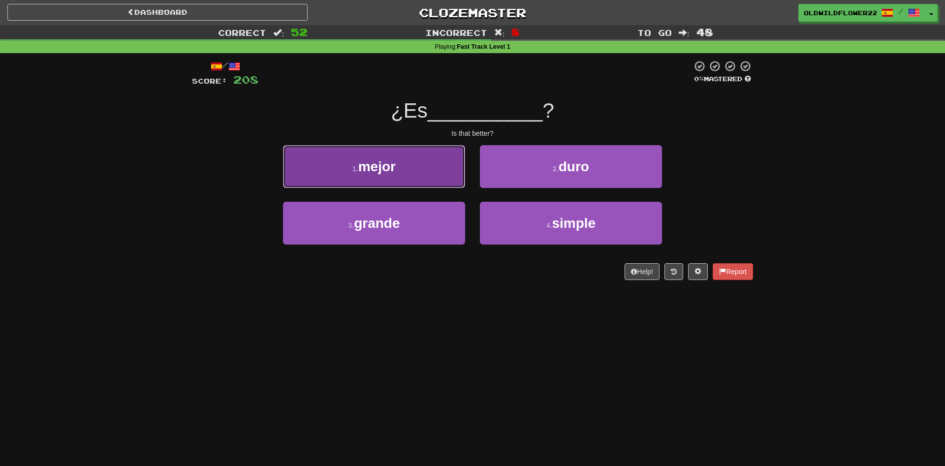
click at [386, 185] on button "1 . mejor" at bounding box center [374, 166] width 182 height 43
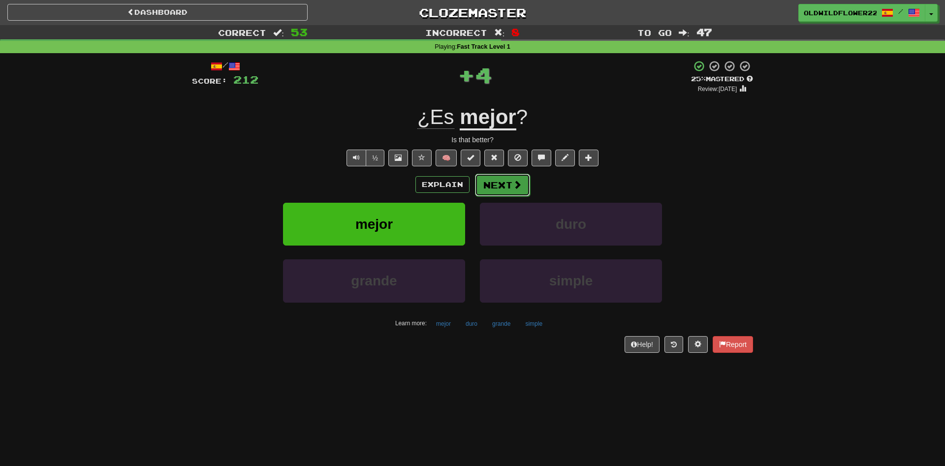
click at [514, 195] on button "Next" at bounding box center [502, 185] width 55 height 23
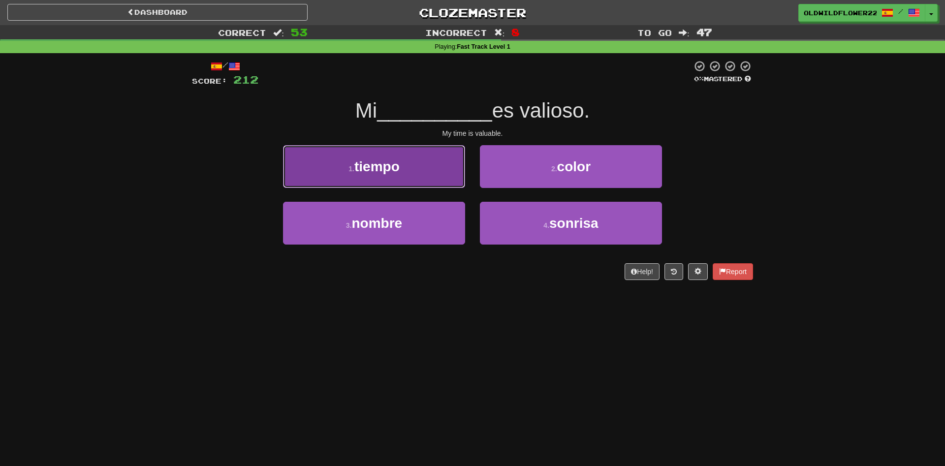
click at [417, 178] on button "1 . tiempo" at bounding box center [374, 166] width 182 height 43
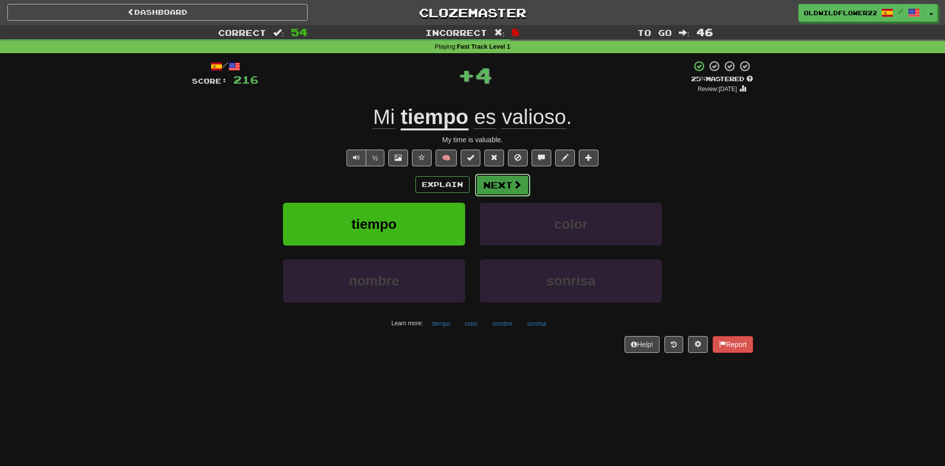
click at [514, 188] on span at bounding box center [517, 184] width 9 height 9
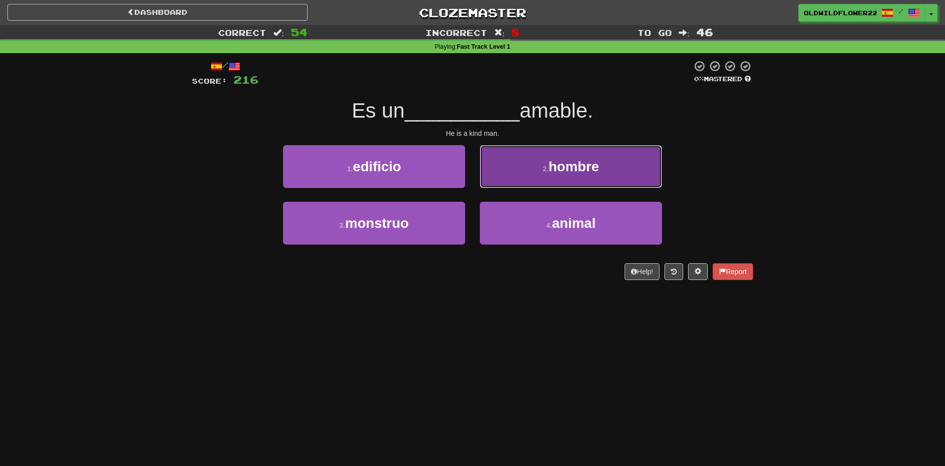
click at [574, 179] on button "2 . hombre" at bounding box center [571, 166] width 182 height 43
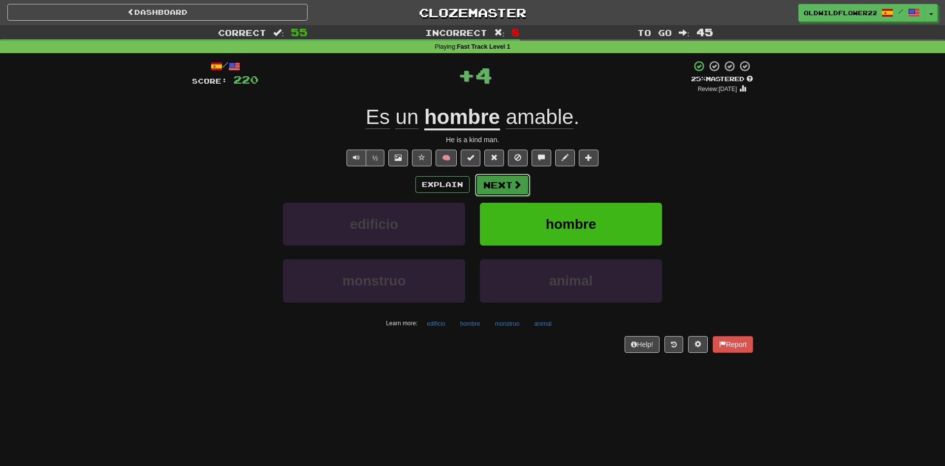
click at [523, 182] on button "Next" at bounding box center [502, 185] width 55 height 23
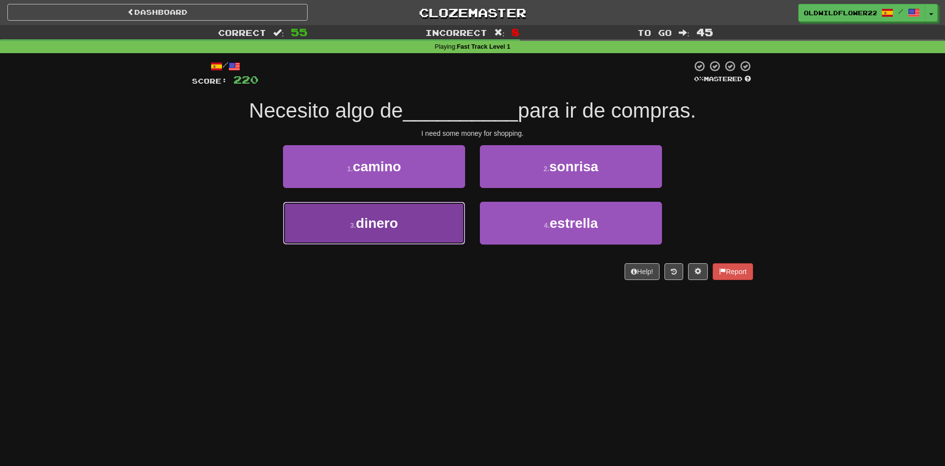
click at [432, 234] on button "3 . dinero" at bounding box center [374, 223] width 182 height 43
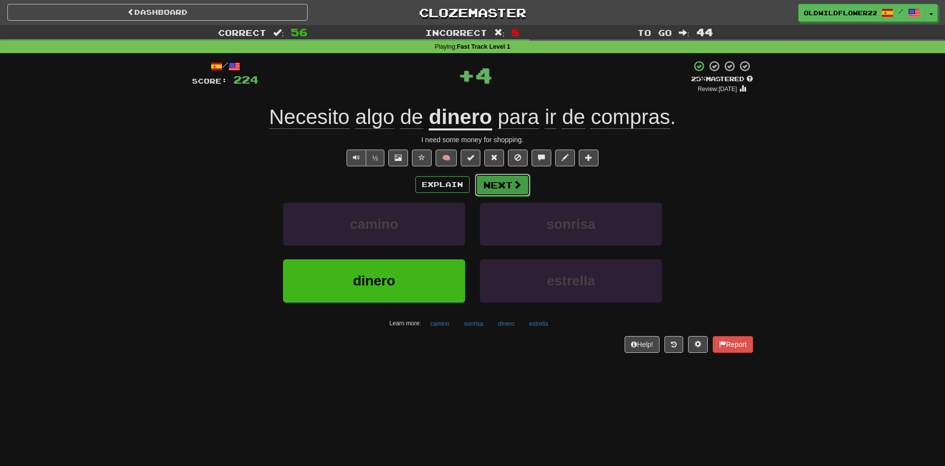
click at [519, 191] on button "Next" at bounding box center [502, 185] width 55 height 23
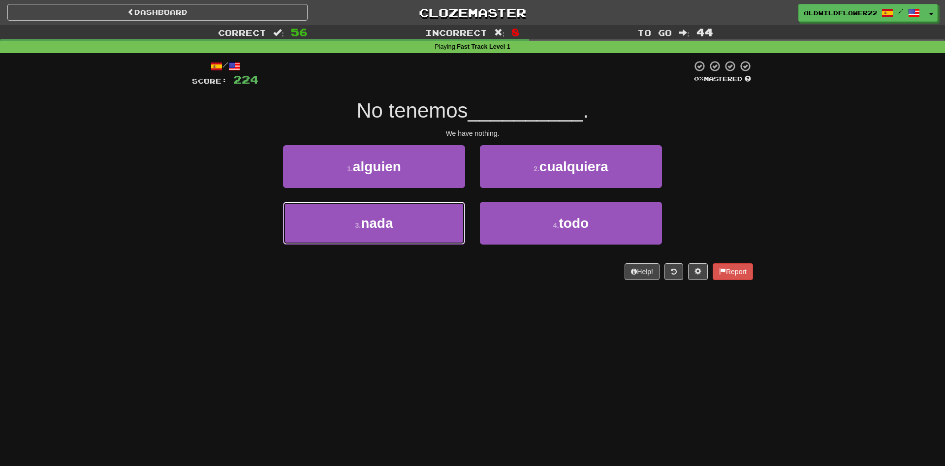
drag, startPoint x: 415, startPoint y: 223, endPoint x: 500, endPoint y: 149, distance: 112.4
click at [417, 223] on button "3 . nada" at bounding box center [374, 223] width 182 height 43
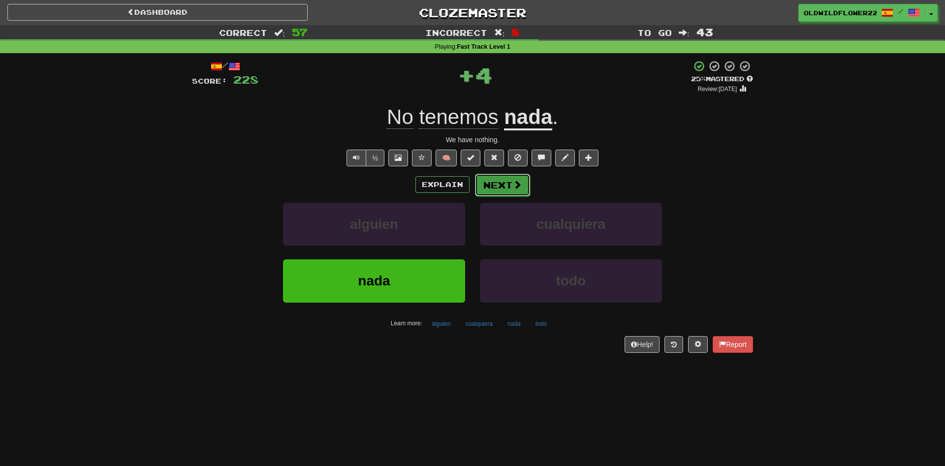
click at [521, 181] on span at bounding box center [517, 184] width 9 height 9
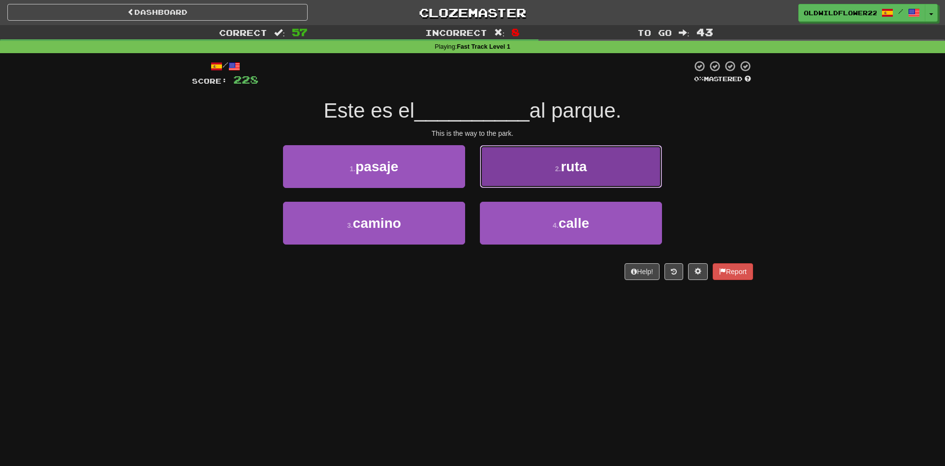
click at [594, 175] on button "2 . ruta" at bounding box center [571, 166] width 182 height 43
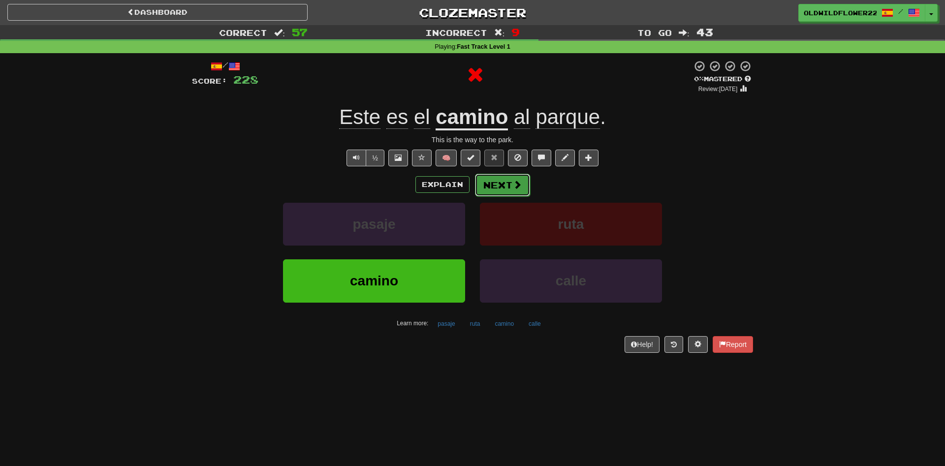
click at [508, 184] on button "Next" at bounding box center [502, 185] width 55 height 23
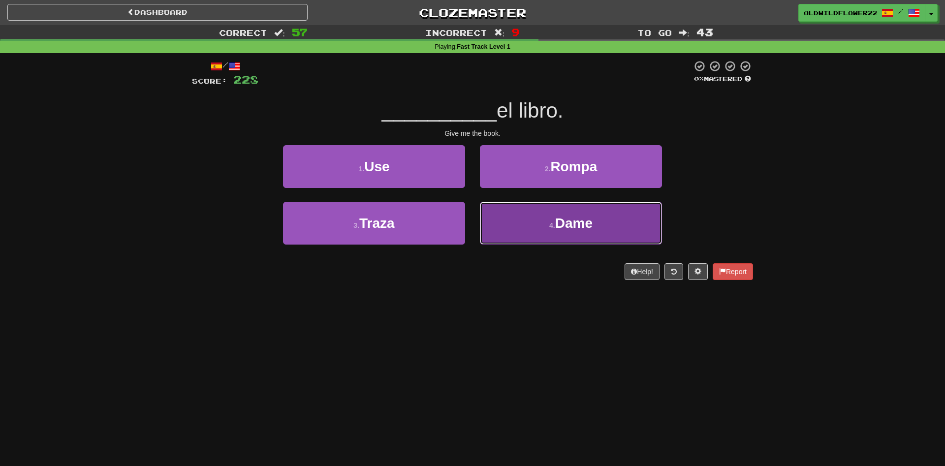
click at [566, 223] on span "Dame" at bounding box center [573, 223] width 37 height 15
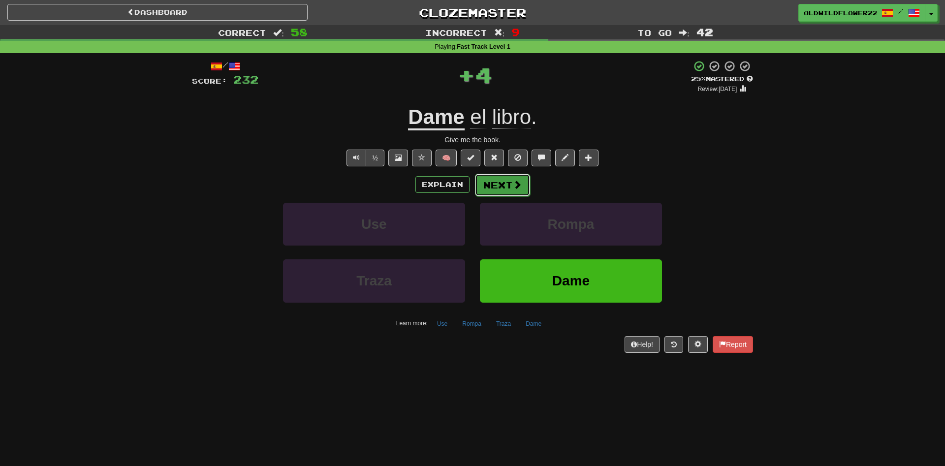
click at [508, 184] on button "Next" at bounding box center [502, 185] width 55 height 23
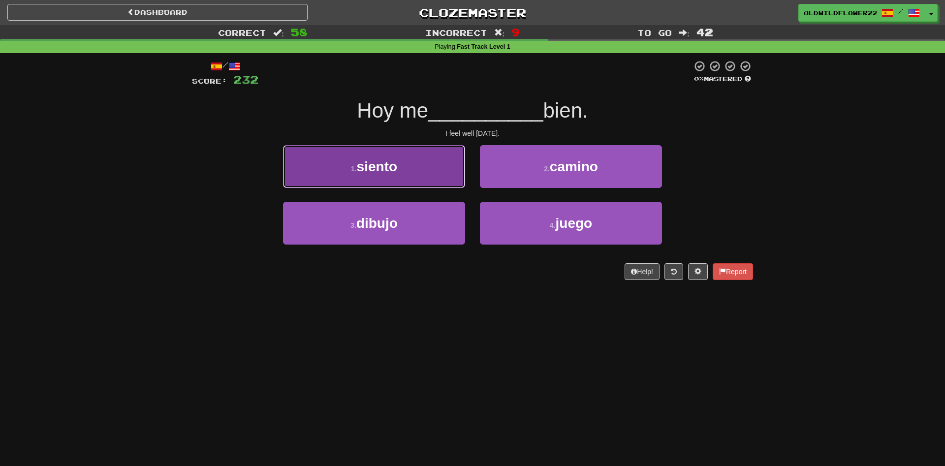
click at [396, 176] on button "1 . siento" at bounding box center [374, 166] width 182 height 43
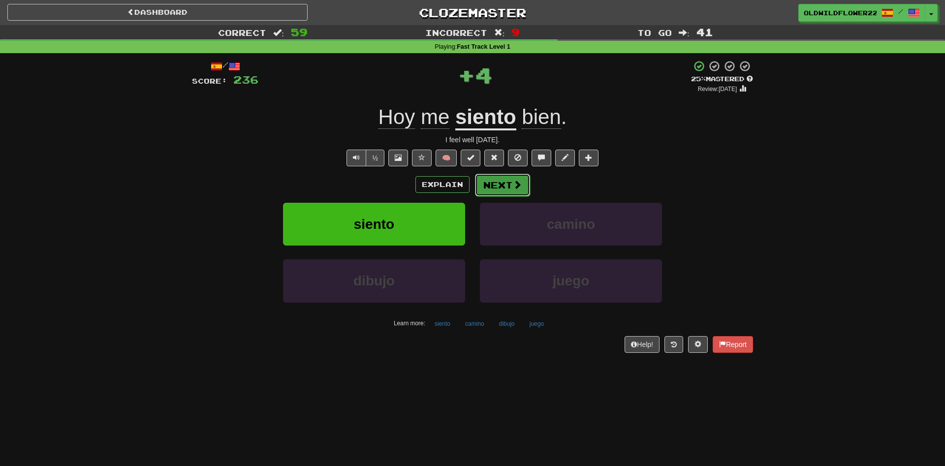
click at [518, 184] on span at bounding box center [517, 184] width 9 height 9
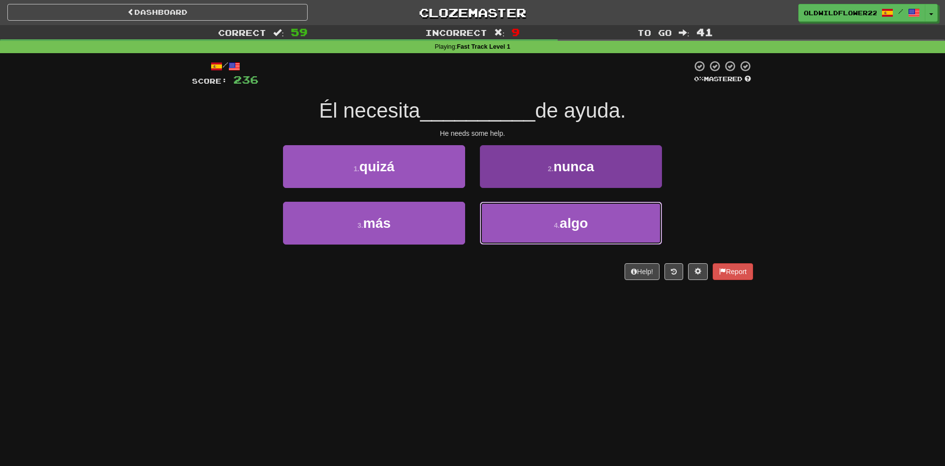
click at [609, 224] on button "4 . algo" at bounding box center [571, 223] width 182 height 43
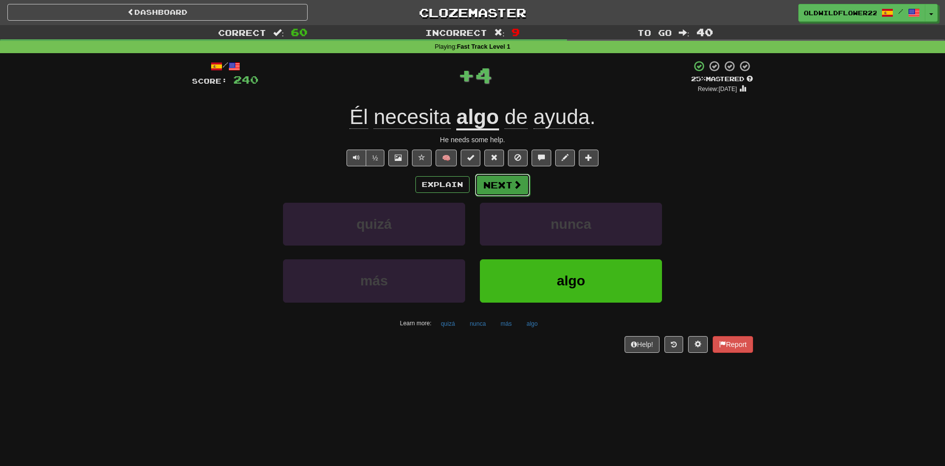
click at [509, 185] on button "Next" at bounding box center [502, 185] width 55 height 23
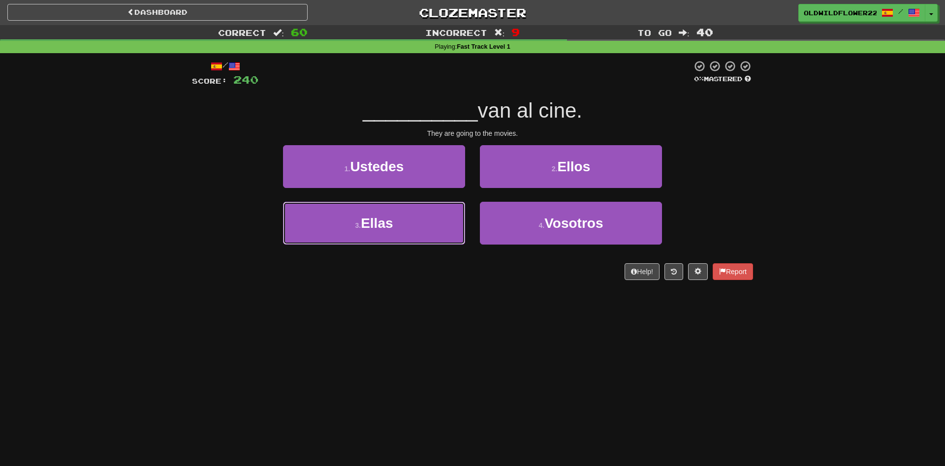
click at [436, 214] on button "3 . Ellas" at bounding box center [374, 223] width 182 height 43
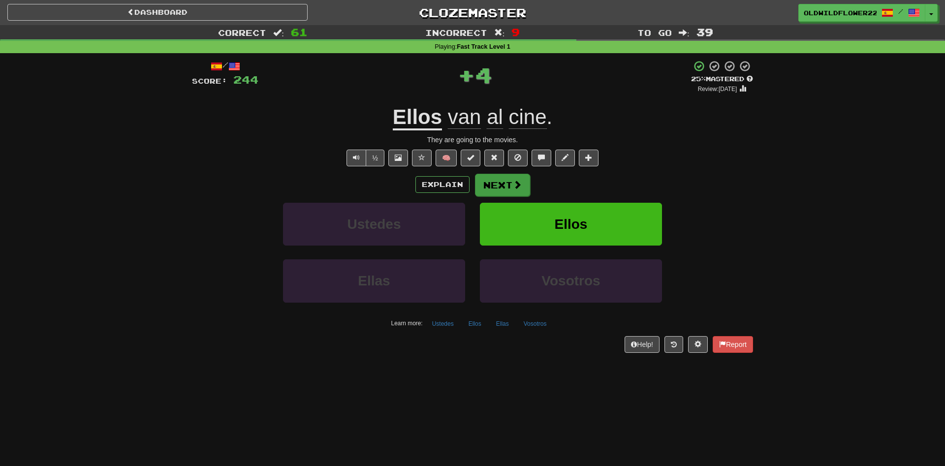
click at [512, 196] on div "Explain Next" at bounding box center [472, 184] width 561 height 23
click at [498, 182] on button "Next" at bounding box center [502, 185] width 55 height 23
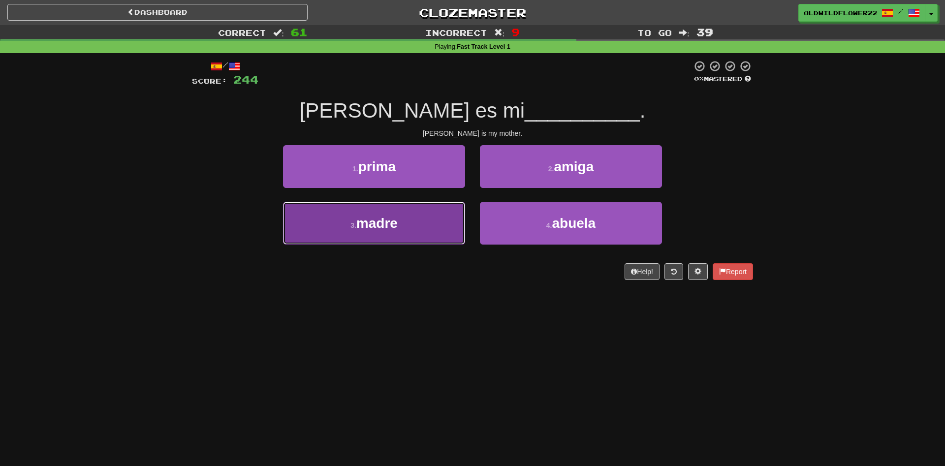
drag, startPoint x: 392, startPoint y: 223, endPoint x: 532, endPoint y: 207, distance: 141.2
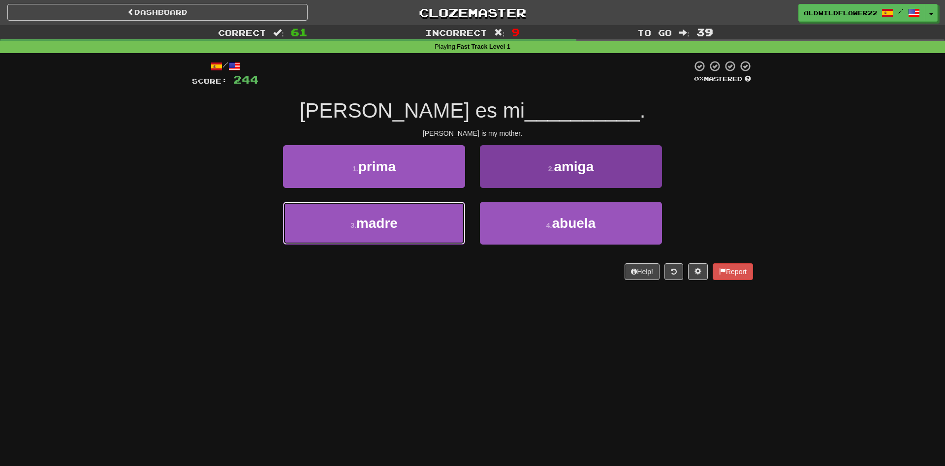
click at [393, 222] on span "madre" at bounding box center [376, 223] width 41 height 15
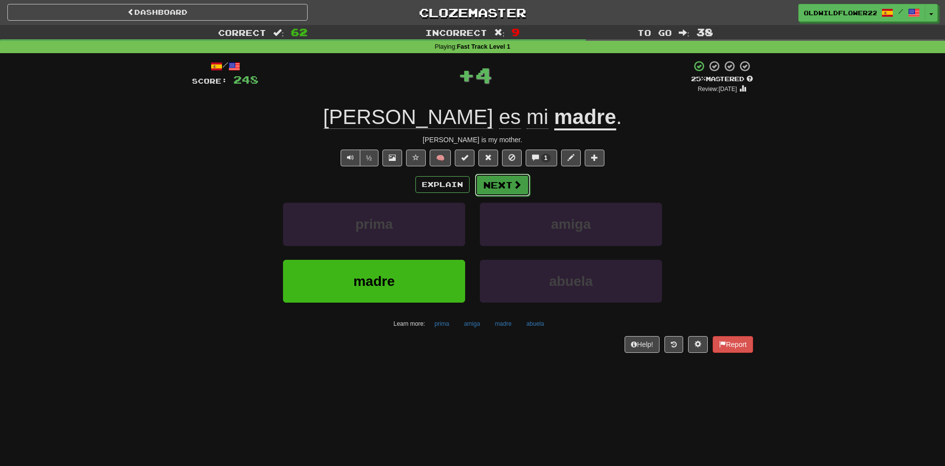
click at [496, 186] on button "Next" at bounding box center [502, 185] width 55 height 23
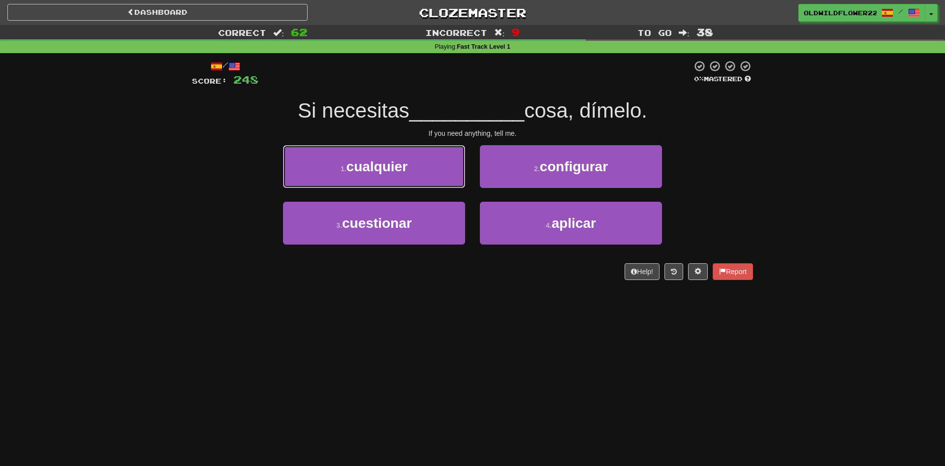
click at [389, 173] on span "cualquier" at bounding box center [377, 166] width 61 height 15
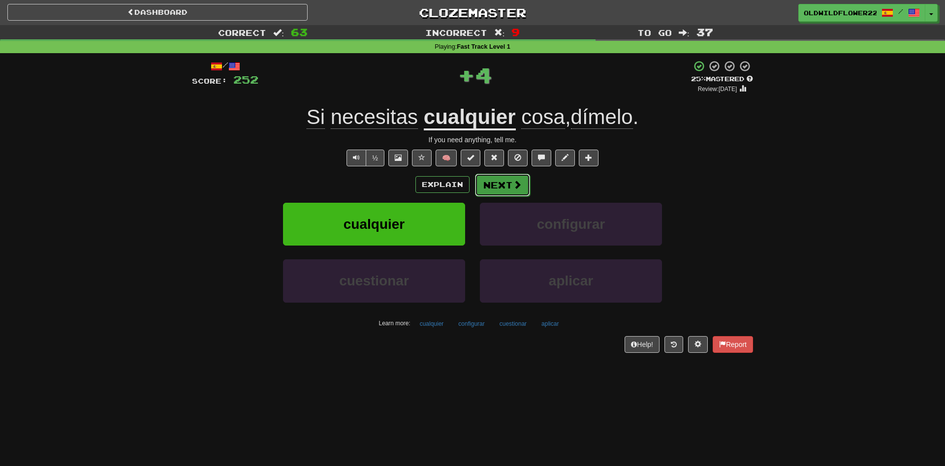
click at [486, 182] on button "Next" at bounding box center [502, 185] width 55 height 23
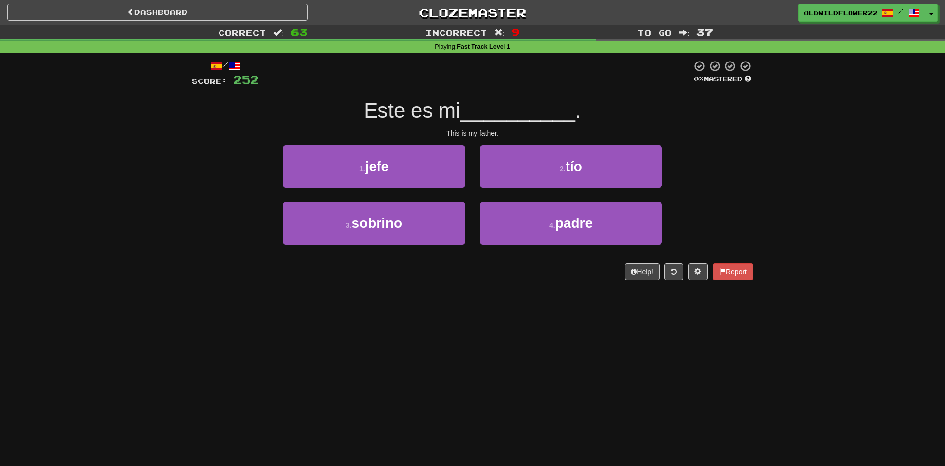
click at [597, 247] on div "4 . padre" at bounding box center [571, 230] width 197 height 57
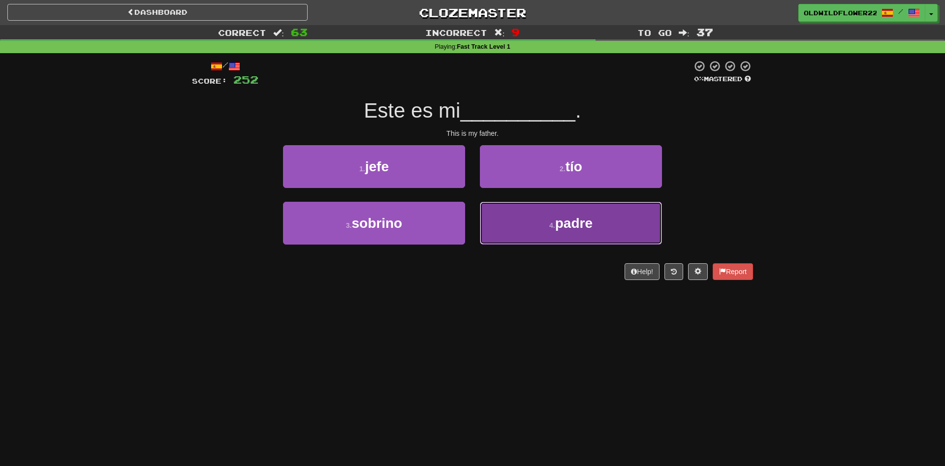
drag, startPoint x: 586, startPoint y: 234, endPoint x: 582, endPoint y: 225, distance: 9.5
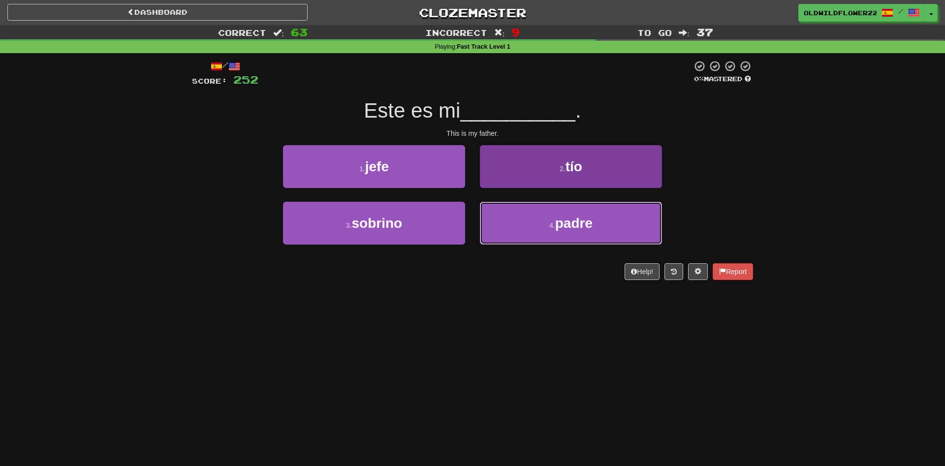
click at [586, 233] on button "4 . padre" at bounding box center [571, 223] width 182 height 43
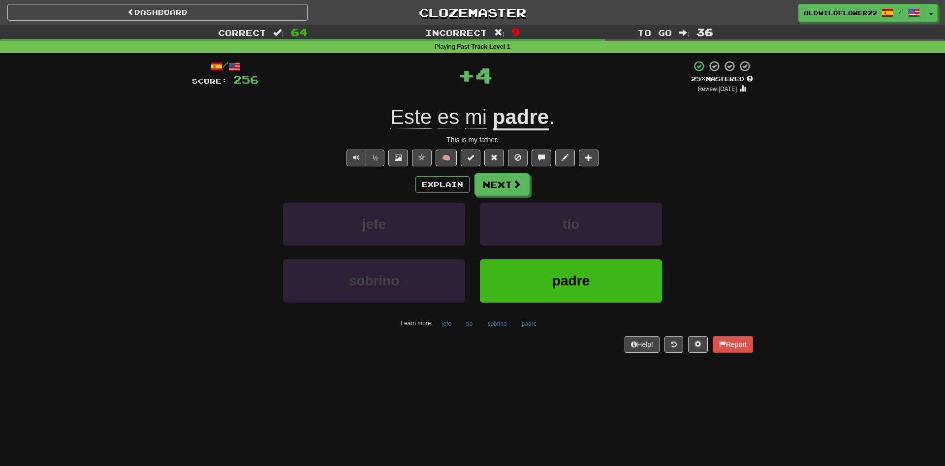
click at [531, 190] on div "Explain Next" at bounding box center [472, 184] width 561 height 23
click at [515, 182] on span at bounding box center [517, 184] width 9 height 9
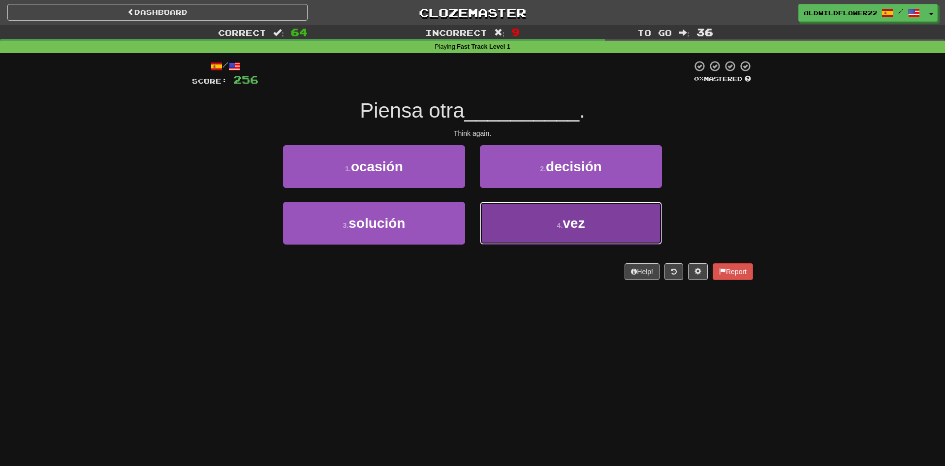
click at [535, 229] on button "4 . vez" at bounding box center [571, 223] width 182 height 43
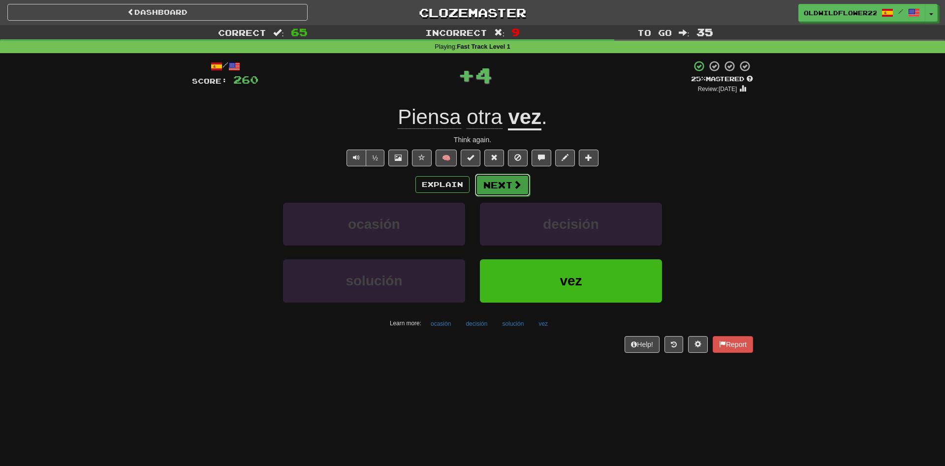
click at [512, 192] on button "Next" at bounding box center [502, 185] width 55 height 23
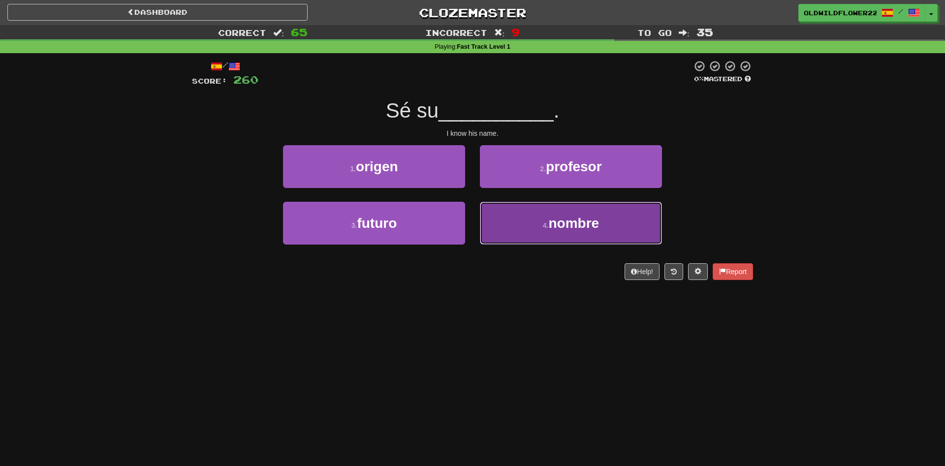
click at [579, 221] on span "nombre" at bounding box center [574, 223] width 51 height 15
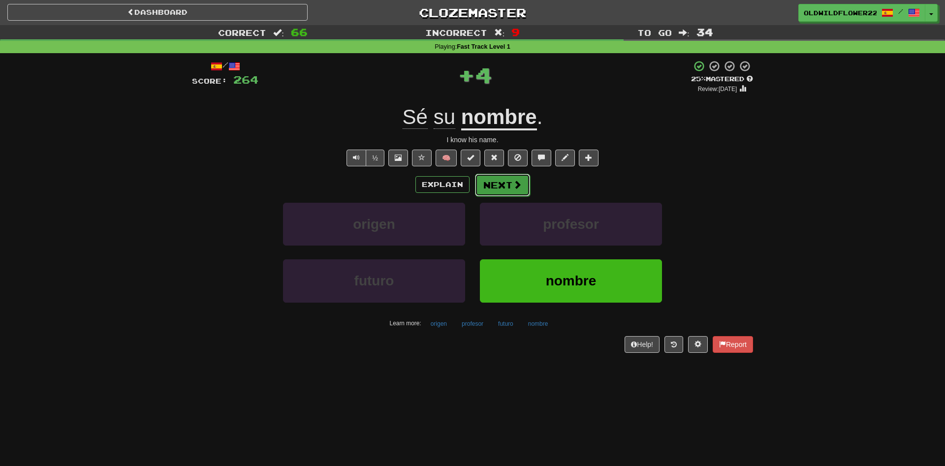
click at [508, 181] on button "Next" at bounding box center [502, 185] width 55 height 23
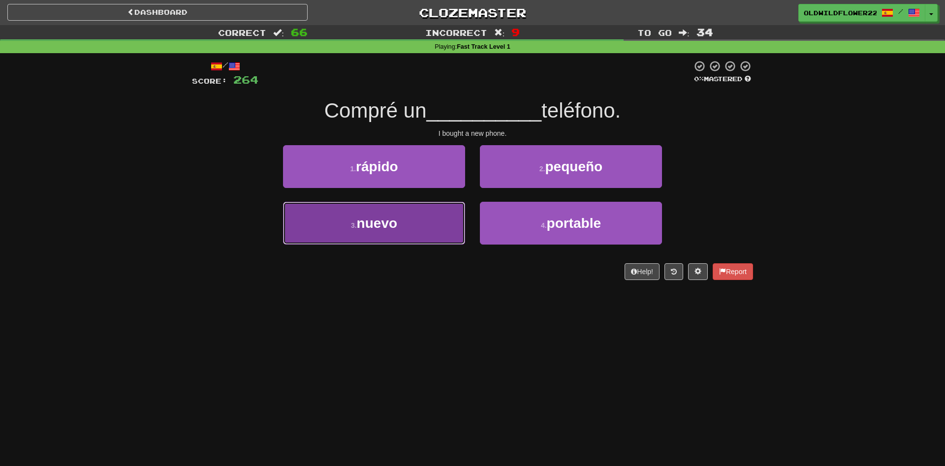
click at [407, 231] on button "3 . nuevo" at bounding box center [374, 223] width 182 height 43
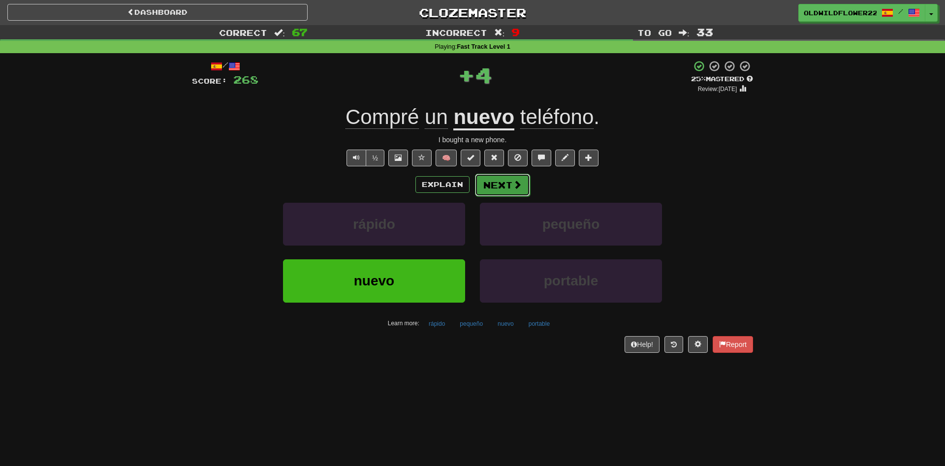
click at [507, 190] on button "Next" at bounding box center [502, 185] width 55 height 23
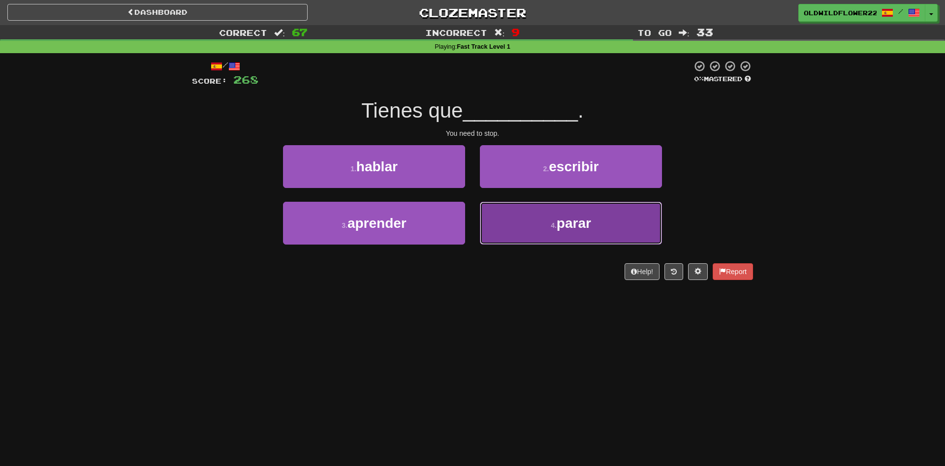
click at [587, 218] on span "parar" at bounding box center [574, 223] width 34 height 15
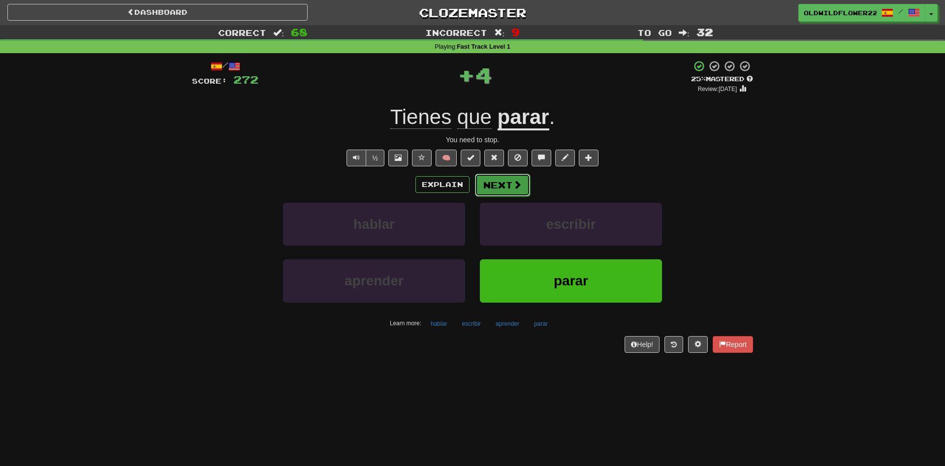
click at [515, 184] on span at bounding box center [517, 184] width 9 height 9
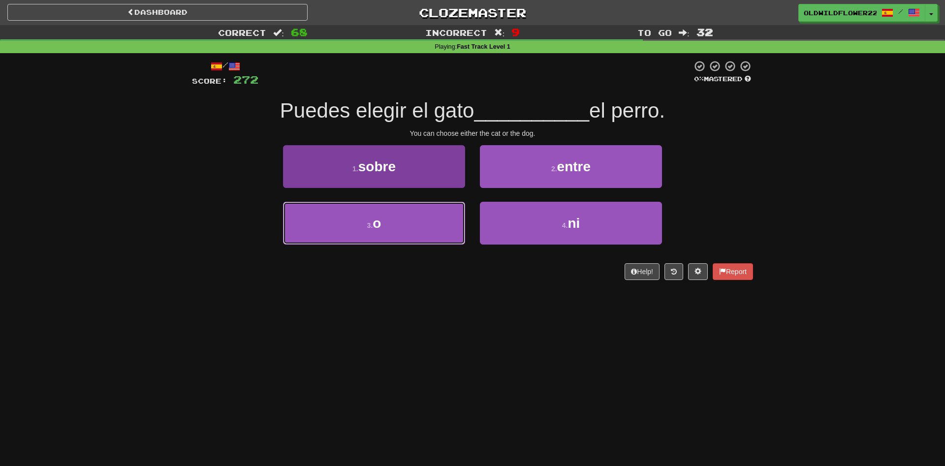
click at [368, 229] on small "3 ." at bounding box center [370, 226] width 6 height 8
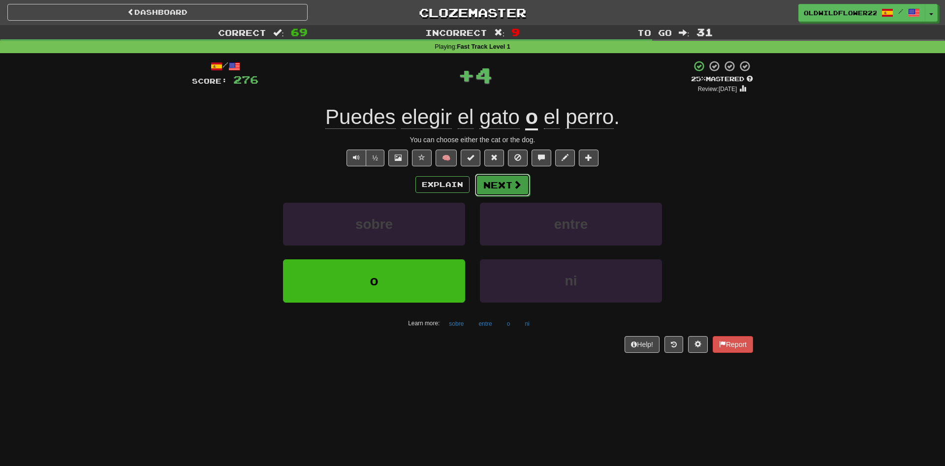
click at [523, 189] on button "Next" at bounding box center [502, 185] width 55 height 23
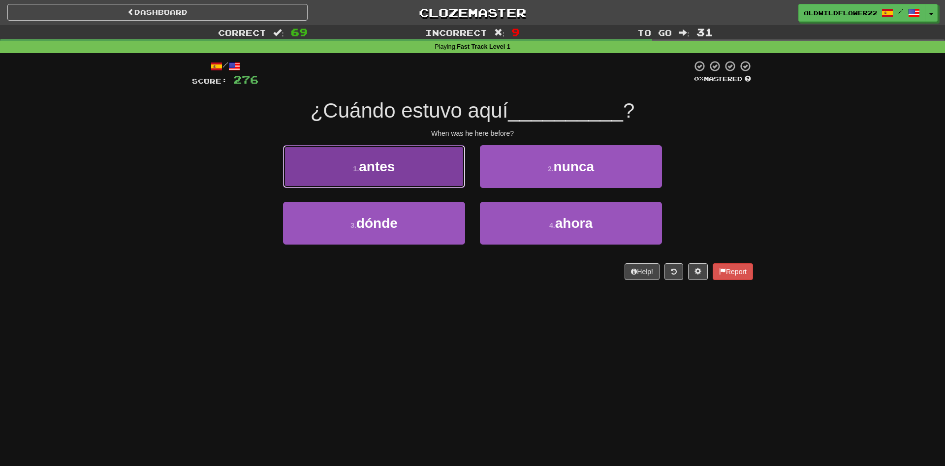
click at [401, 171] on button "1 . antes" at bounding box center [374, 166] width 182 height 43
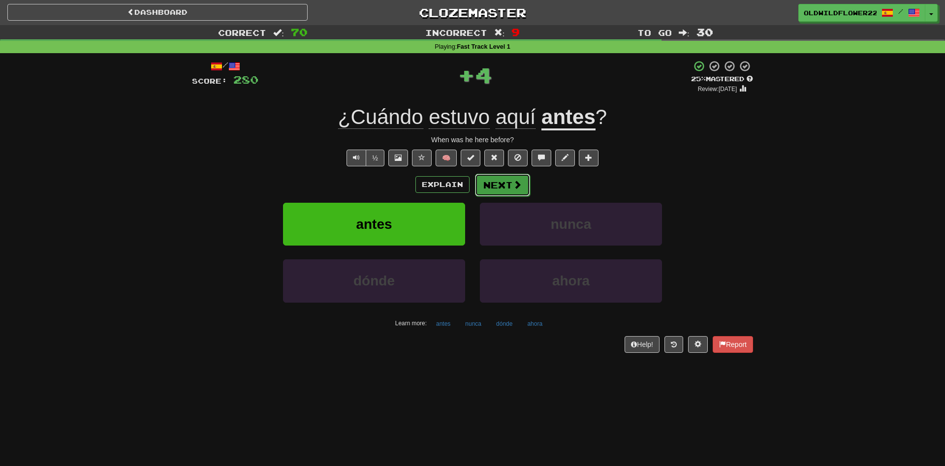
click at [520, 182] on span at bounding box center [517, 184] width 9 height 9
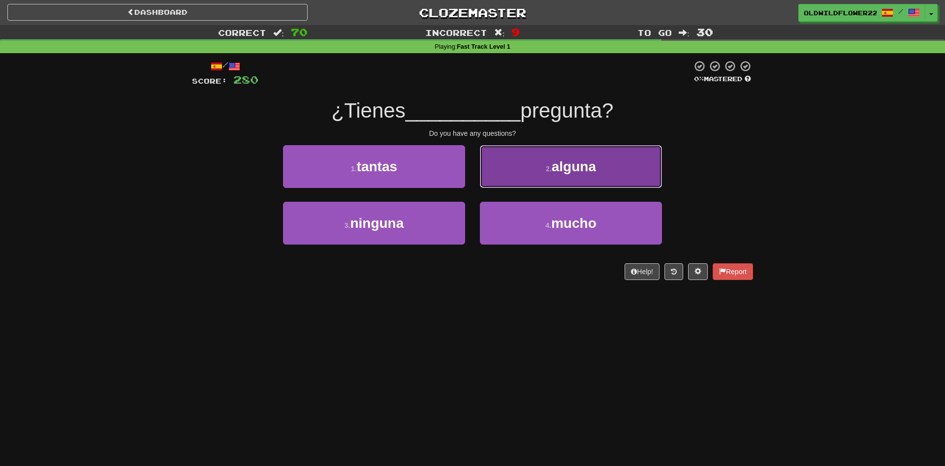
click at [542, 181] on button "2 . alguna" at bounding box center [571, 166] width 182 height 43
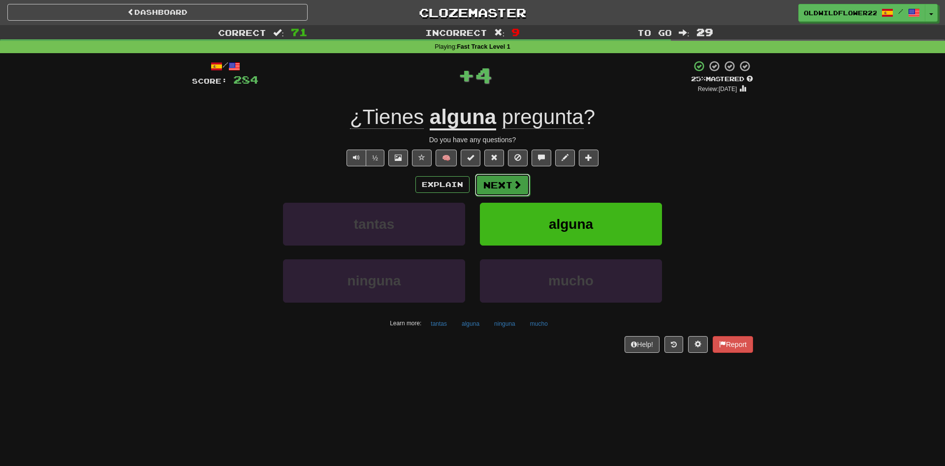
click at [508, 194] on button "Next" at bounding box center [502, 185] width 55 height 23
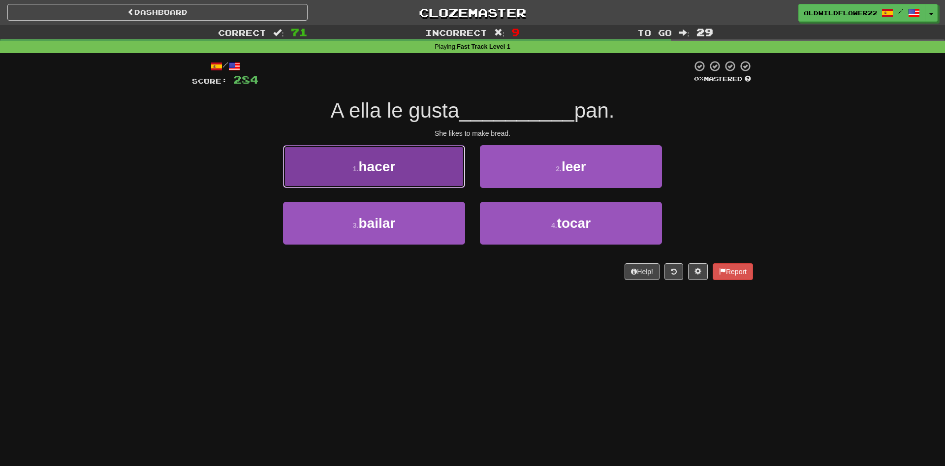
click at [434, 160] on button "1 . hacer" at bounding box center [374, 166] width 182 height 43
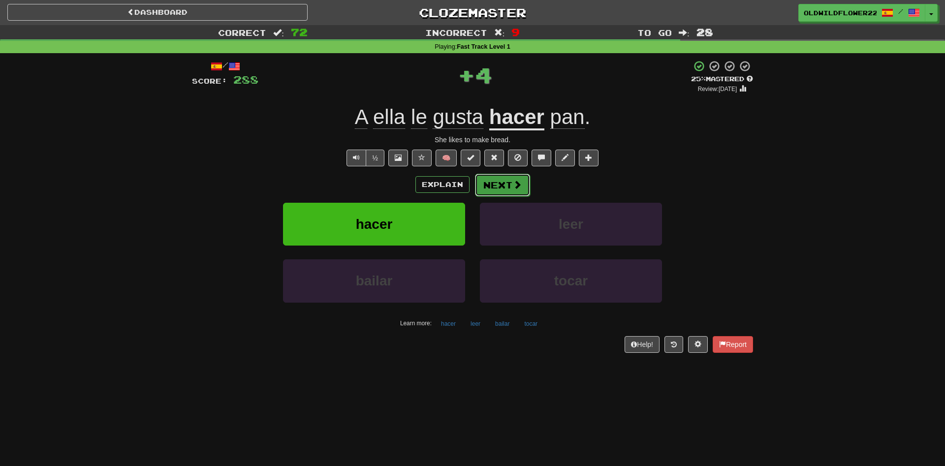
click at [510, 177] on button "Next" at bounding box center [502, 185] width 55 height 23
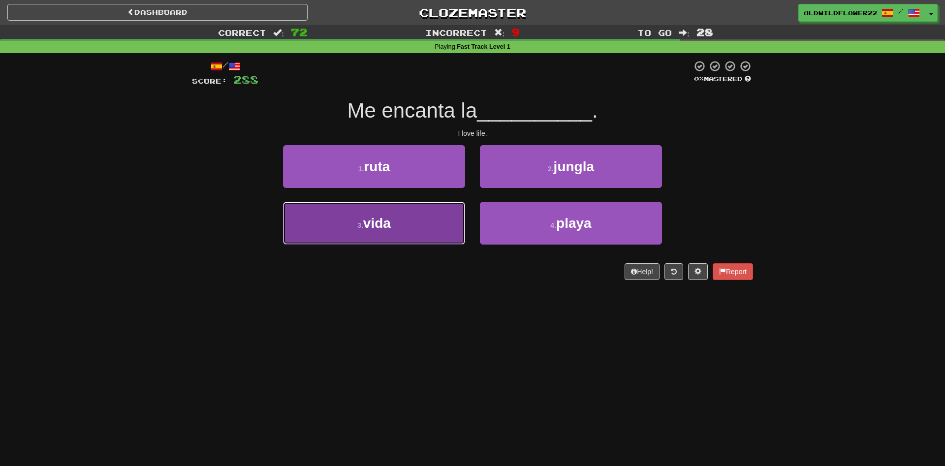
click at [447, 233] on button "3 . vida" at bounding box center [374, 223] width 182 height 43
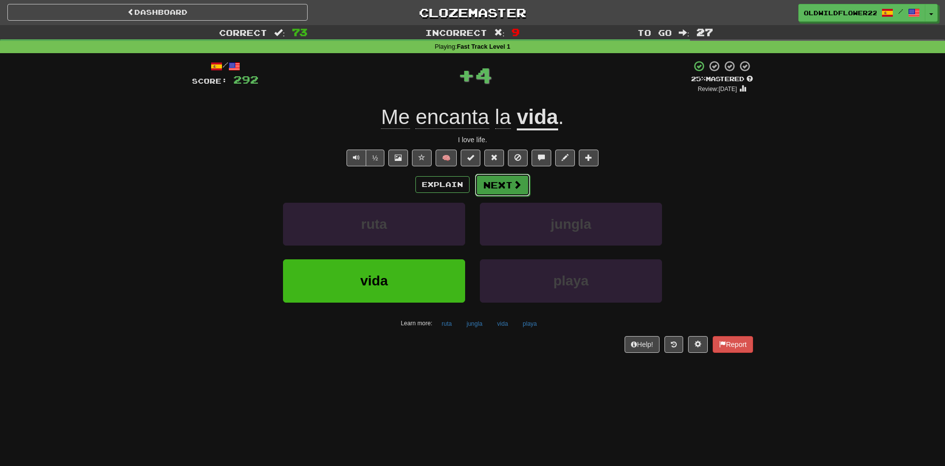
click at [507, 184] on button "Next" at bounding box center [502, 185] width 55 height 23
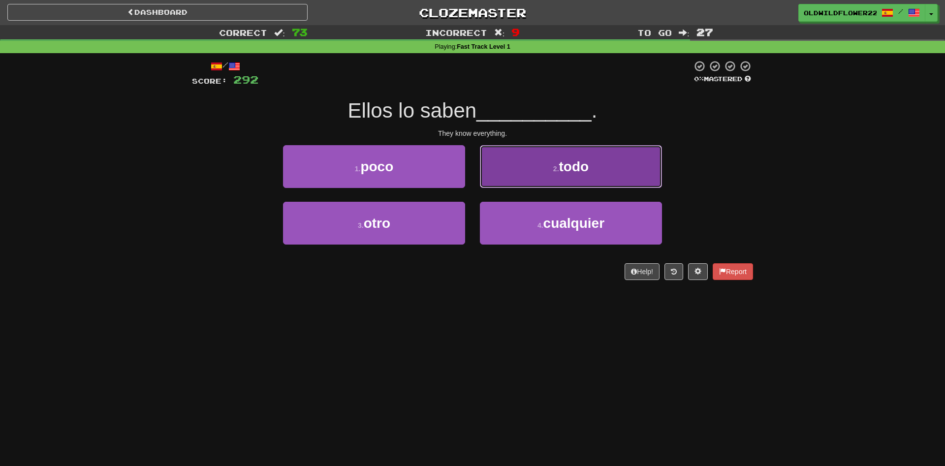
click at [550, 174] on button "2 . todo" at bounding box center [571, 166] width 182 height 43
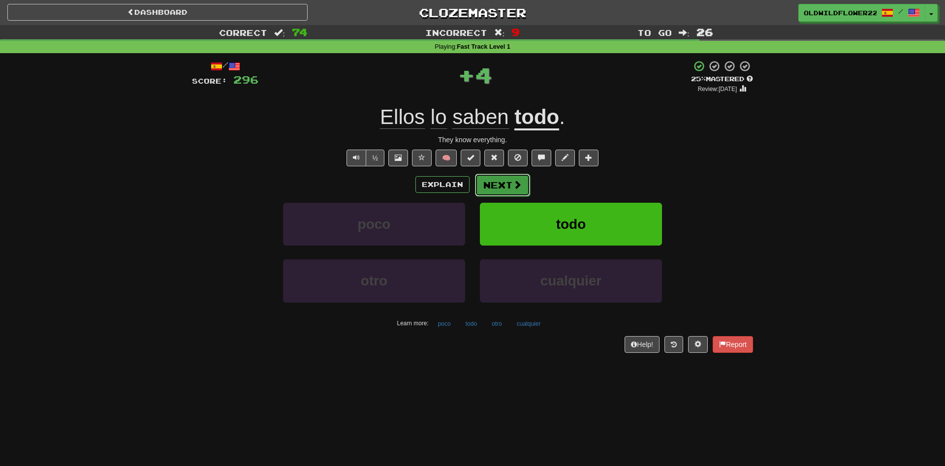
click at [493, 182] on button "Next" at bounding box center [502, 185] width 55 height 23
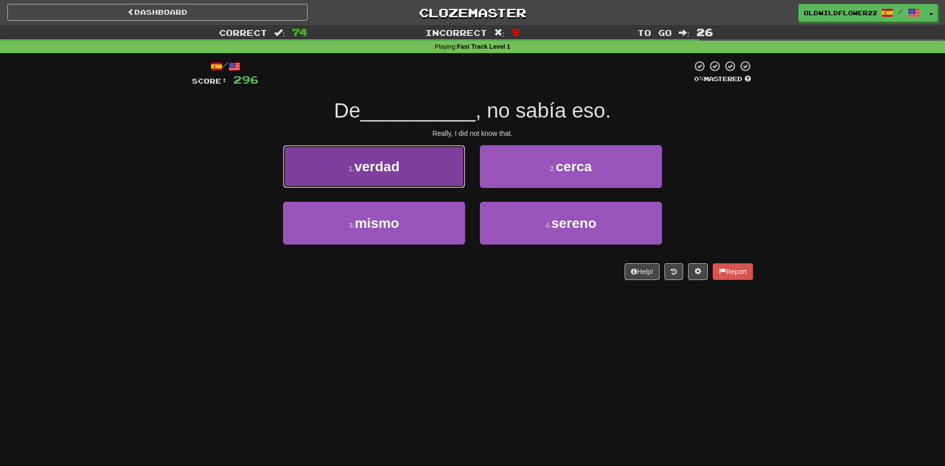
click at [426, 163] on button "1 . verdad" at bounding box center [374, 166] width 182 height 43
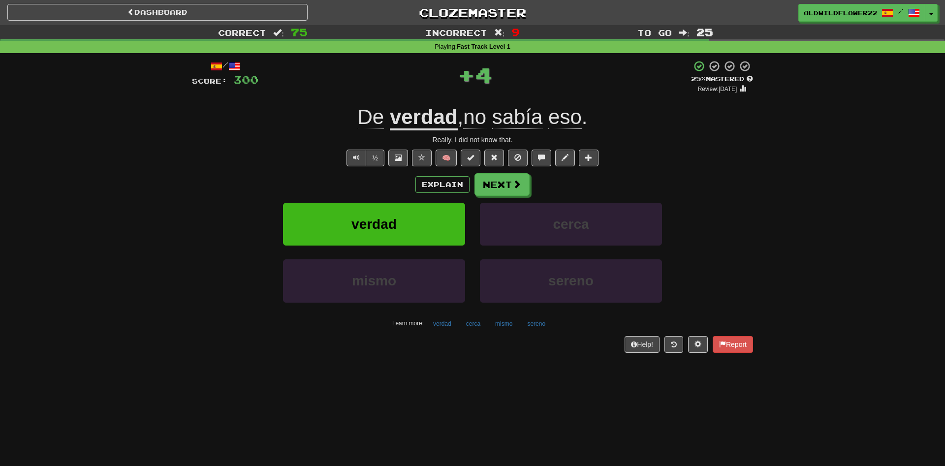
click at [502, 199] on div "Explain Next verdad cerca mismo sereno Learn more: verdad cerca mismo sereno" at bounding box center [472, 252] width 561 height 158
click at [502, 191] on button "Next" at bounding box center [502, 185] width 55 height 23
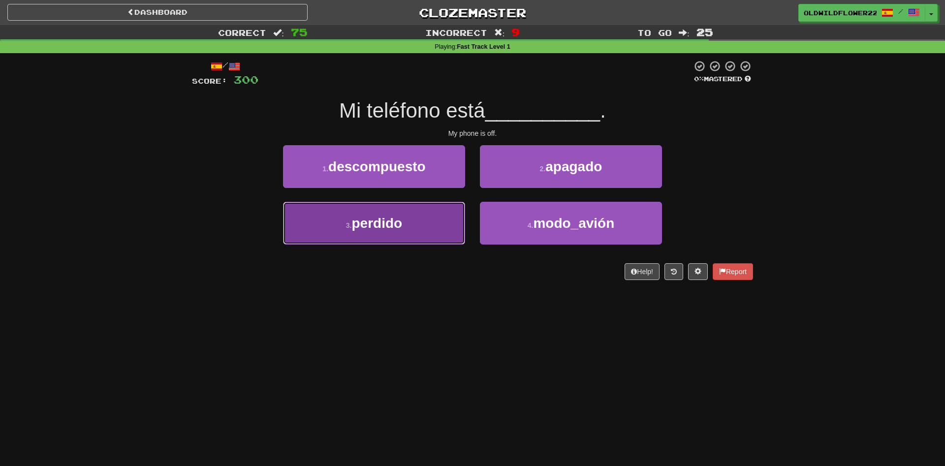
click at [411, 211] on button "3 . perdido" at bounding box center [374, 223] width 182 height 43
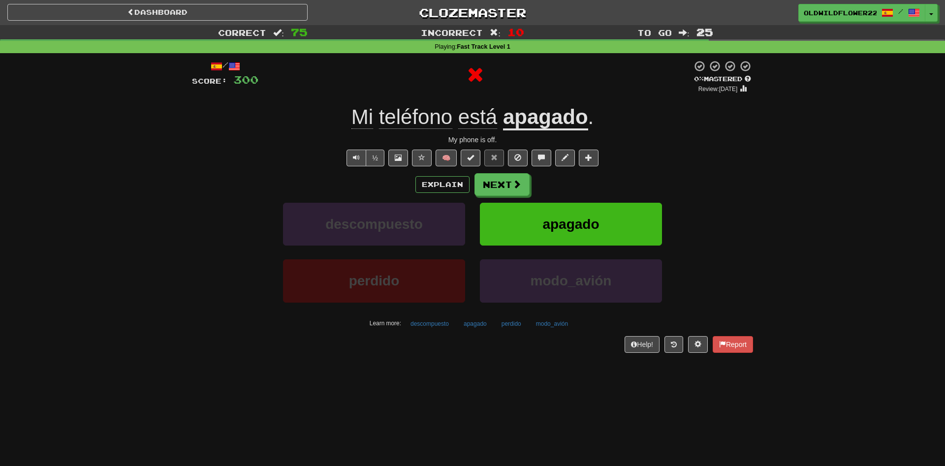
click at [576, 122] on u "apagado" at bounding box center [545, 117] width 85 height 25
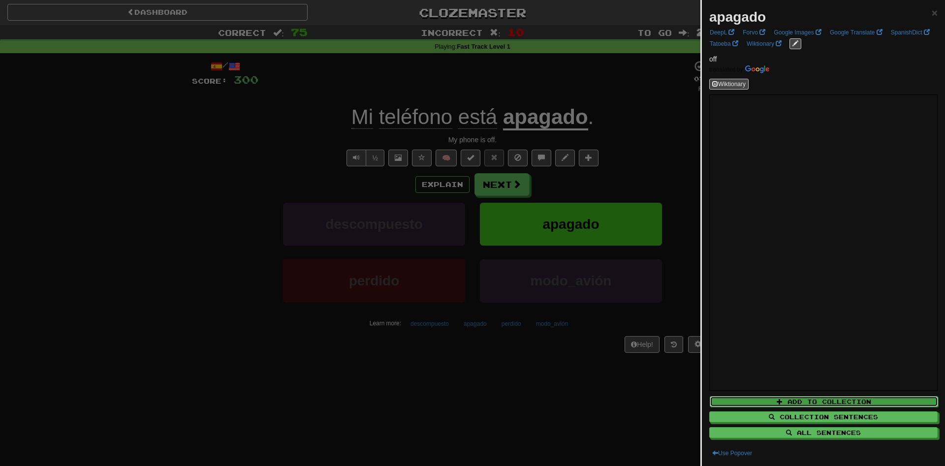
click at [799, 400] on button "Add to Collection" at bounding box center [824, 401] width 228 height 11
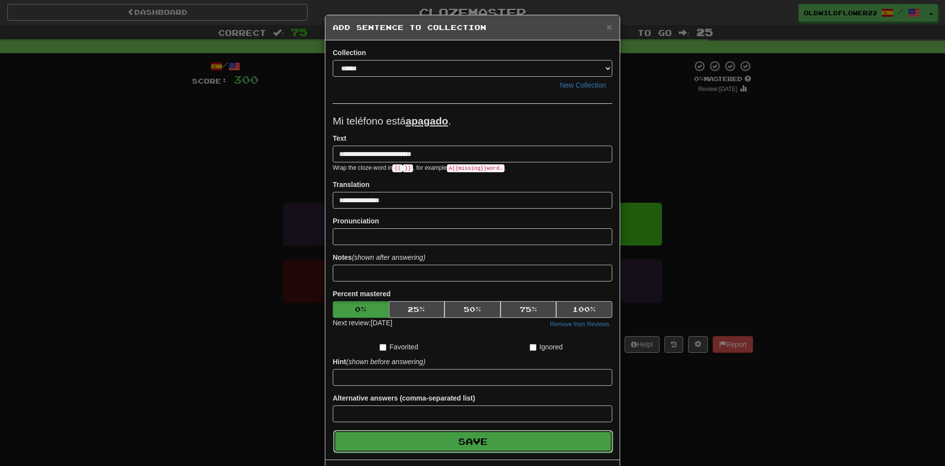
click at [578, 439] on button "Save" at bounding box center [473, 441] width 280 height 23
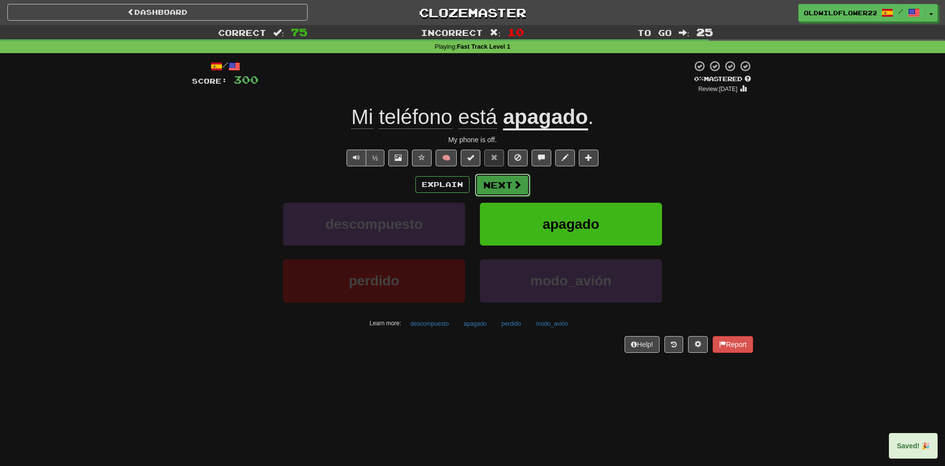
click at [523, 181] on button "Next" at bounding box center [502, 185] width 55 height 23
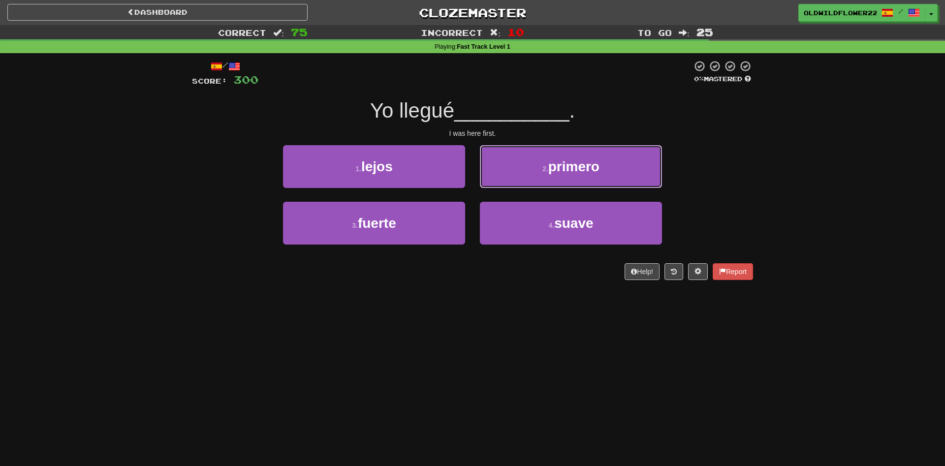
drag, startPoint x: 583, startPoint y: 172, endPoint x: 568, endPoint y: 172, distance: 15.3
click at [582, 173] on span "primero" at bounding box center [573, 166] width 51 height 15
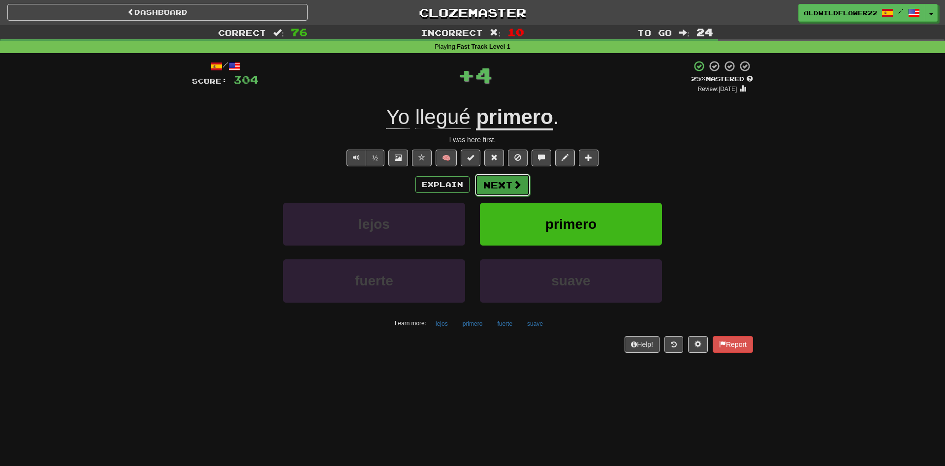
click at [512, 180] on button "Next" at bounding box center [502, 185] width 55 height 23
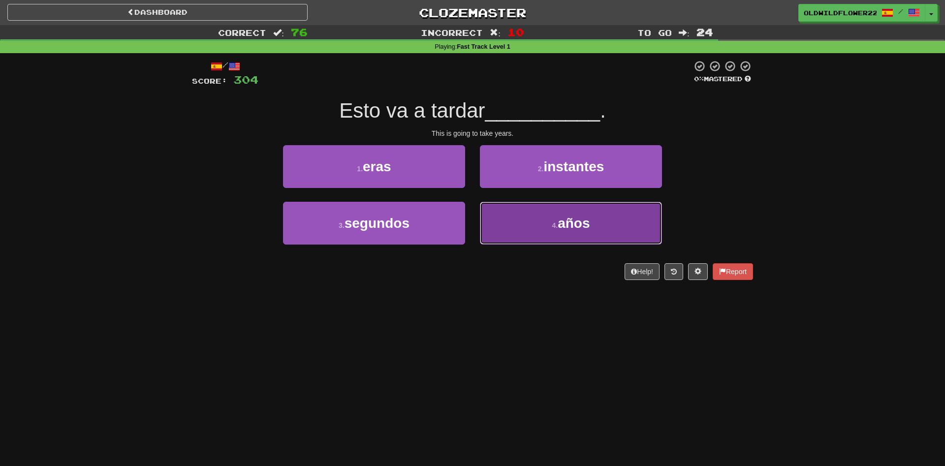
click at [572, 223] on span "años" at bounding box center [574, 223] width 32 height 15
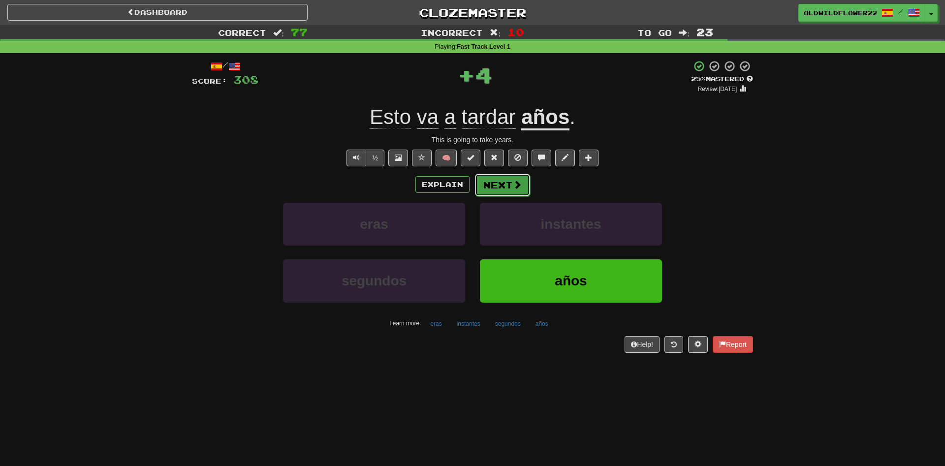
click at [520, 183] on span at bounding box center [517, 184] width 9 height 9
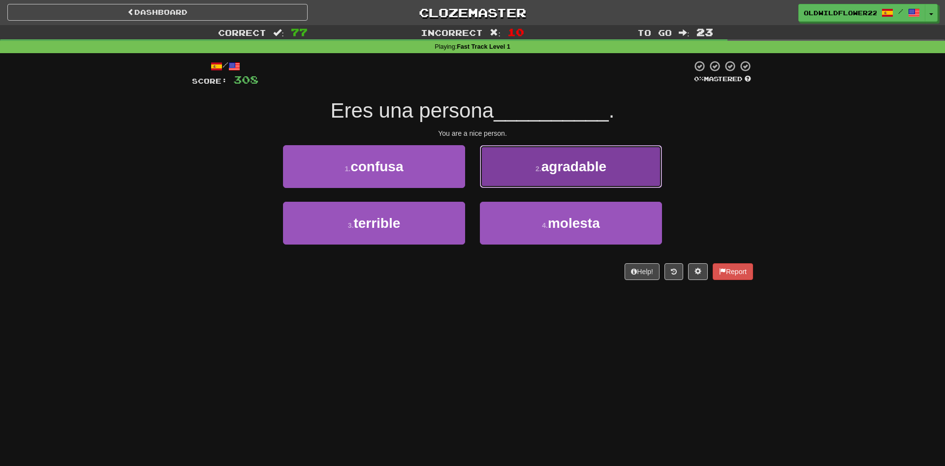
click at [606, 169] on span "agradable" at bounding box center [574, 166] width 65 height 15
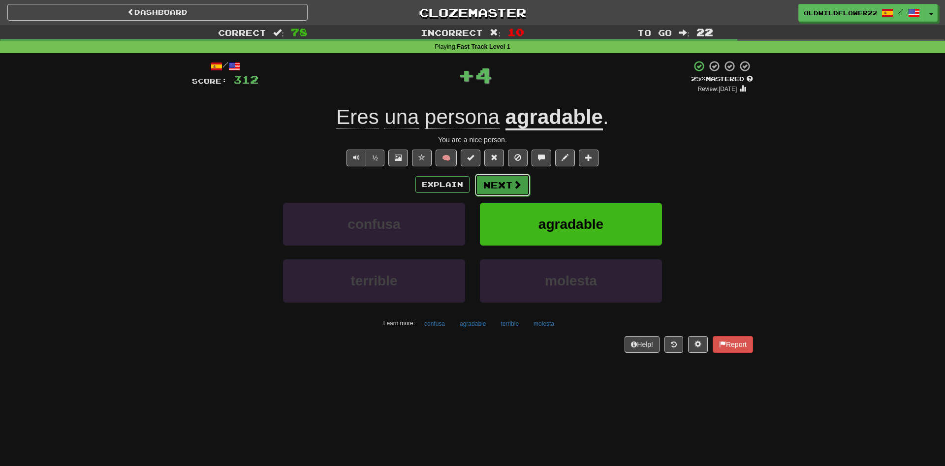
click at [503, 190] on button "Next" at bounding box center [502, 185] width 55 height 23
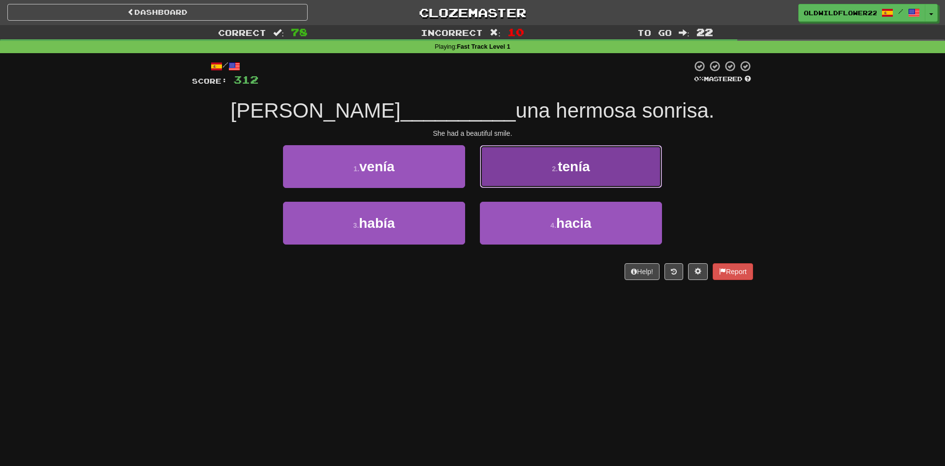
click at [592, 167] on button "2 . tenía" at bounding box center [571, 166] width 182 height 43
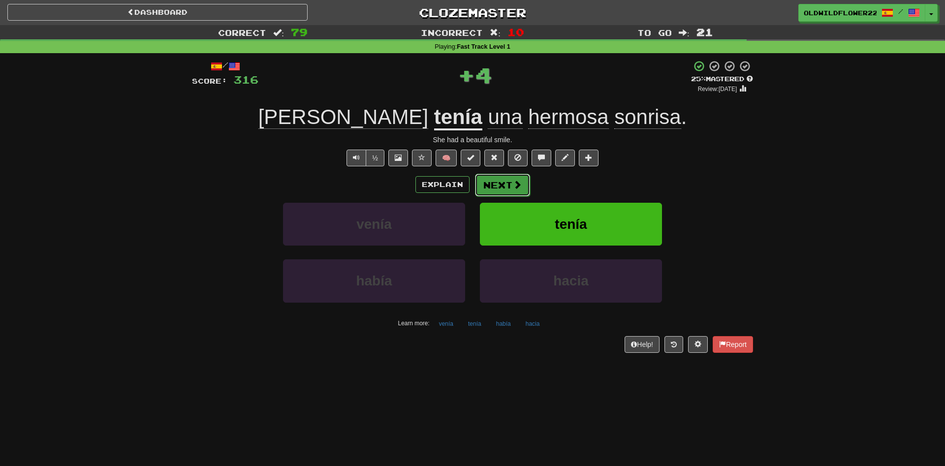
click at [525, 189] on button "Next" at bounding box center [502, 185] width 55 height 23
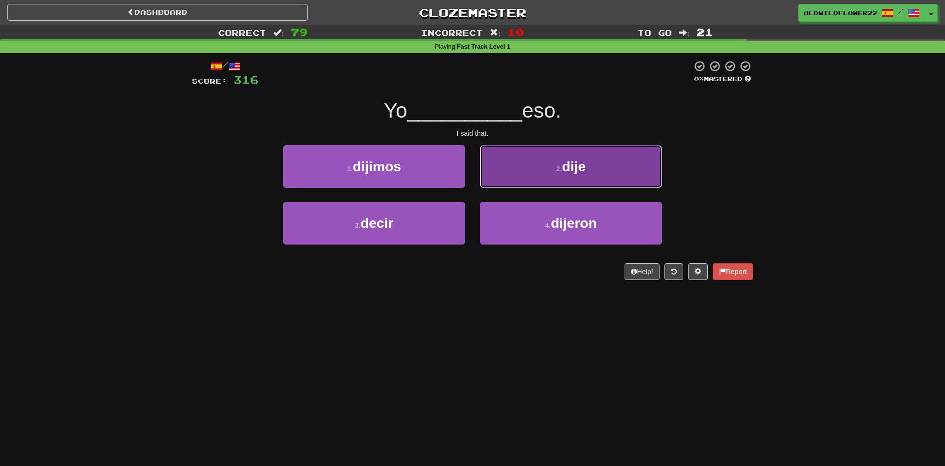
click at [621, 159] on button "2 . dije" at bounding box center [571, 166] width 182 height 43
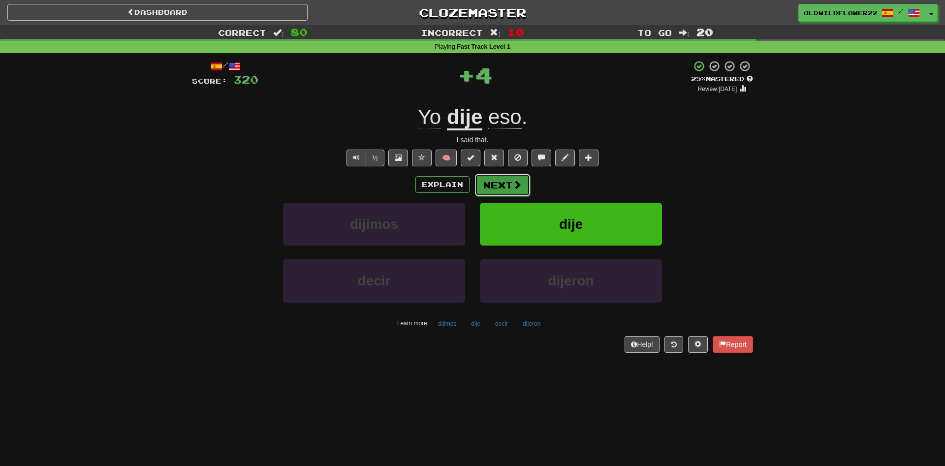
click at [497, 179] on button "Next" at bounding box center [502, 185] width 55 height 23
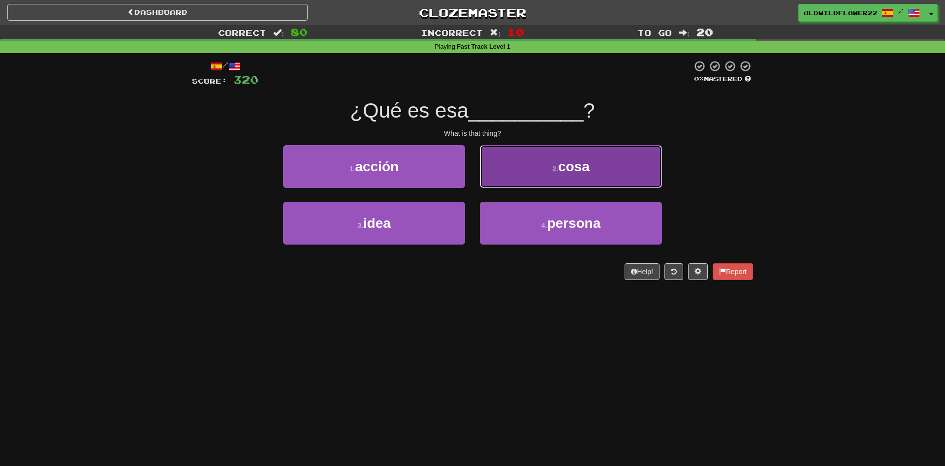
click at [560, 174] on span "cosa" at bounding box center [574, 166] width 32 height 15
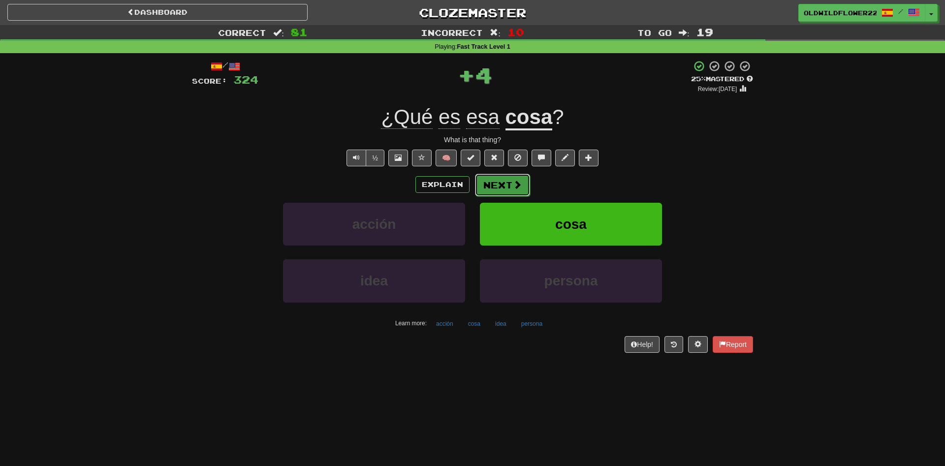
click at [497, 179] on button "Next" at bounding box center [502, 185] width 55 height 23
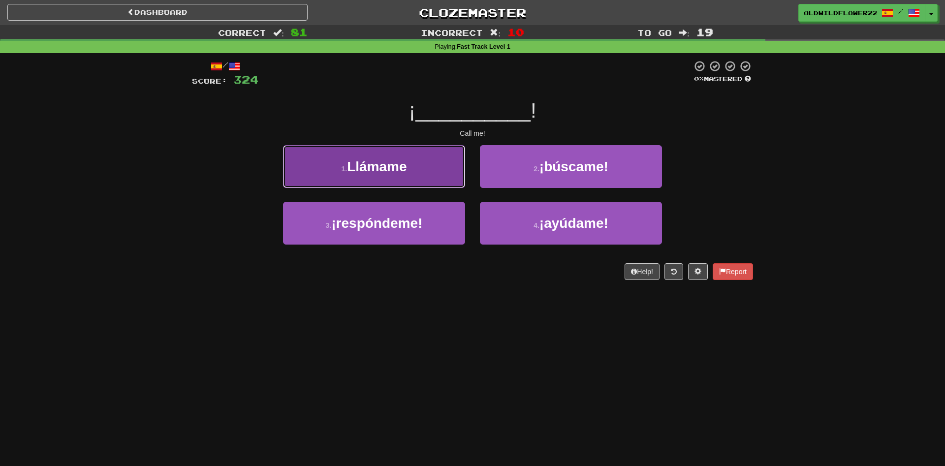
click at [319, 164] on button "1 . Llámame" at bounding box center [374, 166] width 182 height 43
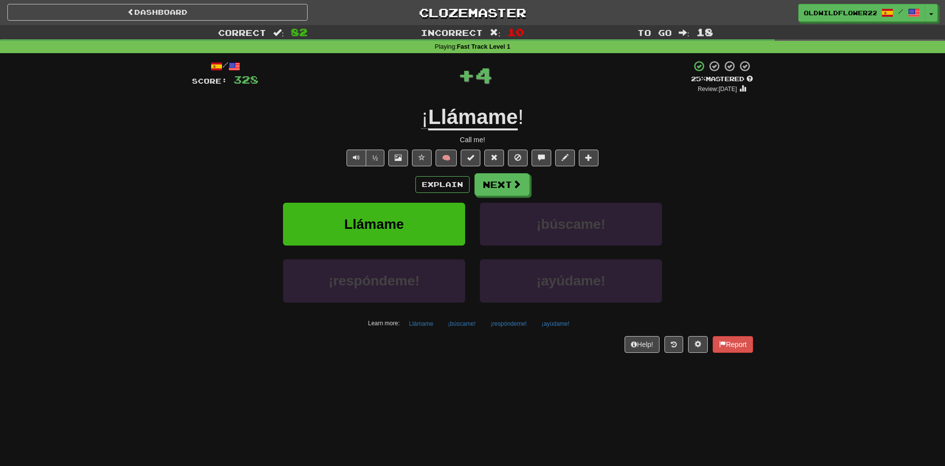
click at [501, 169] on div "/ Score: 328 + 4 25 % Mastered Review: [DATE] ¡ Llámame ! Call me! ½ 🧠 Explain …" at bounding box center [472, 206] width 561 height 292
click at [528, 184] on button "Next" at bounding box center [502, 185] width 55 height 23
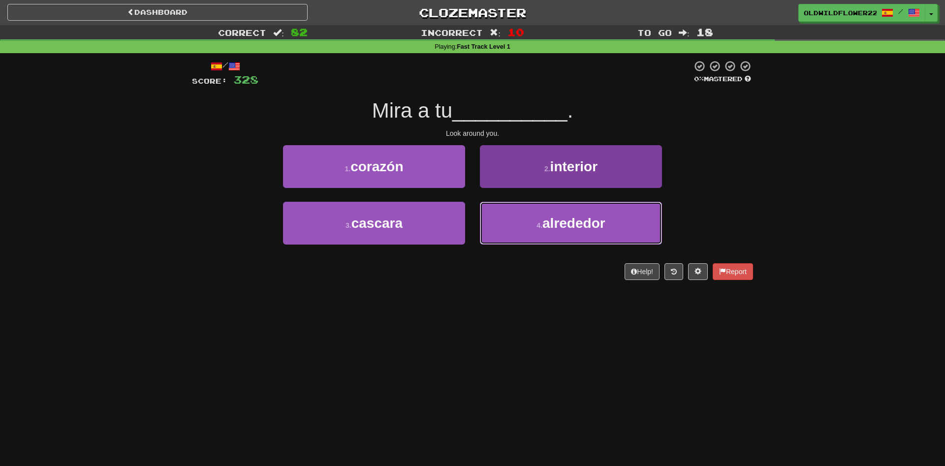
drag, startPoint x: 588, startPoint y: 216, endPoint x: 599, endPoint y: 211, distance: 11.2
click at [592, 215] on button "4 . alrededor" at bounding box center [571, 223] width 182 height 43
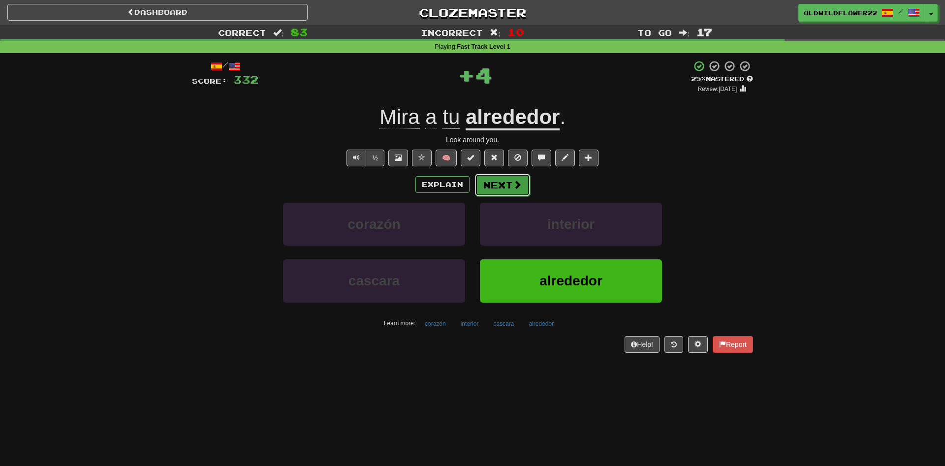
click at [516, 184] on span at bounding box center [517, 184] width 9 height 9
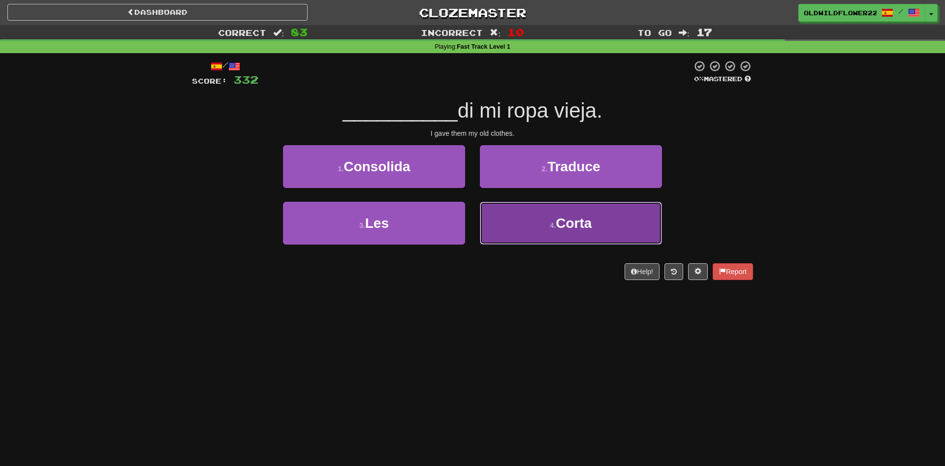
click at [553, 220] on button "4 . Corta" at bounding box center [571, 223] width 182 height 43
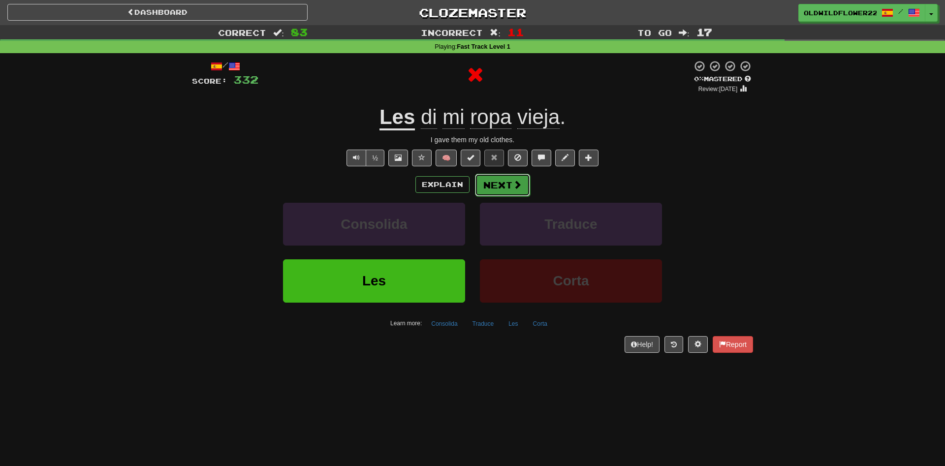
click at [510, 187] on button "Next" at bounding box center [502, 185] width 55 height 23
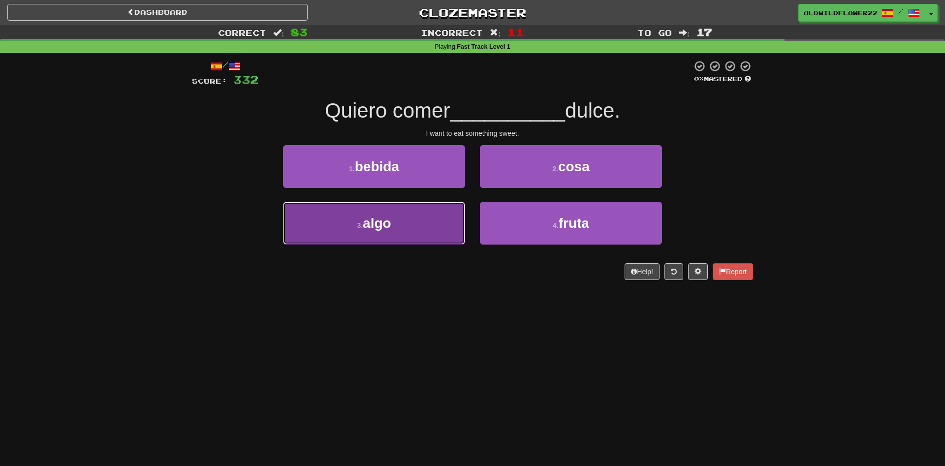
click at [412, 232] on button "3 . algo" at bounding box center [374, 223] width 182 height 43
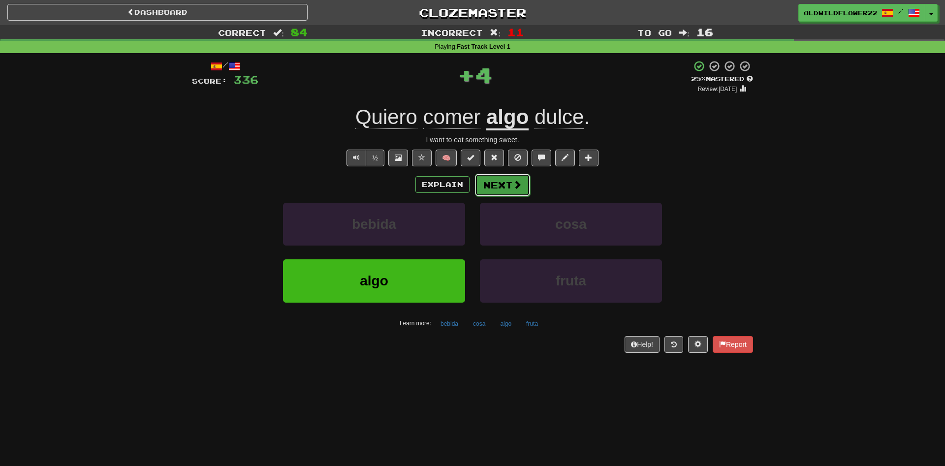
click at [520, 174] on button "Next" at bounding box center [502, 185] width 55 height 23
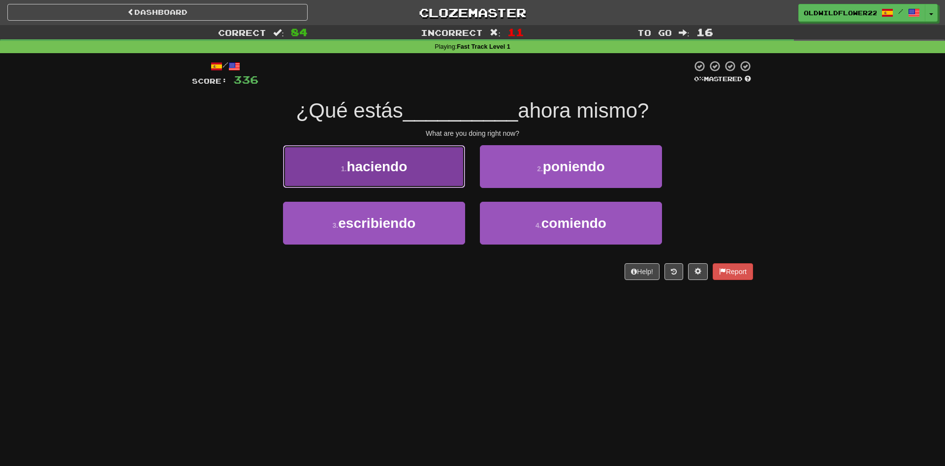
click at [421, 160] on button "1 . haciendo" at bounding box center [374, 166] width 182 height 43
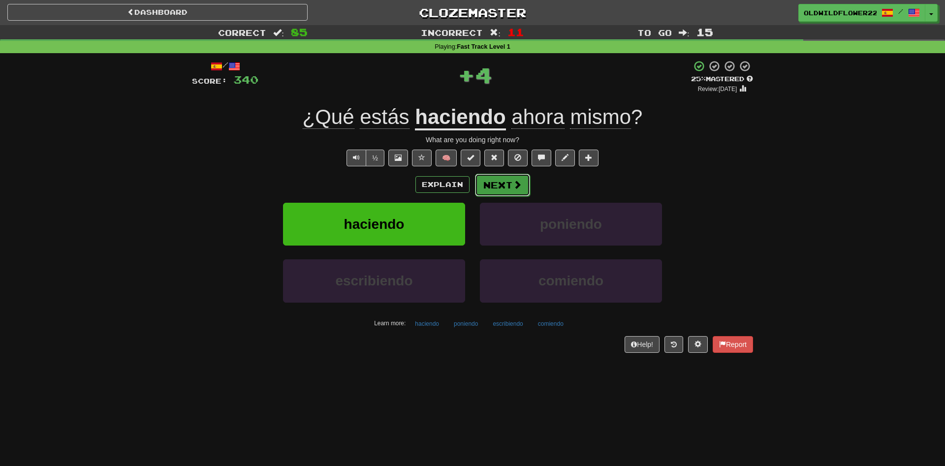
click at [522, 186] on button "Next" at bounding box center [502, 185] width 55 height 23
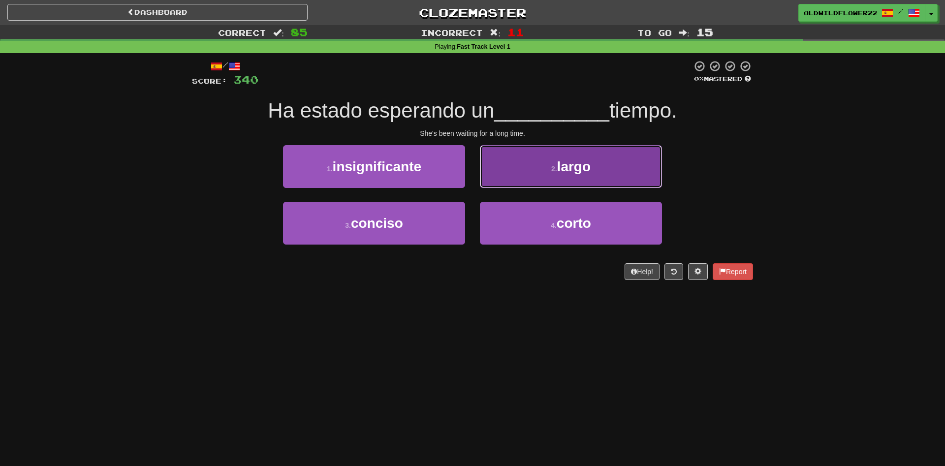
click at [542, 166] on button "2 . largo" at bounding box center [571, 166] width 182 height 43
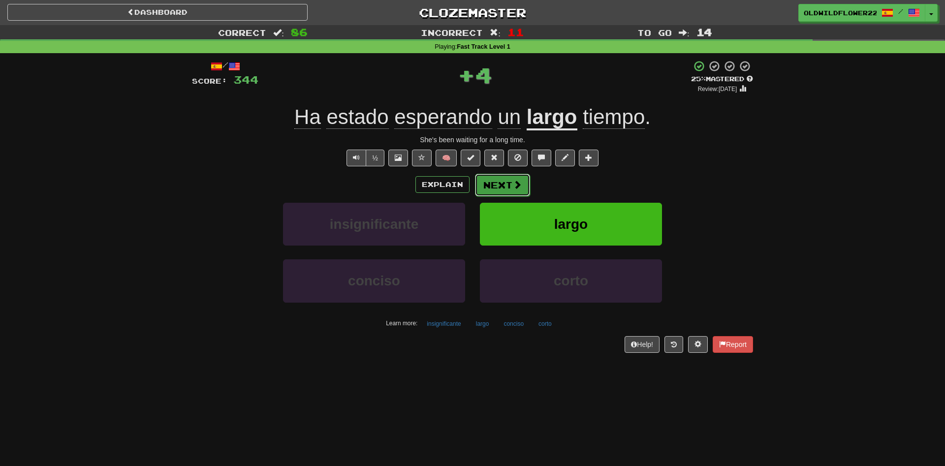
click at [510, 191] on button "Next" at bounding box center [502, 185] width 55 height 23
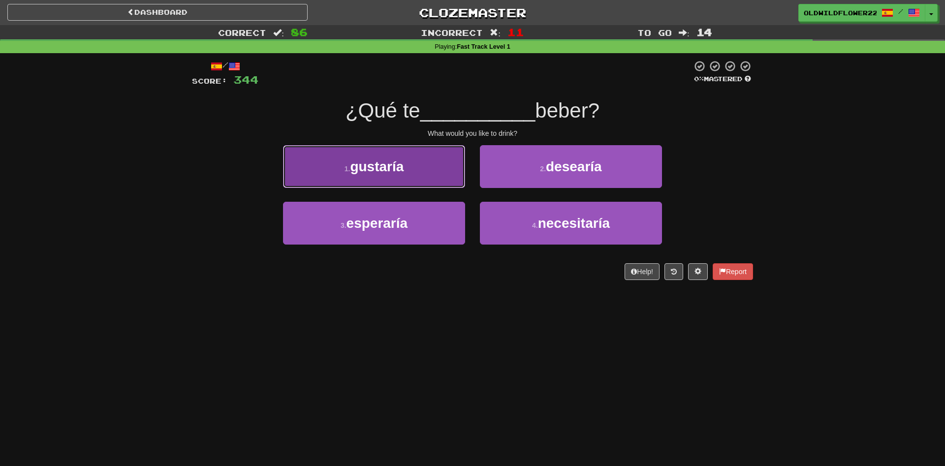
click at [387, 169] on span "gustaría" at bounding box center [377, 166] width 54 height 15
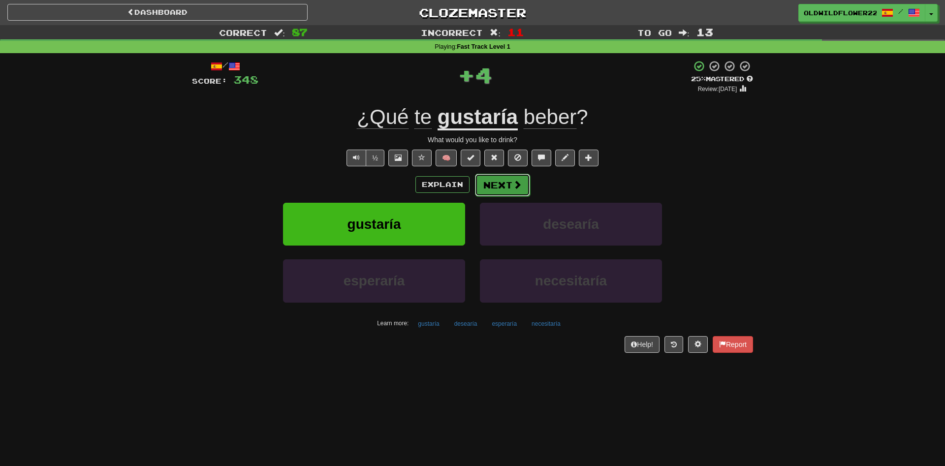
click at [499, 182] on button "Next" at bounding box center [502, 185] width 55 height 23
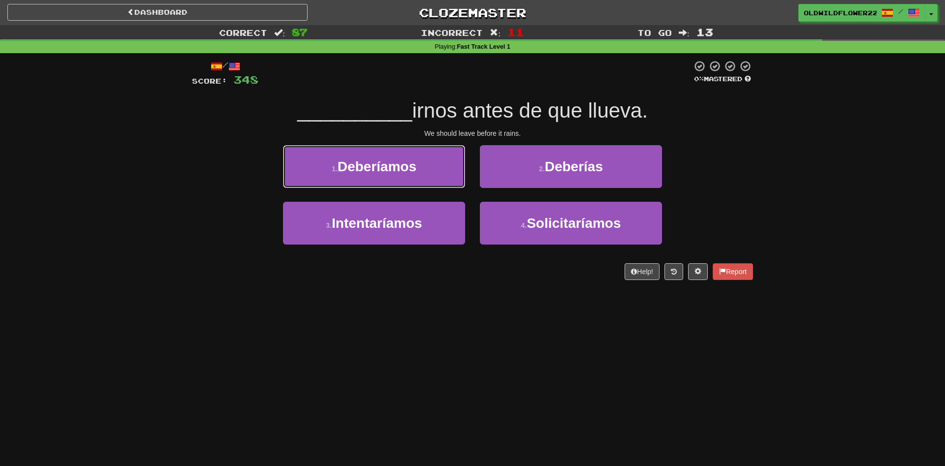
drag, startPoint x: 413, startPoint y: 176, endPoint x: 395, endPoint y: 95, distance: 83.2
click at [413, 166] on button "1 . Deberíamos" at bounding box center [374, 166] width 182 height 43
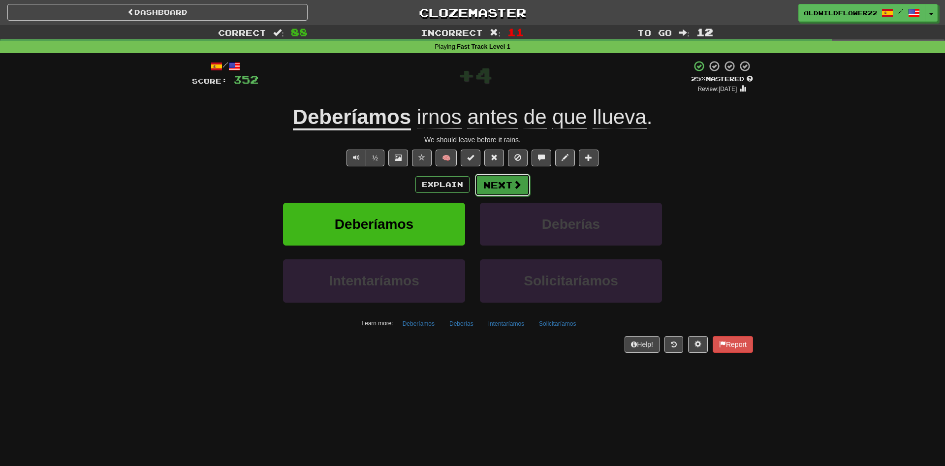
click at [511, 187] on button "Next" at bounding box center [502, 185] width 55 height 23
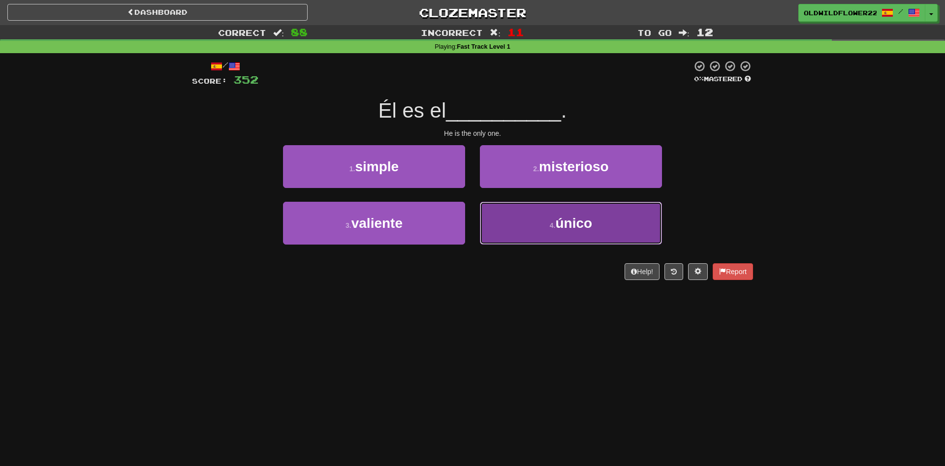
click at [590, 220] on span "único" at bounding box center [574, 223] width 37 height 15
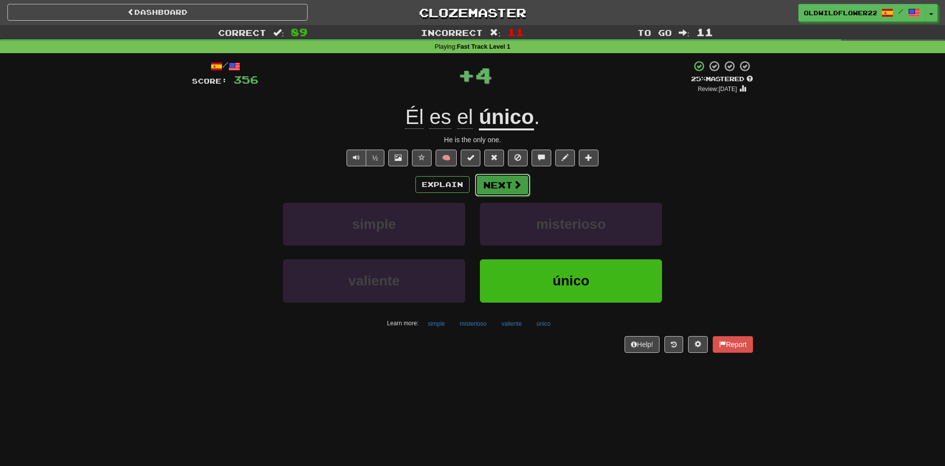
click at [504, 191] on button "Next" at bounding box center [502, 185] width 55 height 23
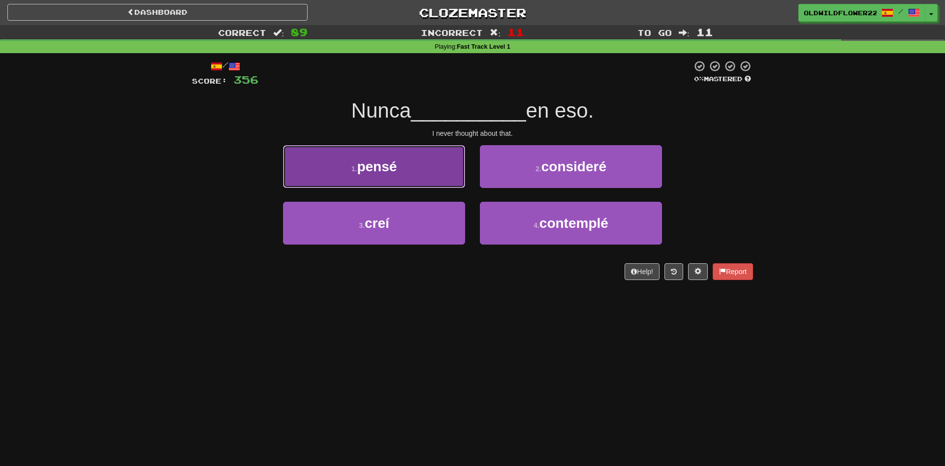
click at [405, 160] on button "1 . pensé" at bounding box center [374, 166] width 182 height 43
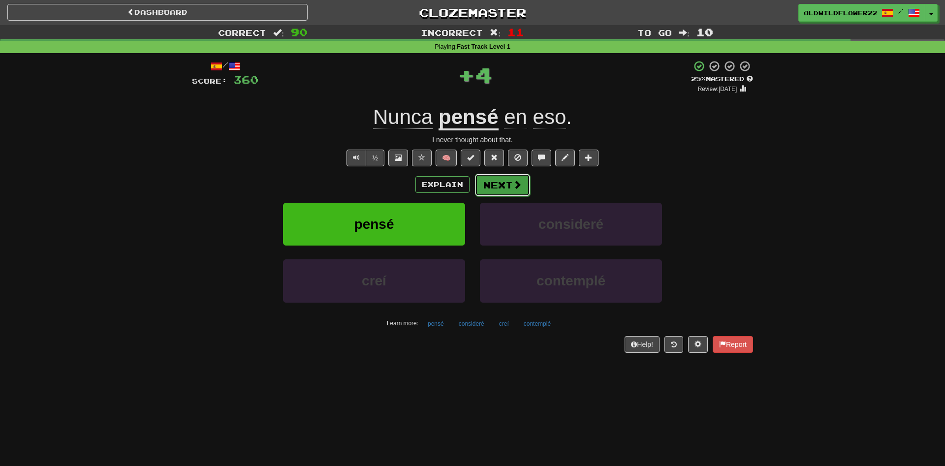
click at [522, 185] on button "Next" at bounding box center [502, 185] width 55 height 23
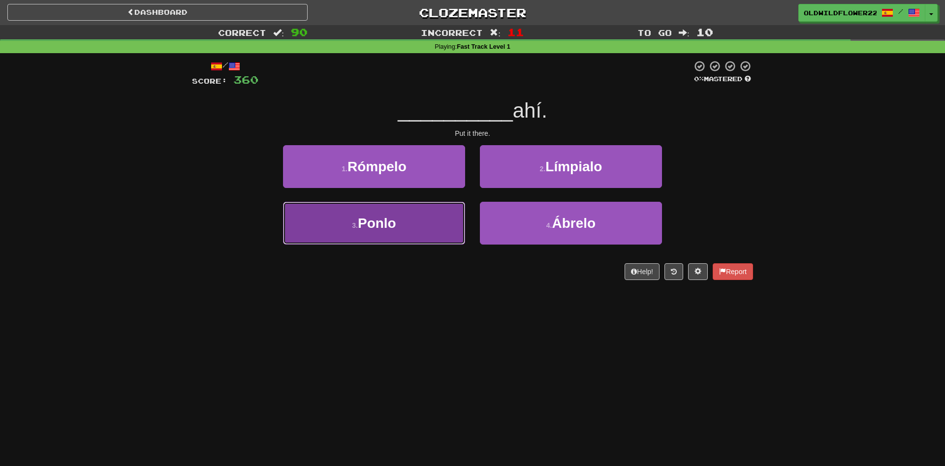
click at [408, 228] on button "3 . [GEOGRAPHIC_DATA]" at bounding box center [374, 223] width 182 height 43
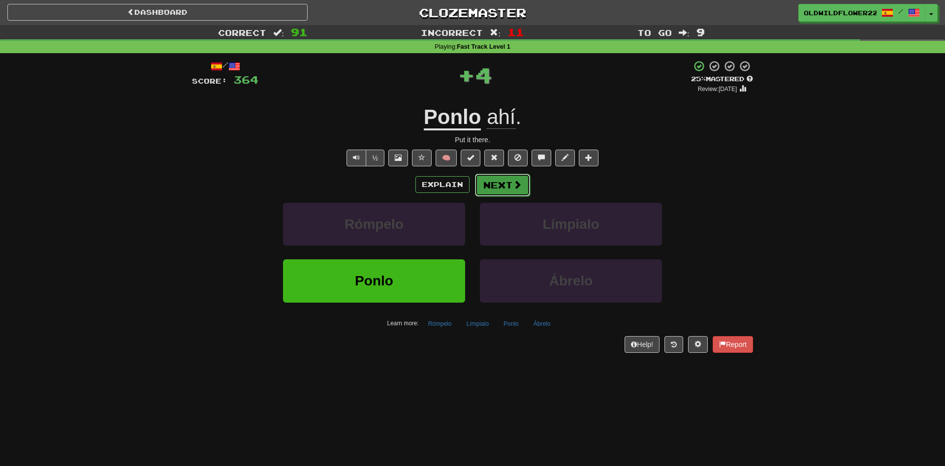
click at [525, 184] on button "Next" at bounding box center [502, 185] width 55 height 23
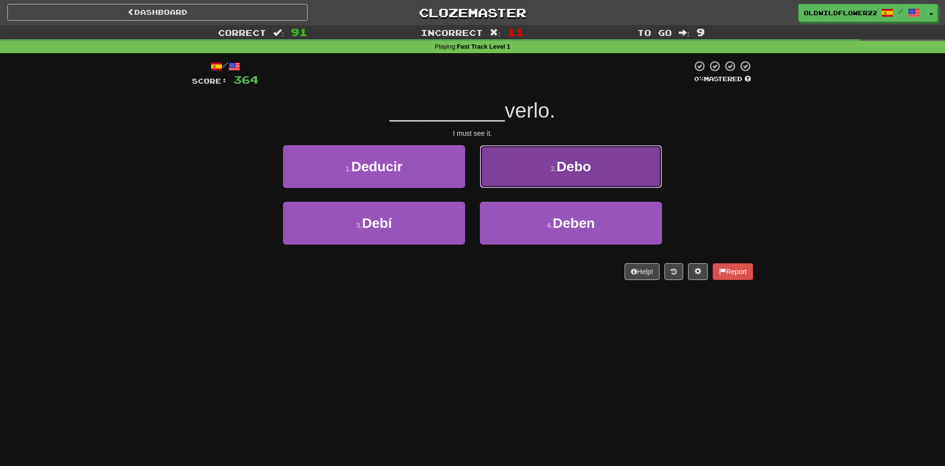
click at [606, 179] on button "2 . Debo" at bounding box center [571, 166] width 182 height 43
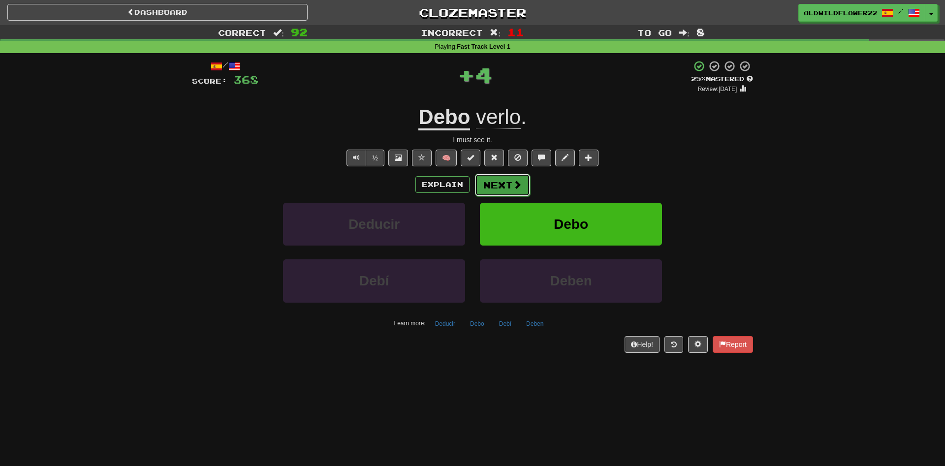
click at [507, 188] on button "Next" at bounding box center [502, 185] width 55 height 23
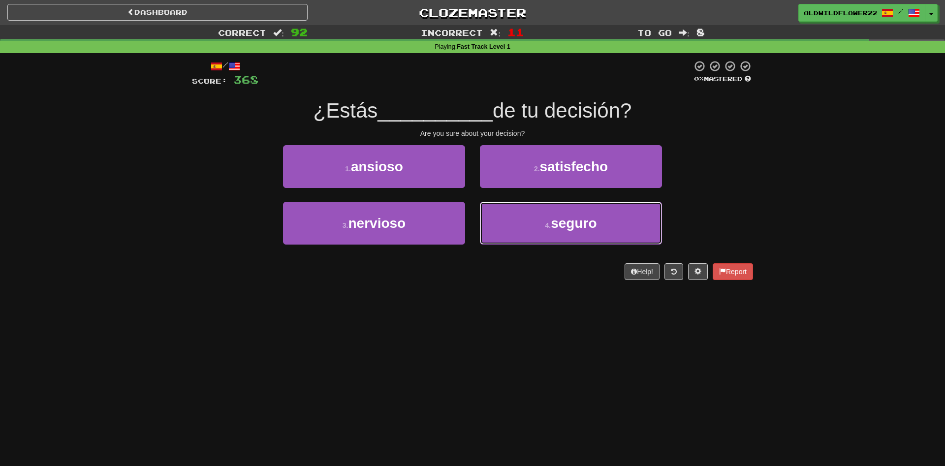
drag, startPoint x: 583, startPoint y: 222, endPoint x: 587, endPoint y: 201, distance: 21.1
click at [583, 221] on span "seguro" at bounding box center [574, 223] width 46 height 15
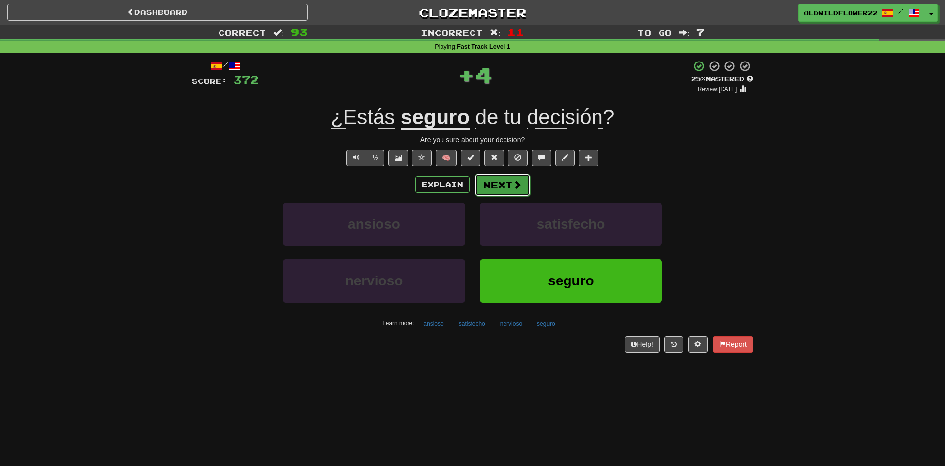
click at [522, 184] on button "Next" at bounding box center [502, 185] width 55 height 23
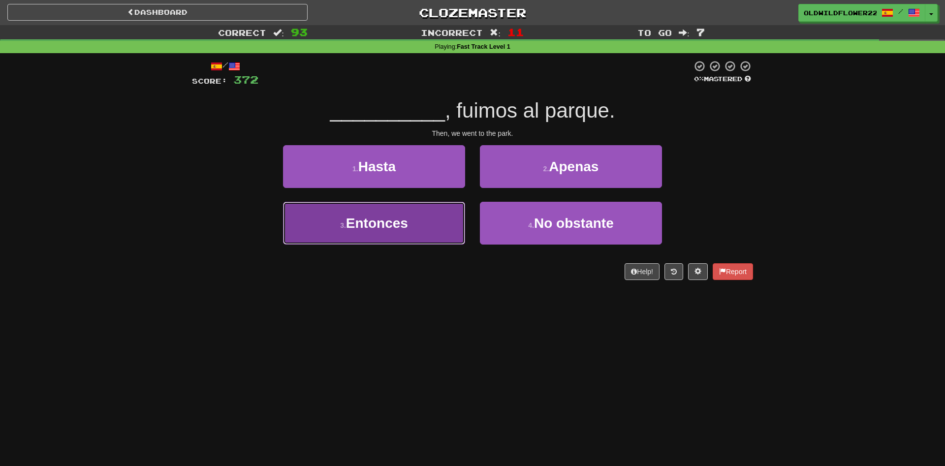
click at [344, 238] on button "3 . Entonces" at bounding box center [374, 223] width 182 height 43
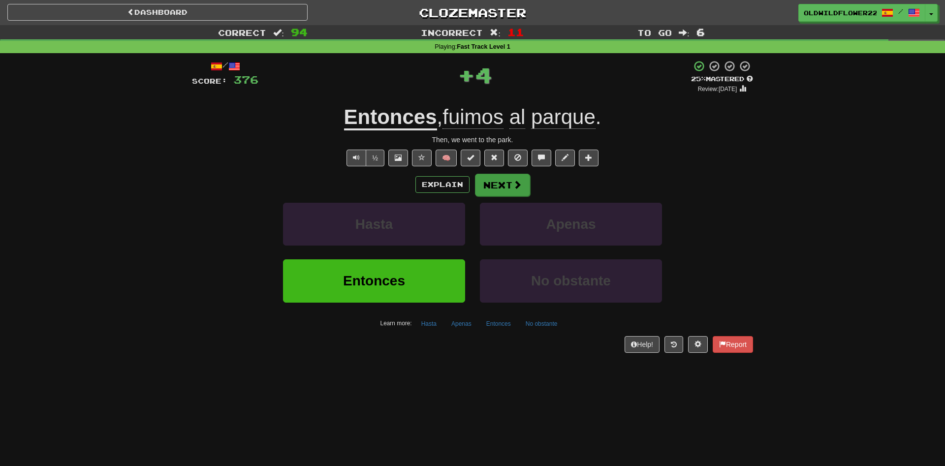
drag, startPoint x: 517, startPoint y: 196, endPoint x: 523, endPoint y: 193, distance: 6.2
click at [521, 195] on div "Explain Next Hasta Apenas Entonces No obstante Learn more: Hasta Apenas Entonce…" at bounding box center [472, 252] width 561 height 158
click at [512, 188] on button "Next" at bounding box center [502, 185] width 55 height 23
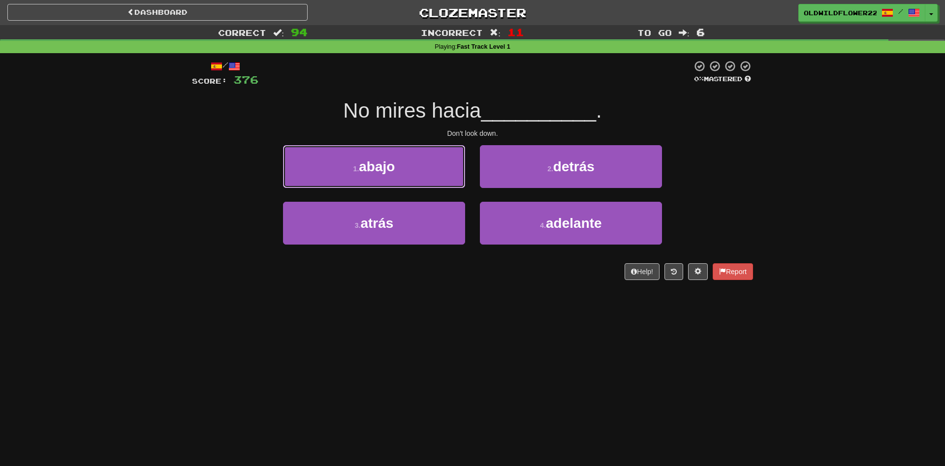
drag, startPoint x: 445, startPoint y: 161, endPoint x: 459, endPoint y: 168, distance: 15.9
click at [445, 161] on button "1 . abajo" at bounding box center [374, 166] width 182 height 43
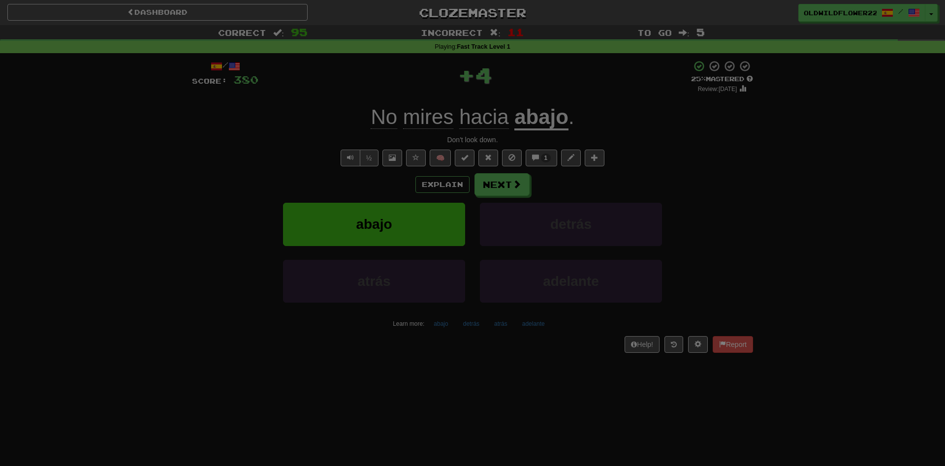
click at [0, 0] on div "/ Level: 4 +1 Tell the world! Share Tweet Post" at bounding box center [0, 0] width 0 height 0
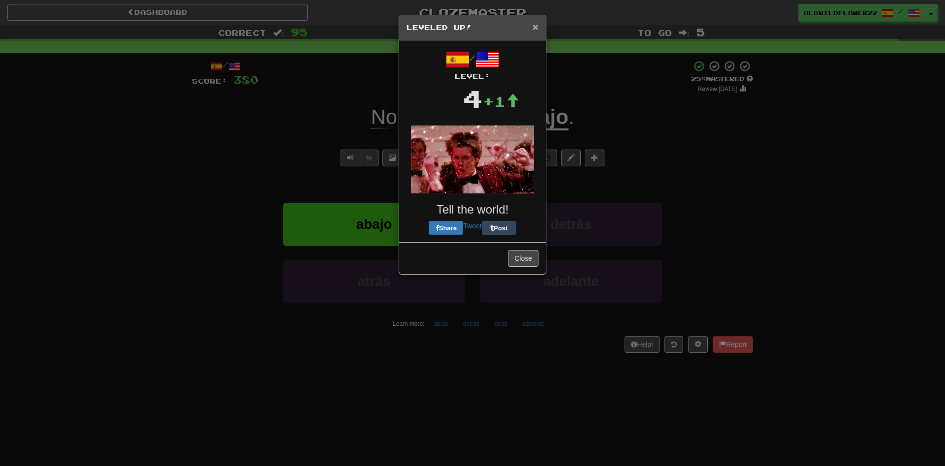
click at [538, 26] on span "×" at bounding box center [536, 26] width 6 height 11
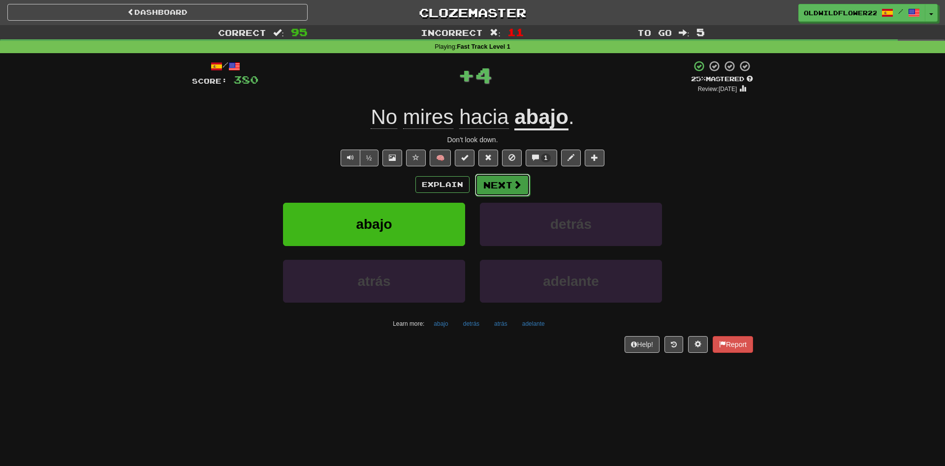
click at [493, 186] on button "Next" at bounding box center [502, 185] width 55 height 23
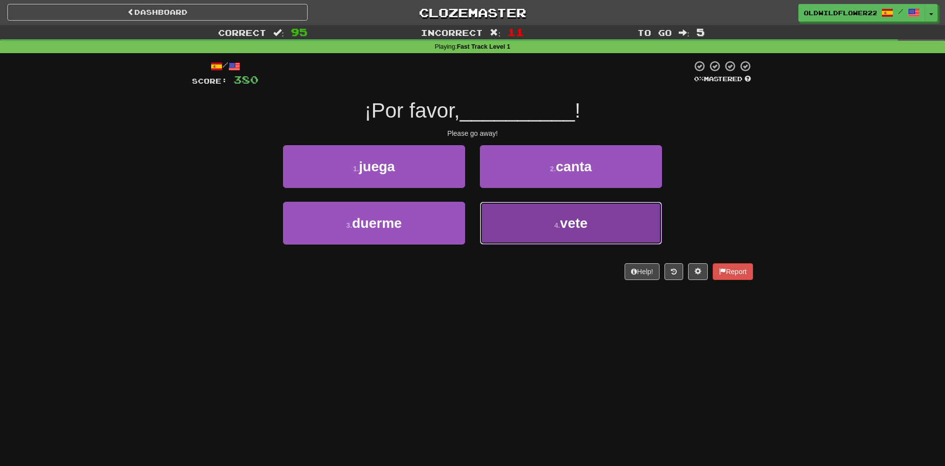
click at [557, 233] on button "4 . vete" at bounding box center [571, 223] width 182 height 43
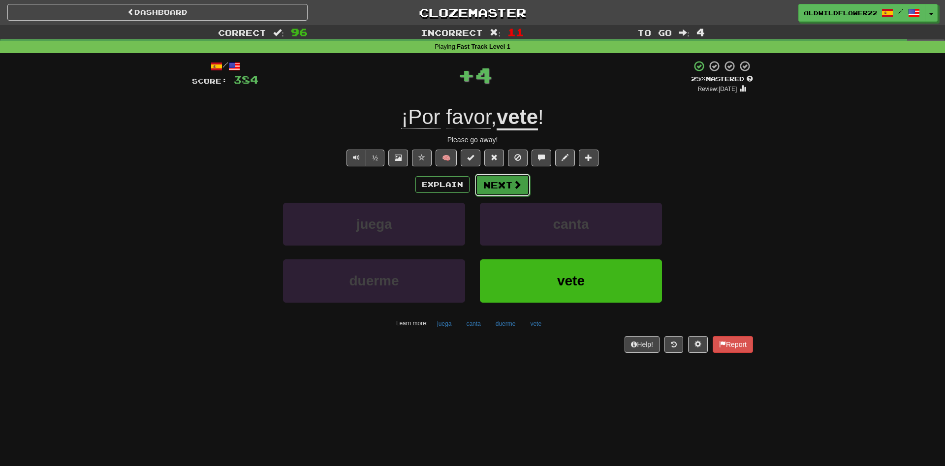
click at [524, 189] on button "Next" at bounding box center [502, 185] width 55 height 23
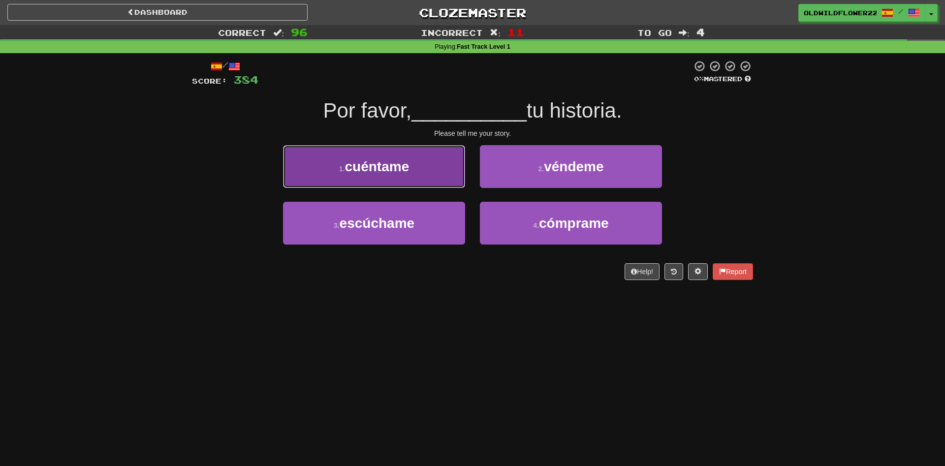
click at [390, 166] on span "cuéntame" at bounding box center [377, 166] width 64 height 15
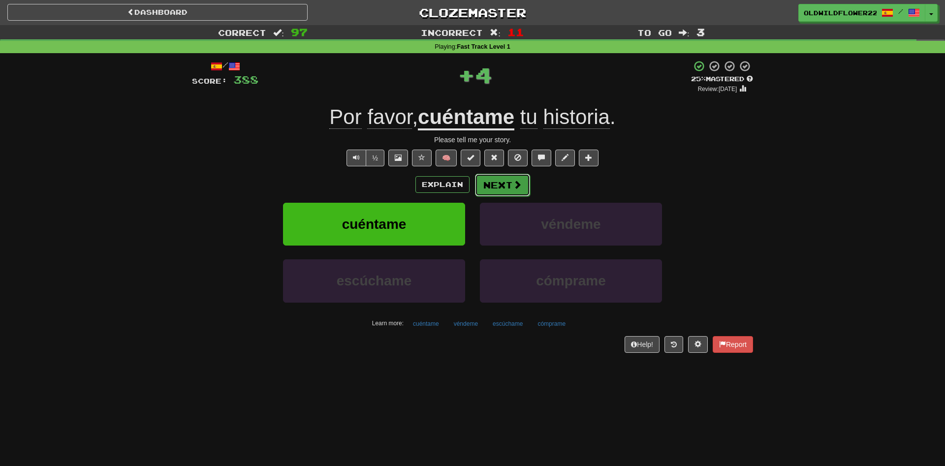
click at [508, 195] on button "Next" at bounding box center [502, 185] width 55 height 23
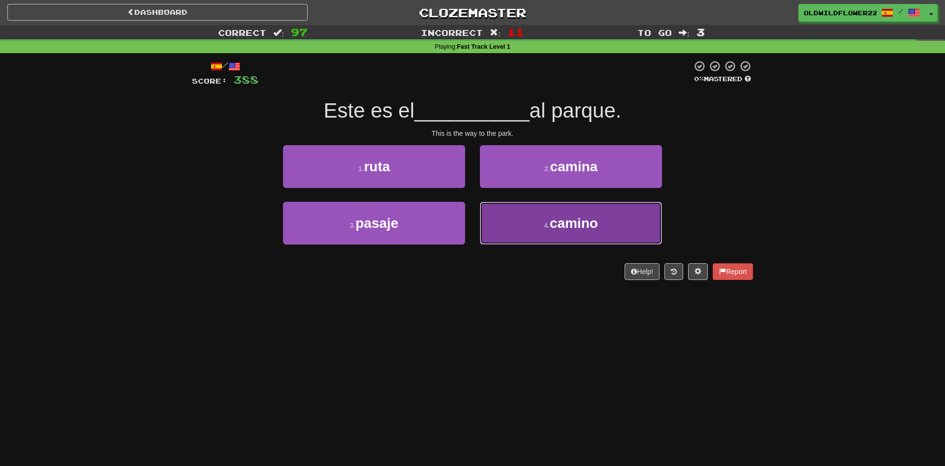
click at [558, 222] on span "camino" at bounding box center [574, 223] width 48 height 15
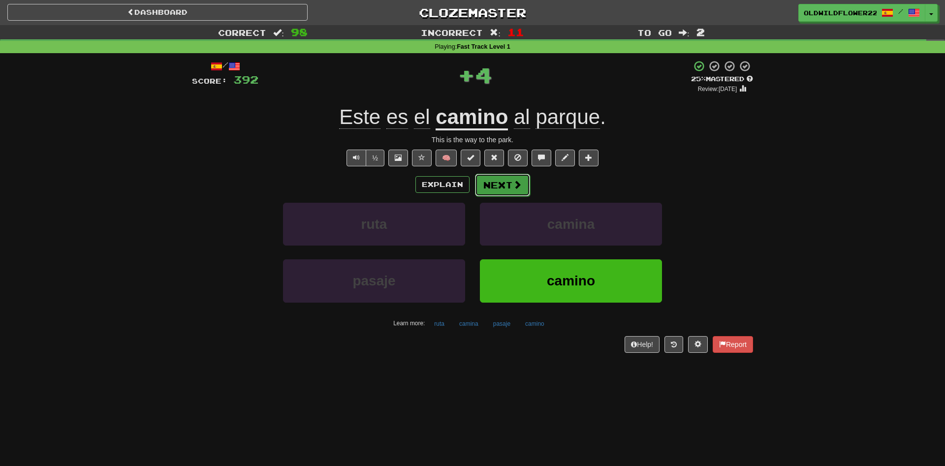
click at [516, 187] on span at bounding box center [517, 184] width 9 height 9
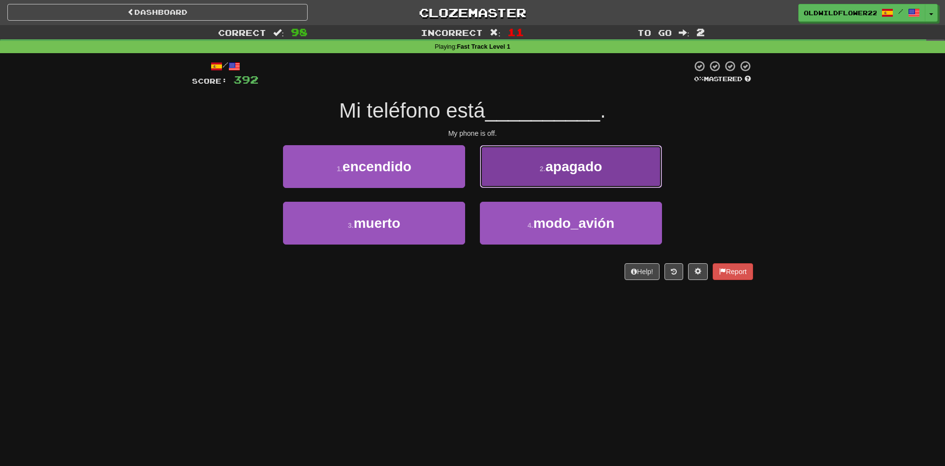
click at [515, 160] on button "2 . apagado" at bounding box center [571, 166] width 182 height 43
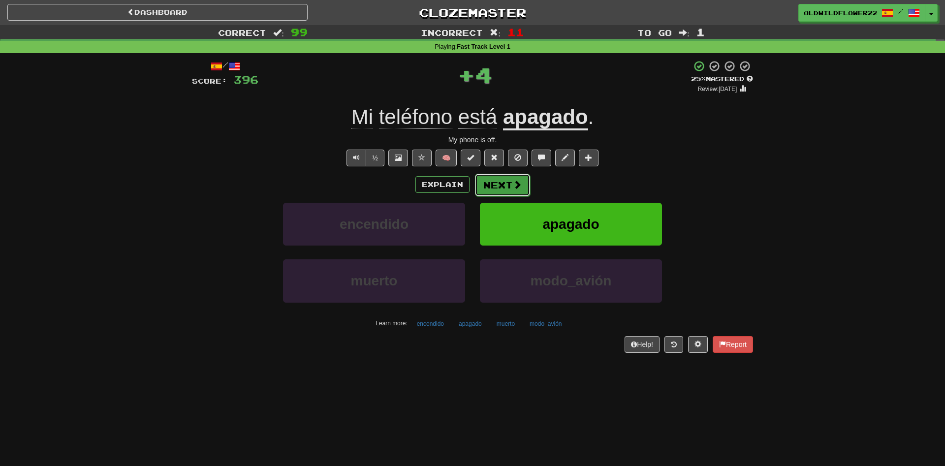
click at [516, 177] on button "Next" at bounding box center [502, 185] width 55 height 23
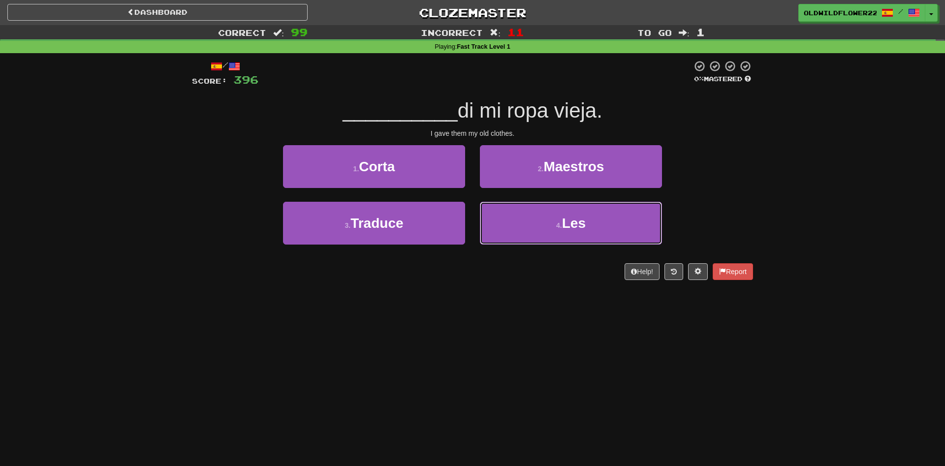
drag, startPoint x: 521, startPoint y: 229, endPoint x: 369, endPoint y: 101, distance: 198.5
click at [487, 183] on div "1 . Corta 2 . Maestros 3 . Traduce 4 . Les" at bounding box center [473, 202] width 576 height 114
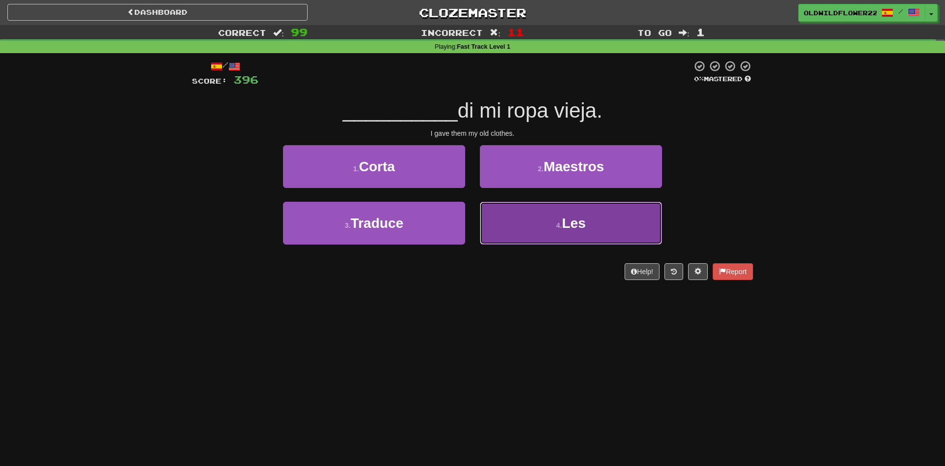
click at [541, 228] on button "4 . Les" at bounding box center [571, 223] width 182 height 43
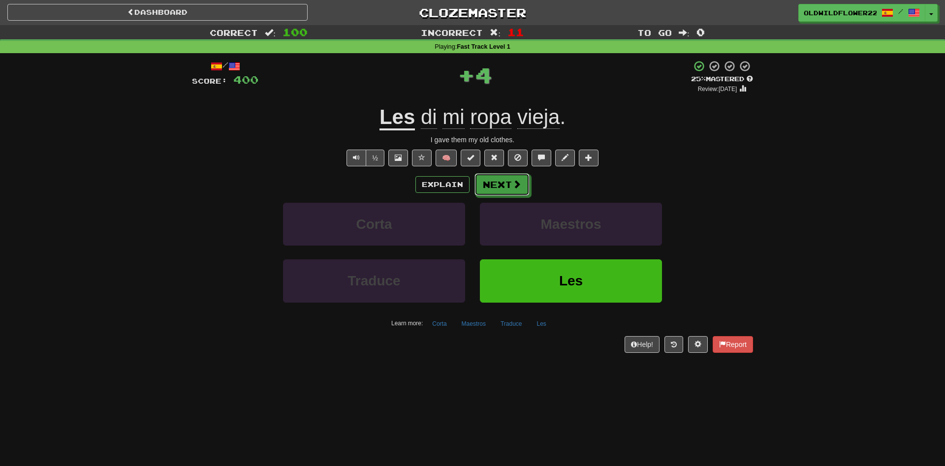
click at [502, 186] on button "Next" at bounding box center [502, 184] width 55 height 23
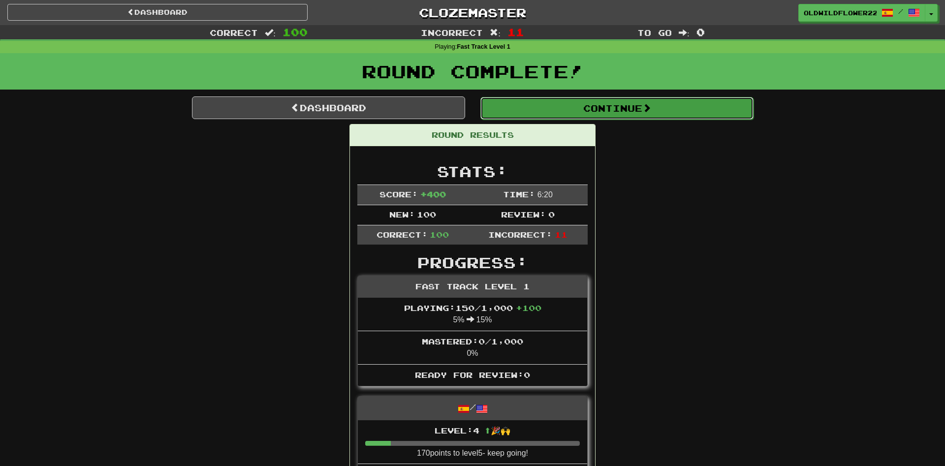
click at [673, 109] on button "Continue" at bounding box center [616, 108] width 273 height 23
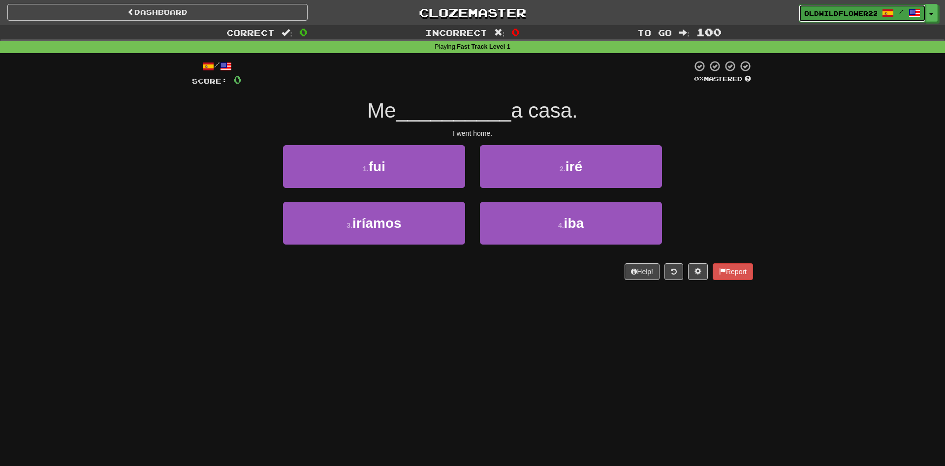
click at [844, 10] on span "OldWildflower2215" at bounding box center [840, 13] width 73 height 9
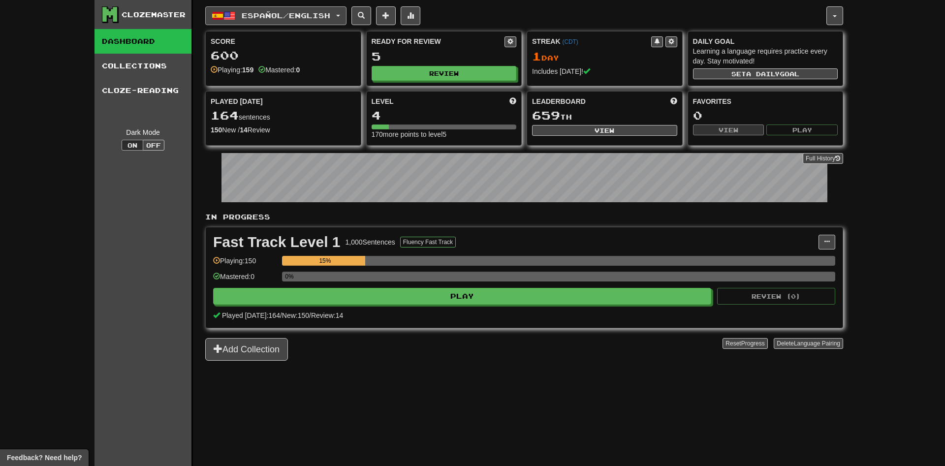
click at [317, 18] on span "Español / English" at bounding box center [286, 15] width 89 height 8
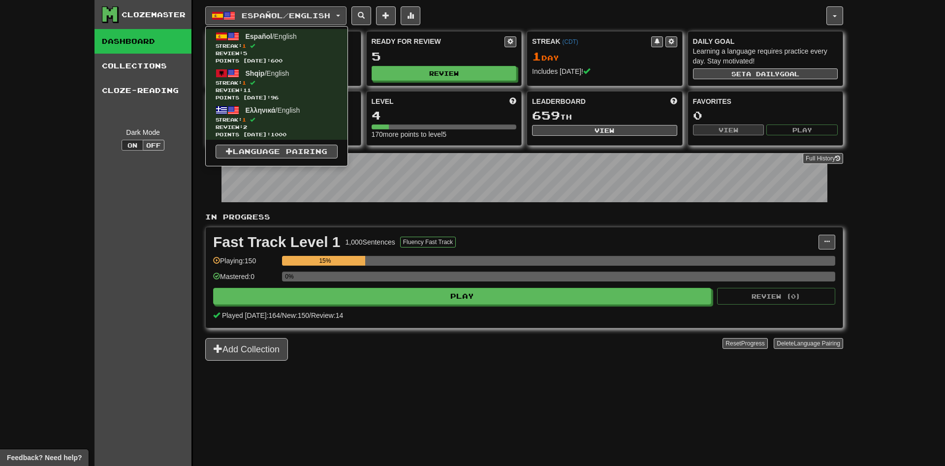
drag, startPoint x: 411, startPoint y: 386, endPoint x: 687, endPoint y: 5, distance: 470.2
click at [411, 378] on div "Español / English Español / English Streak: 1 Review: 5 Points today: 600 Shqip…" at bounding box center [524, 245] width 638 height 491
